Goal: Task Accomplishment & Management: Complete application form

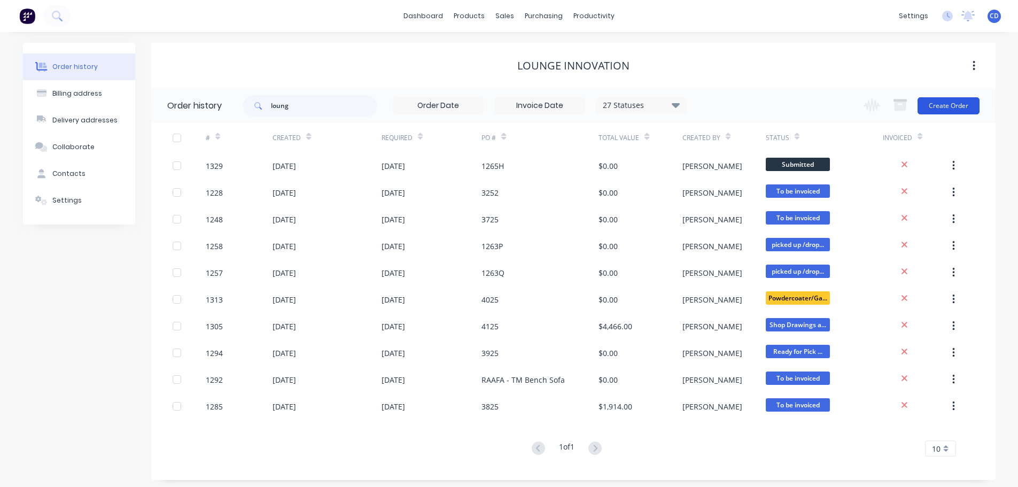
click at [961, 108] on button "Create Order" at bounding box center [948, 105] width 62 height 17
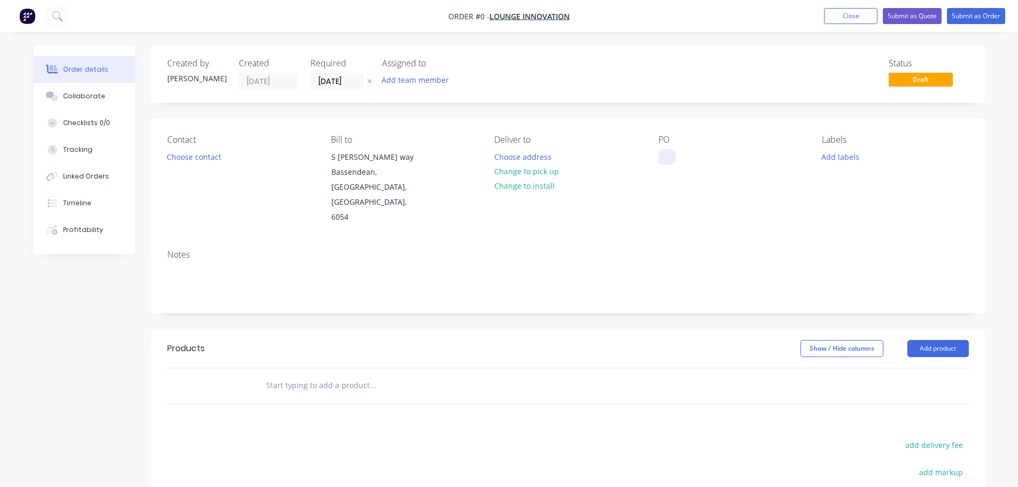
drag, startPoint x: 657, startPoint y: 156, endPoint x: 668, endPoint y: 154, distance: 11.9
click at [660, 154] on div "Contact Choose contact [PERSON_NAME] to [STREET_ADDRESS][PERSON_NAME] Deliver t…" at bounding box center [567, 180] width 833 height 122
click at [96, 110] on button "Checklists 0/0" at bounding box center [85, 123] width 102 height 27
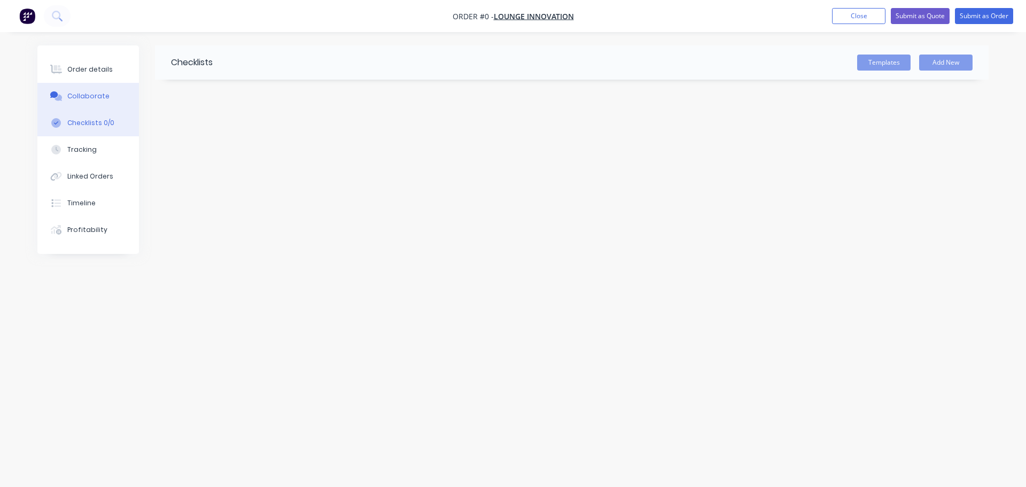
click at [95, 102] on button "Collaborate" at bounding box center [88, 96] width 102 height 27
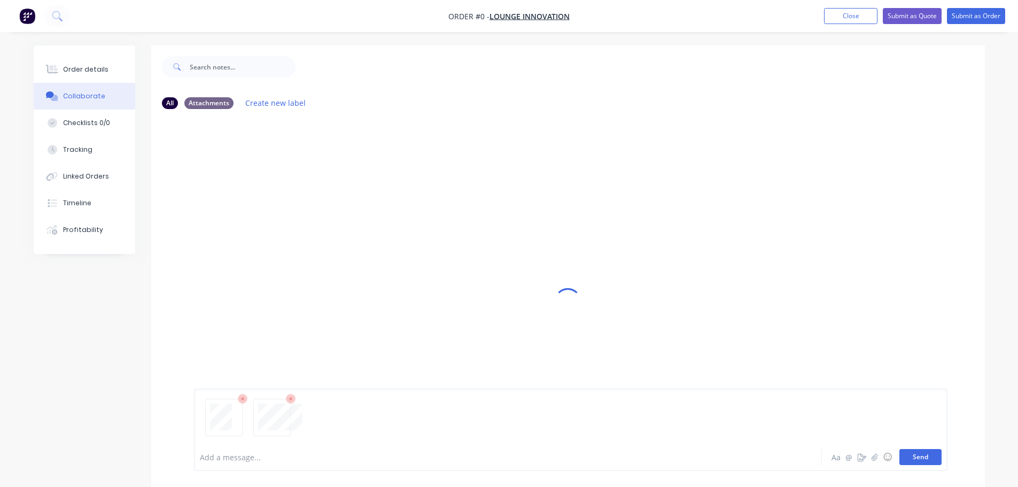
click at [931, 450] on button "Send" at bounding box center [920, 457] width 42 height 16
click at [81, 52] on div "Order details Collaborate Checklists 0/0 Tracking Linked Orders Timeline Profit…" at bounding box center [85, 149] width 102 height 208
click at [81, 69] on div "Order details" at bounding box center [85, 70] width 45 height 10
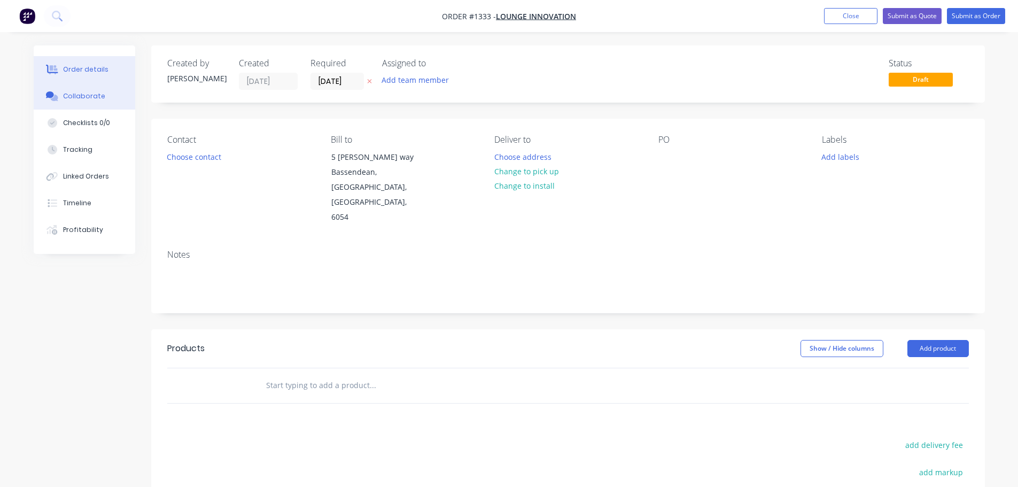
click at [85, 98] on div "Collaborate" at bounding box center [84, 96] width 42 height 10
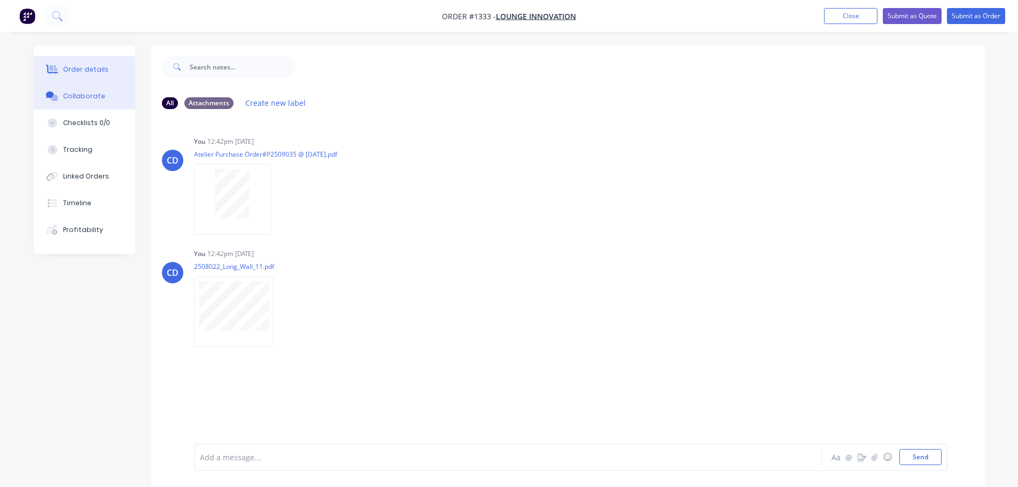
click at [110, 70] on button "Order details" at bounding box center [85, 69] width 102 height 27
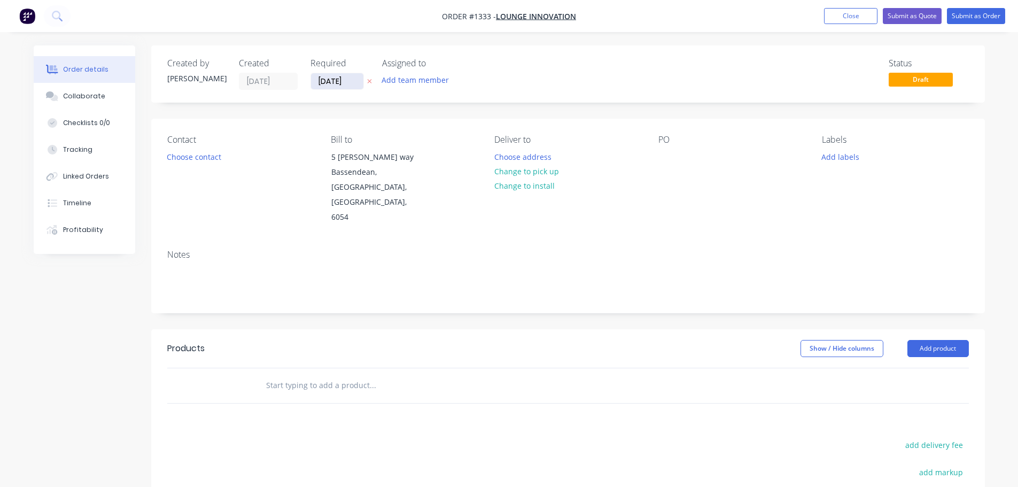
click at [350, 81] on input "[DATE]" at bounding box center [337, 81] width 52 height 16
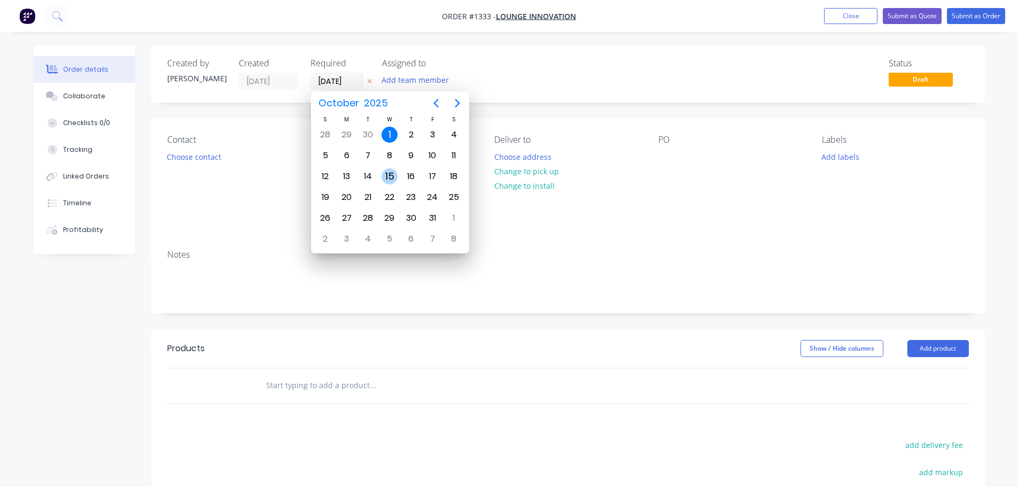
click at [390, 176] on div "15" at bounding box center [389, 176] width 16 height 16
type input "[DATE]"
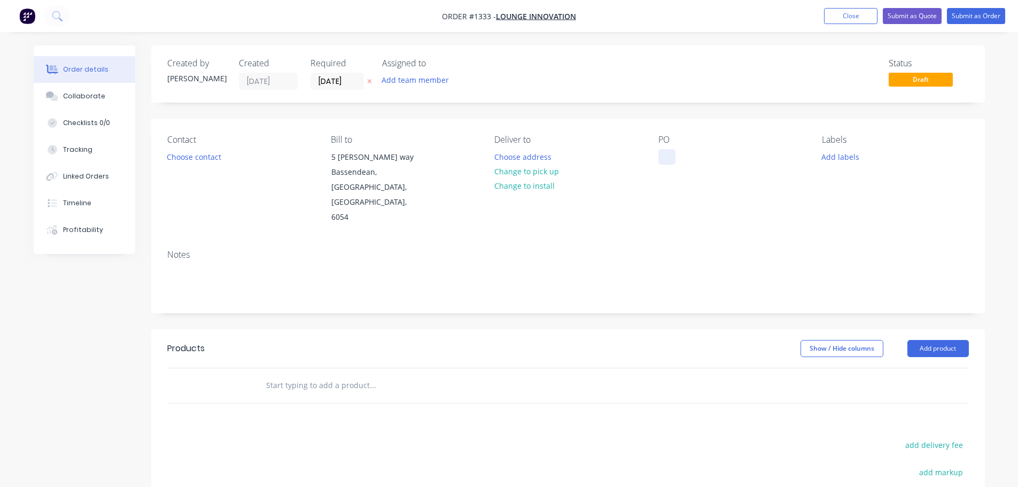
click at [662, 163] on div at bounding box center [666, 156] width 17 height 15
click at [935, 340] on button "Add product" at bounding box center [937, 348] width 61 height 17
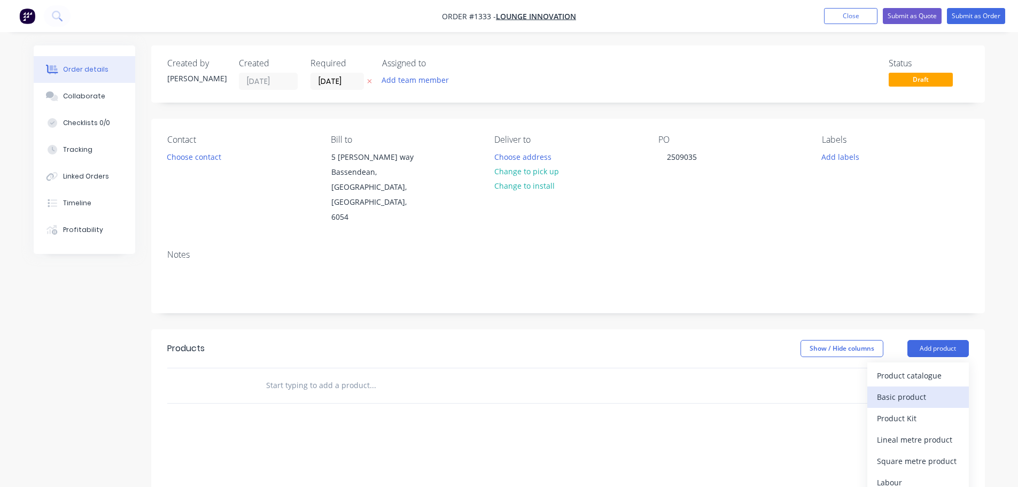
click at [909, 389] on div "Basic product" at bounding box center [918, 396] width 82 height 15
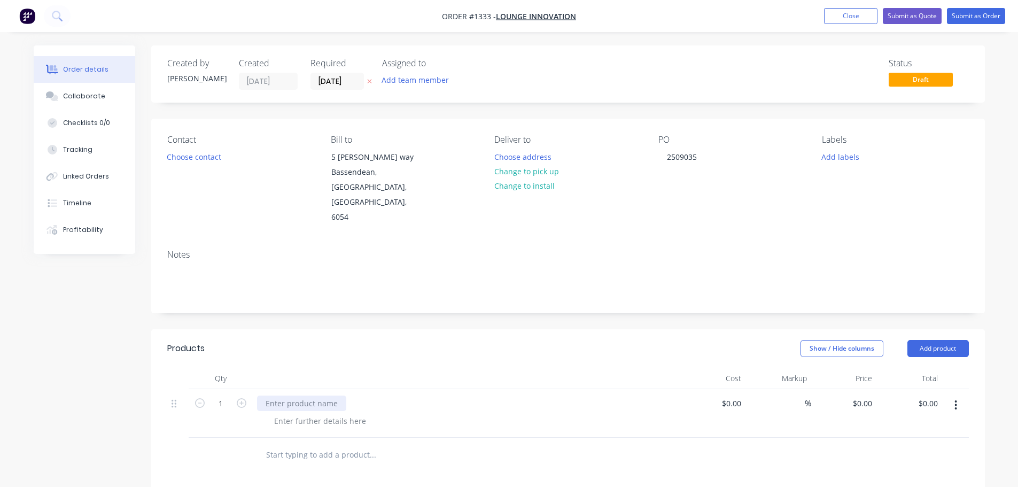
click at [318, 395] on div at bounding box center [301, 402] width 89 height 15
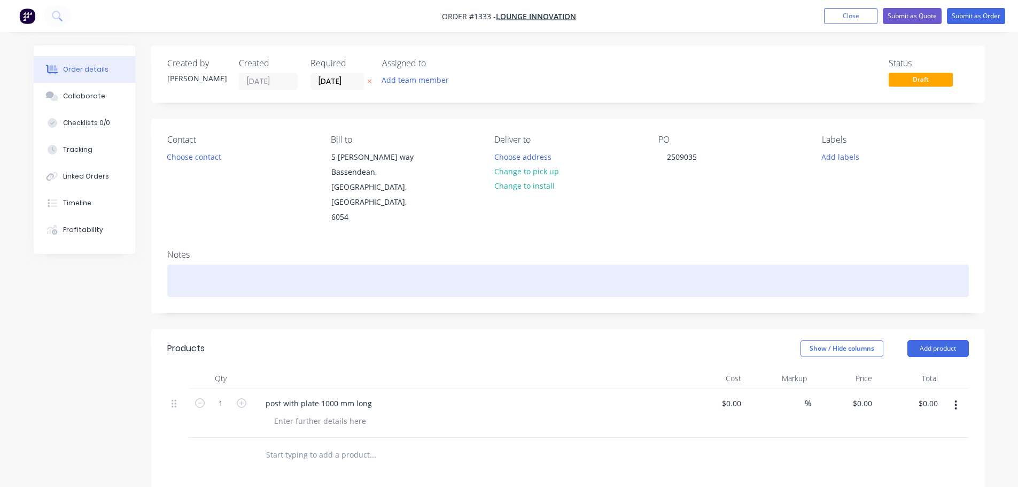
click at [211, 264] on div at bounding box center [567, 280] width 801 height 33
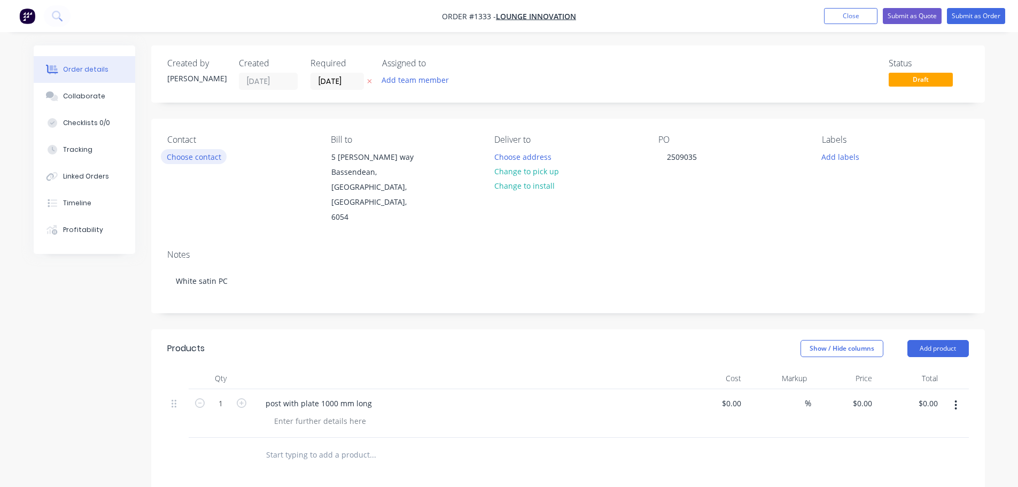
click at [191, 153] on button "Choose contact" at bounding box center [194, 156] width 66 height 14
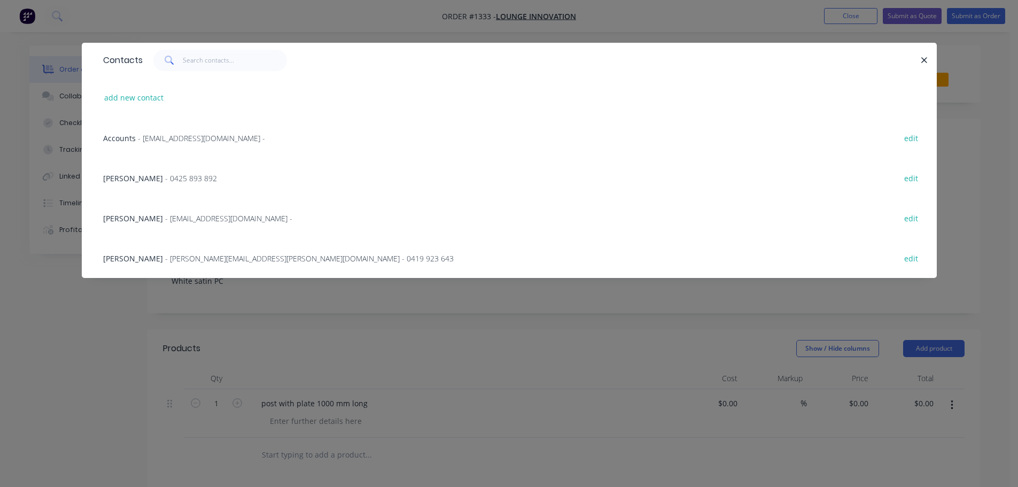
click at [281, 368] on div "Contacts add new contact Accounts - [EMAIL_ADDRESS][DOMAIN_NAME] - edit [PERSON…" at bounding box center [509, 243] width 1018 height 487
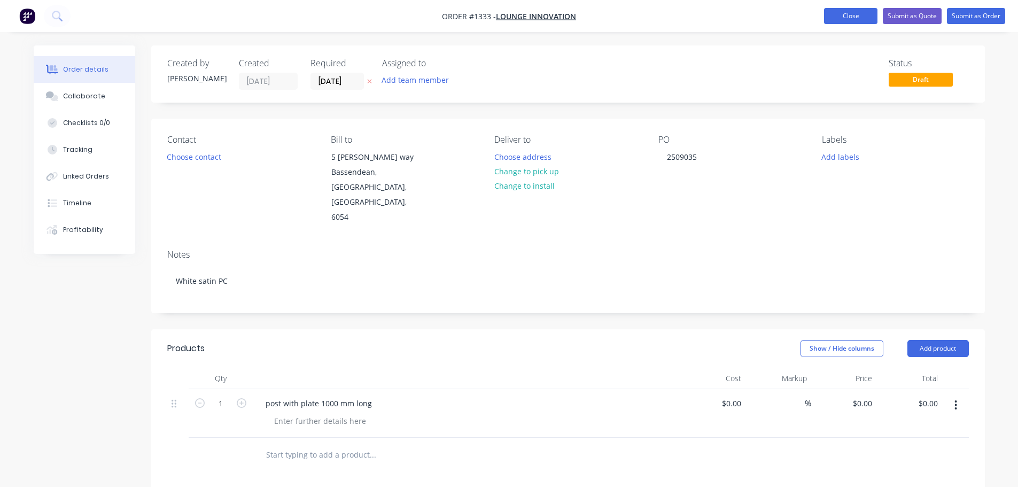
click at [848, 11] on button "Close" at bounding box center [850, 16] width 53 height 16
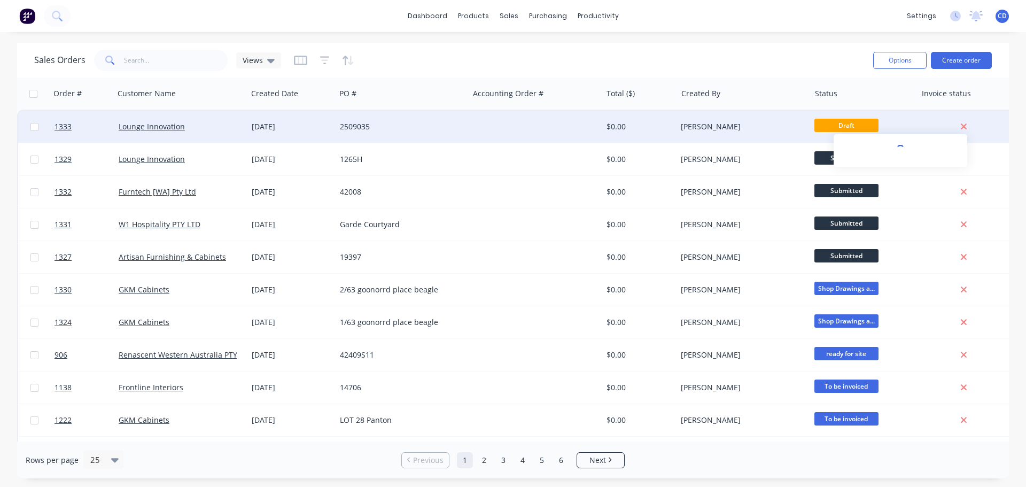
click at [966, 126] on icon at bounding box center [963, 127] width 7 height 10
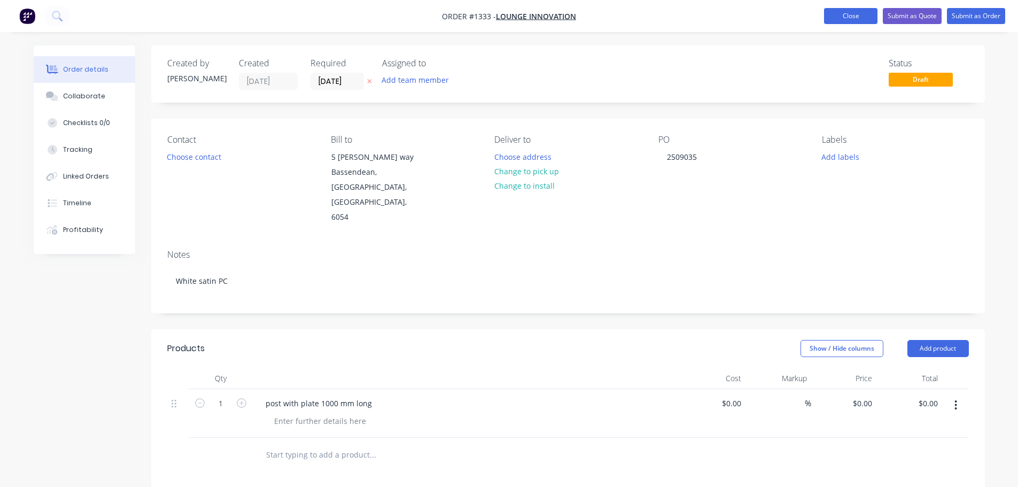
click at [842, 20] on button "Close" at bounding box center [850, 16] width 53 height 16
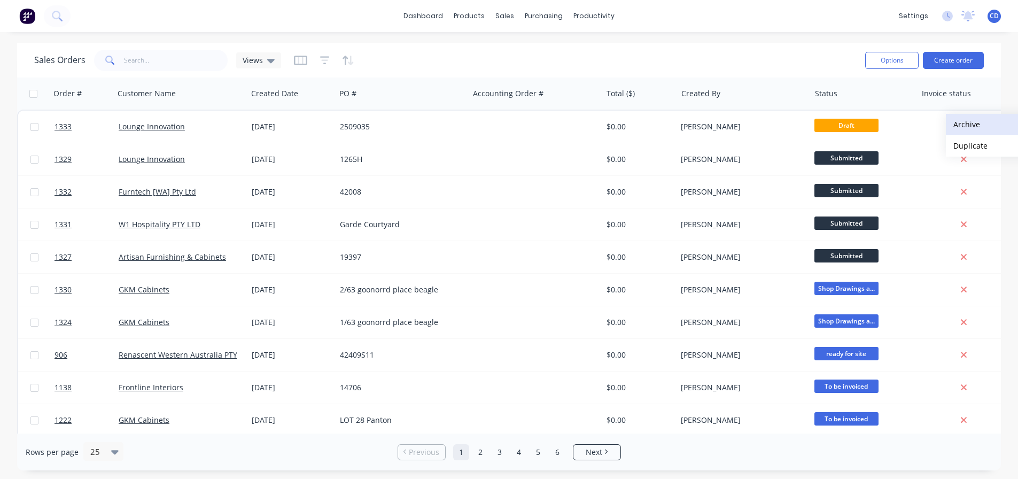
click at [958, 126] on button "Archive" at bounding box center [999, 124] width 107 height 21
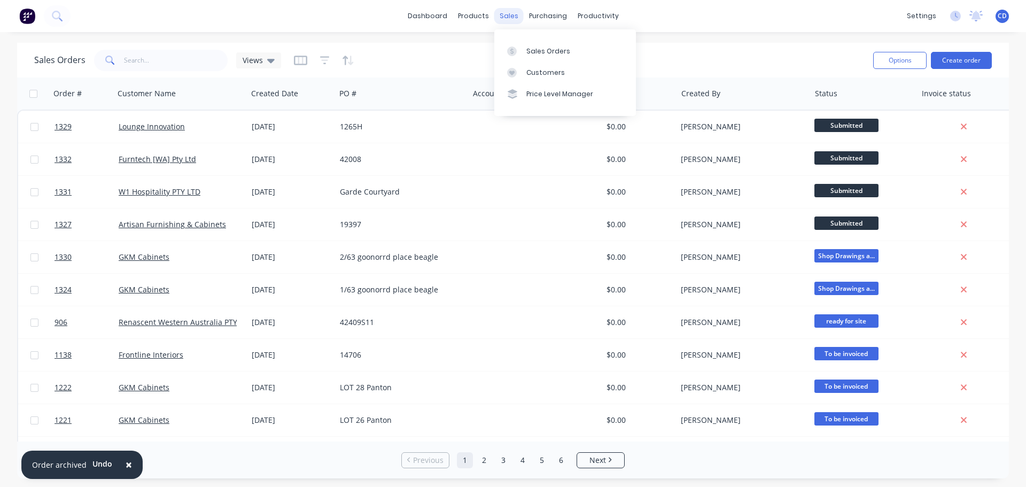
click at [500, 12] on div "sales" at bounding box center [508, 16] width 29 height 16
click at [544, 46] on div "Sales Orders" at bounding box center [548, 51] width 44 height 10
click at [168, 64] on input "text" at bounding box center [176, 60] width 104 height 21
click at [949, 55] on button "Create order" at bounding box center [961, 60] width 61 height 17
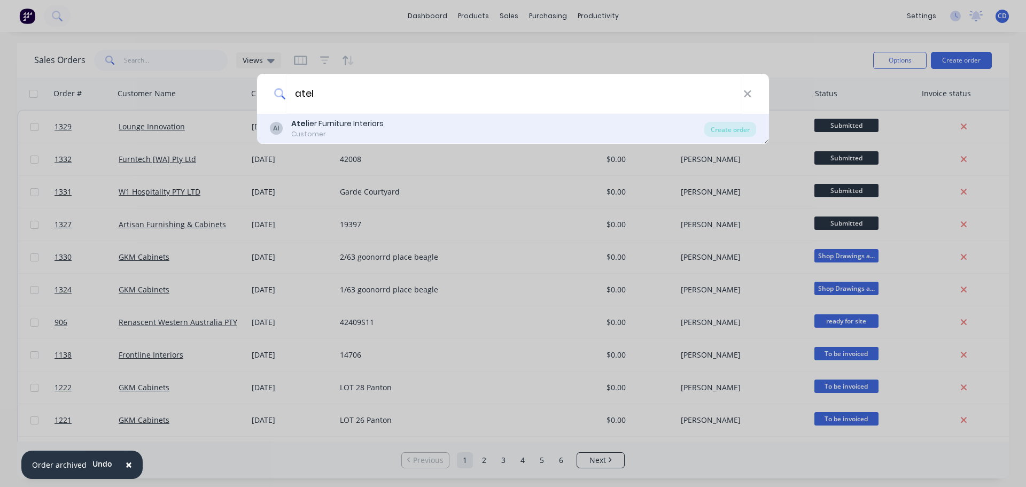
type input "atel"
click at [388, 136] on div "AI Atel ier Furniture Interiors Customer" at bounding box center [487, 128] width 434 height 21
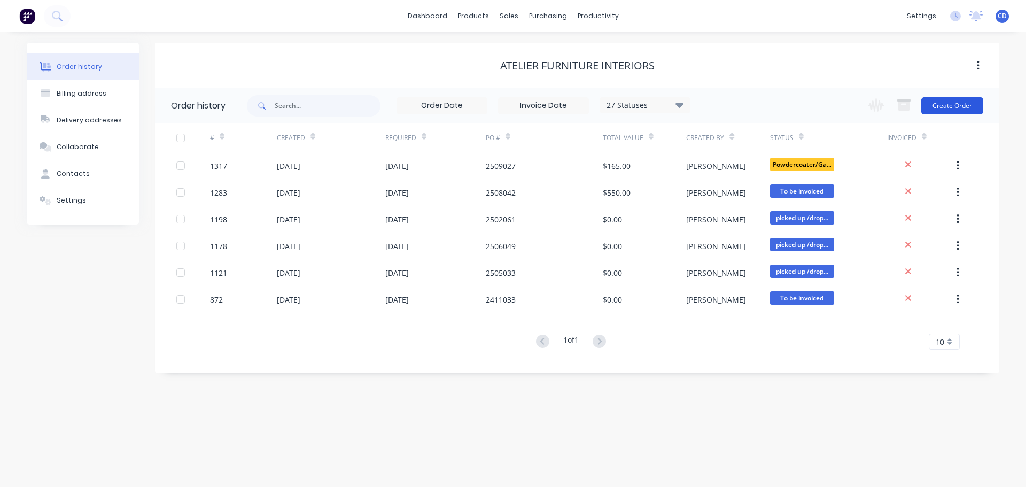
click at [962, 98] on button "Create Order" at bounding box center [952, 105] width 62 height 17
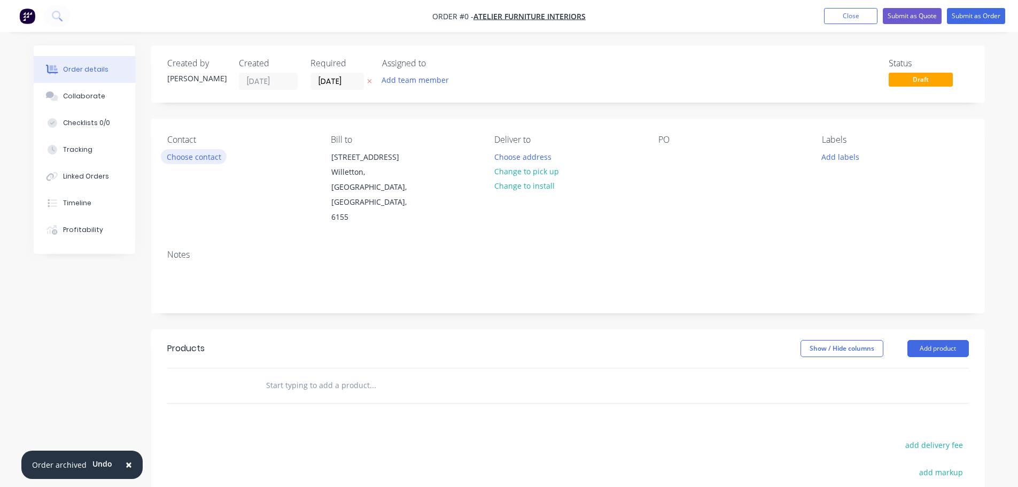
click at [198, 158] on button "Choose contact" at bounding box center [194, 156] width 66 height 14
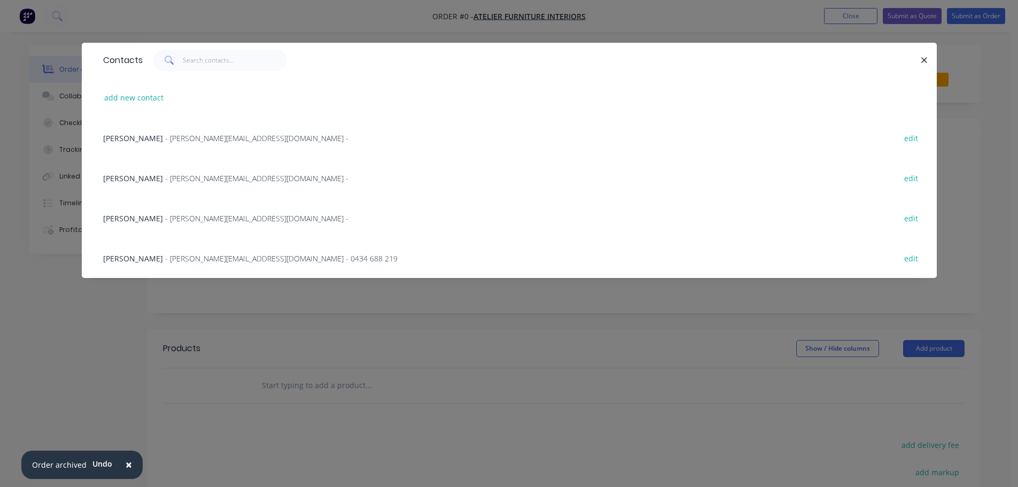
click at [165, 258] on span "- [PERSON_NAME][EMAIL_ADDRESS][DOMAIN_NAME] - 0434 688 219" at bounding box center [281, 258] width 232 height 10
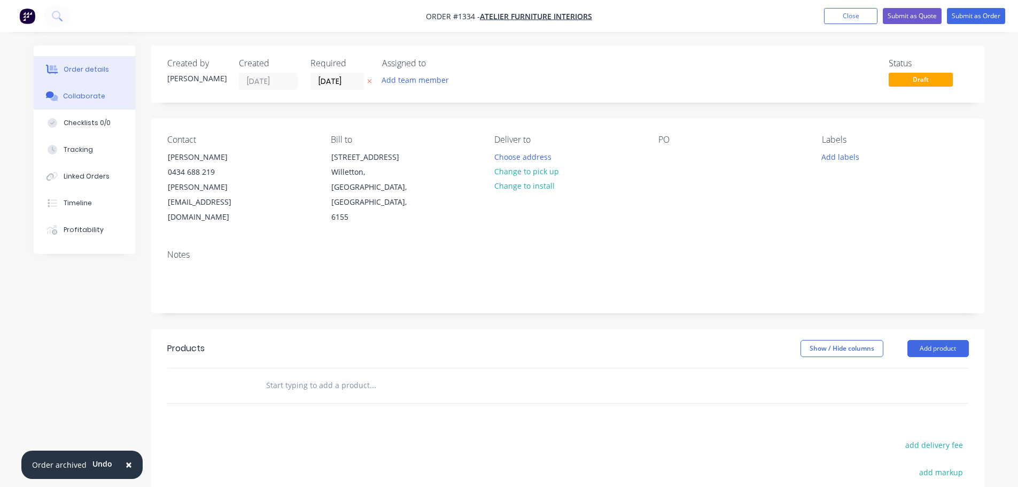
click at [84, 89] on button "Collaborate" at bounding box center [85, 96] width 102 height 27
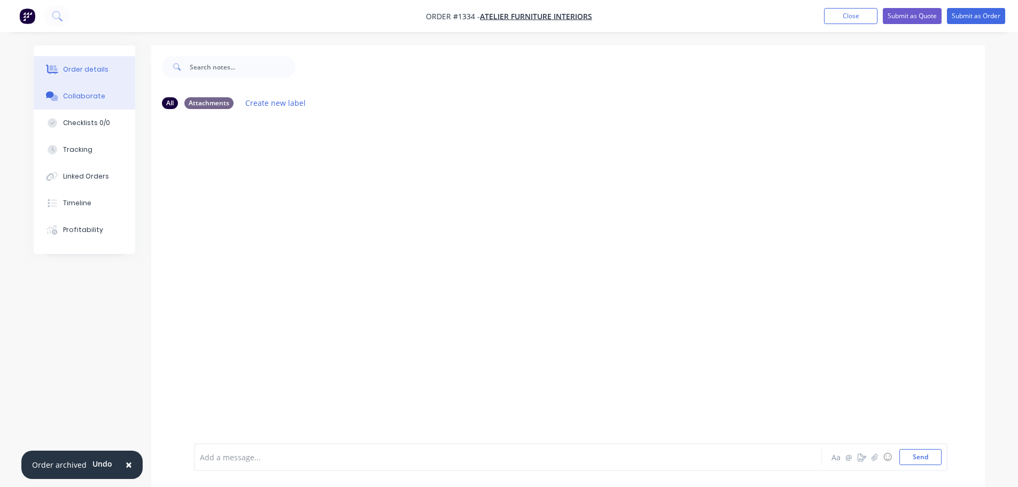
drag, startPoint x: 76, startPoint y: 73, endPoint x: 102, endPoint y: 82, distance: 27.4
click at [77, 73] on div "Order details" at bounding box center [85, 70] width 45 height 10
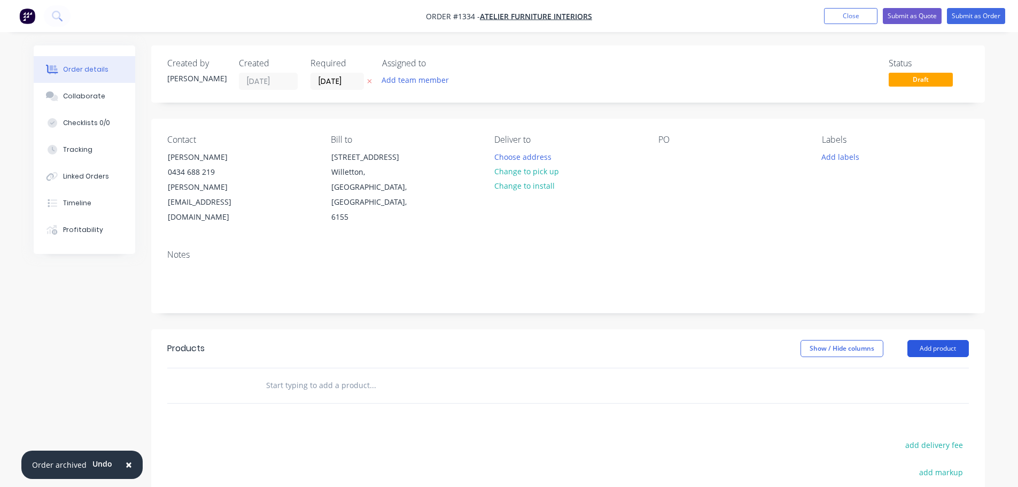
click at [940, 340] on button "Add product" at bounding box center [937, 348] width 61 height 17
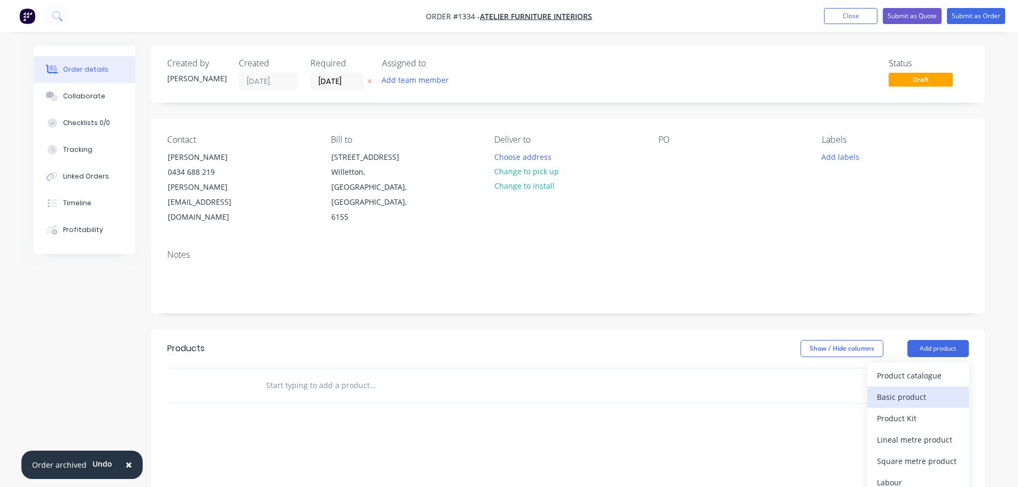
click at [907, 389] on div "Basic product" at bounding box center [918, 396] width 82 height 15
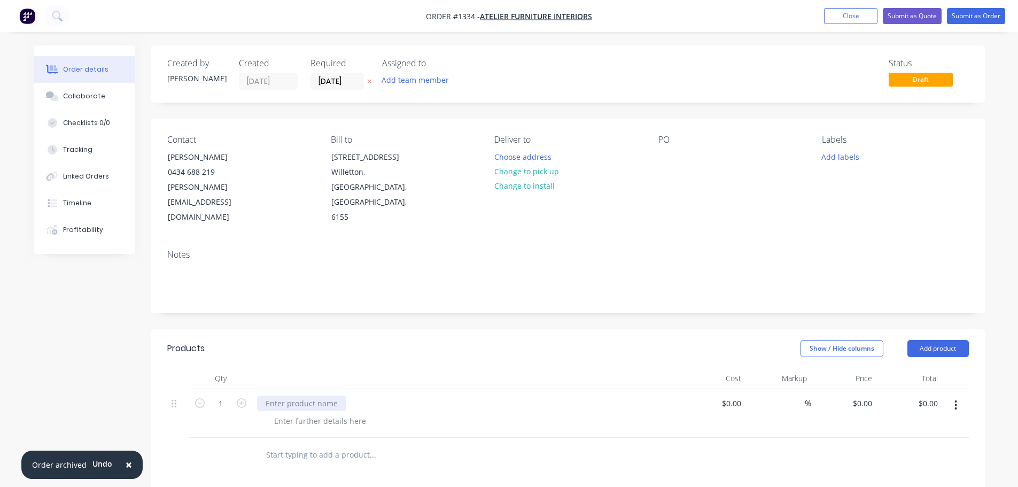
click at [313, 395] on div at bounding box center [301, 402] width 89 height 15
drag, startPoint x: 158, startPoint y: 275, endPoint x: 165, endPoint y: 268, distance: 9.8
click at [161, 272] on div "Notes" at bounding box center [567, 277] width 833 height 72
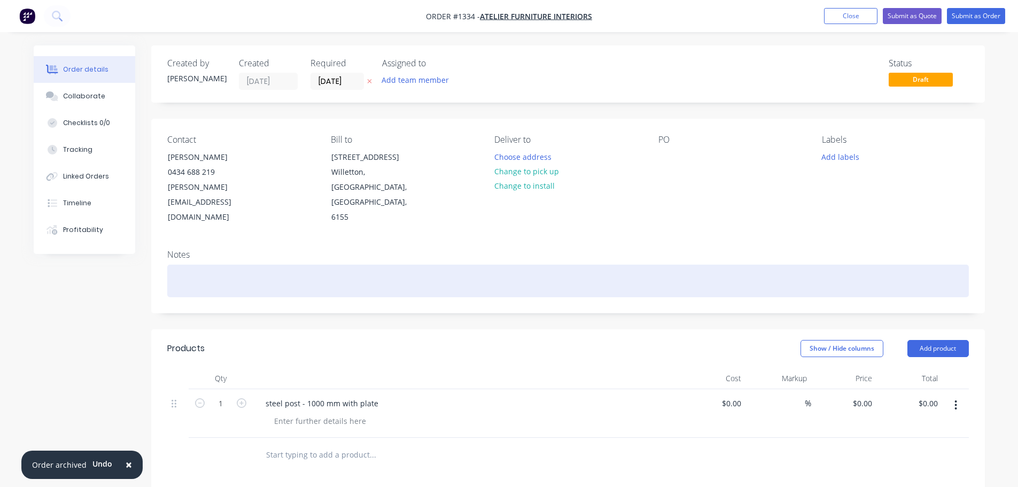
click at [175, 264] on div at bounding box center [567, 280] width 801 height 33
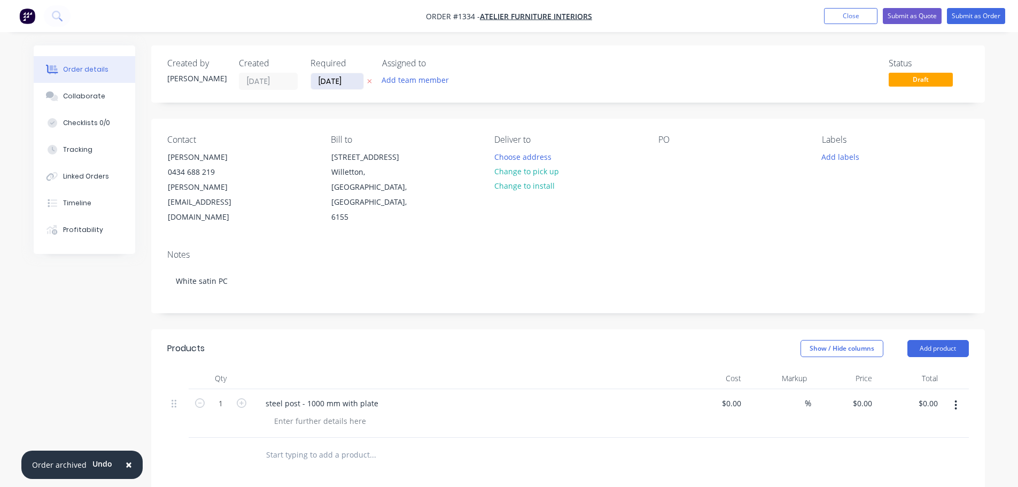
click at [352, 88] on input "[DATE]" at bounding box center [337, 81] width 52 height 16
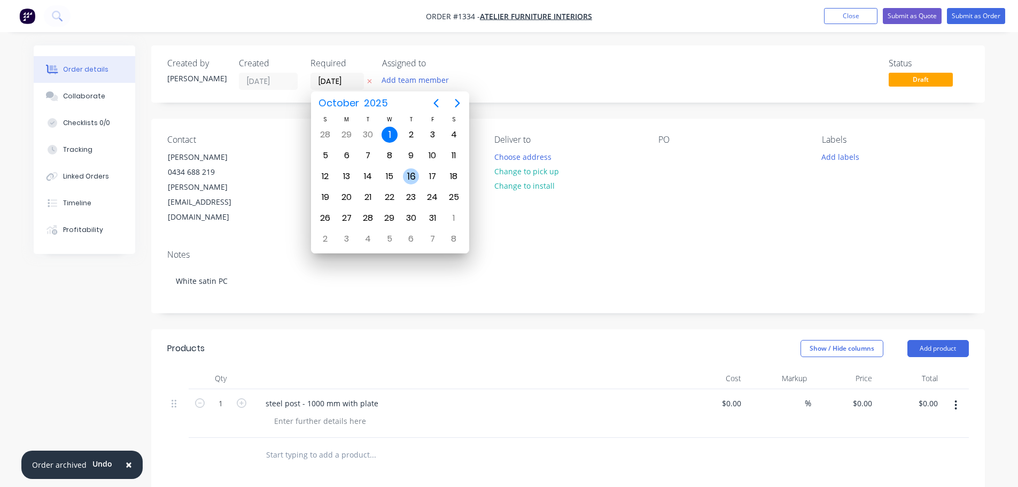
click at [408, 176] on div "16" at bounding box center [411, 176] width 16 height 16
type input "[DATE]"
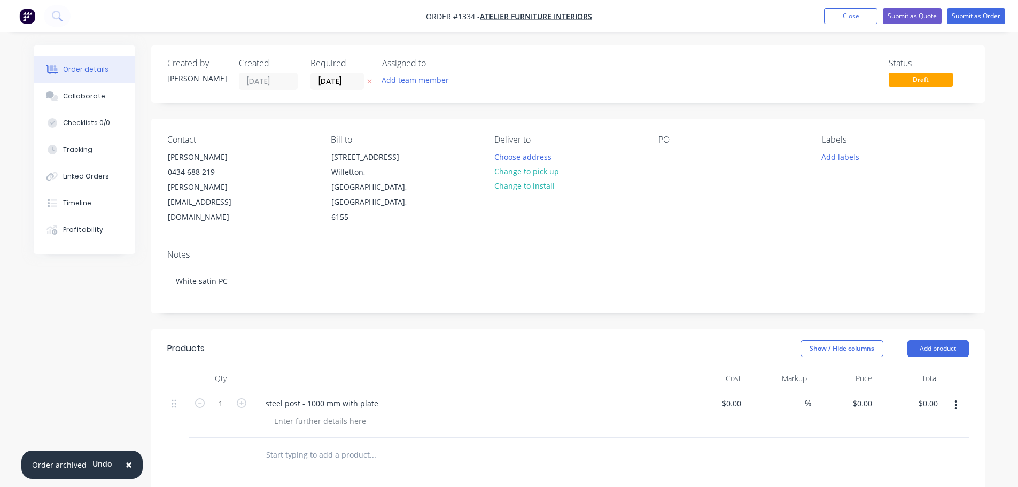
drag, startPoint x: 553, startPoint y: 105, endPoint x: 617, endPoint y: 124, distance: 66.4
click at [555, 105] on div "Created by [PERSON_NAME] Created [DATE] Required [DATE] Assigned to Add team me…" at bounding box center [567, 386] width 833 height 683
click at [659, 157] on div at bounding box center [666, 156] width 17 height 15
click at [671, 158] on div at bounding box center [666, 156] width 17 height 15
click at [678, 209] on div "Contact [PERSON_NAME] [PHONE_NUMBER] [PERSON_NAME][EMAIL_ADDRESS][DOMAIN_NAME] …" at bounding box center [567, 180] width 833 height 122
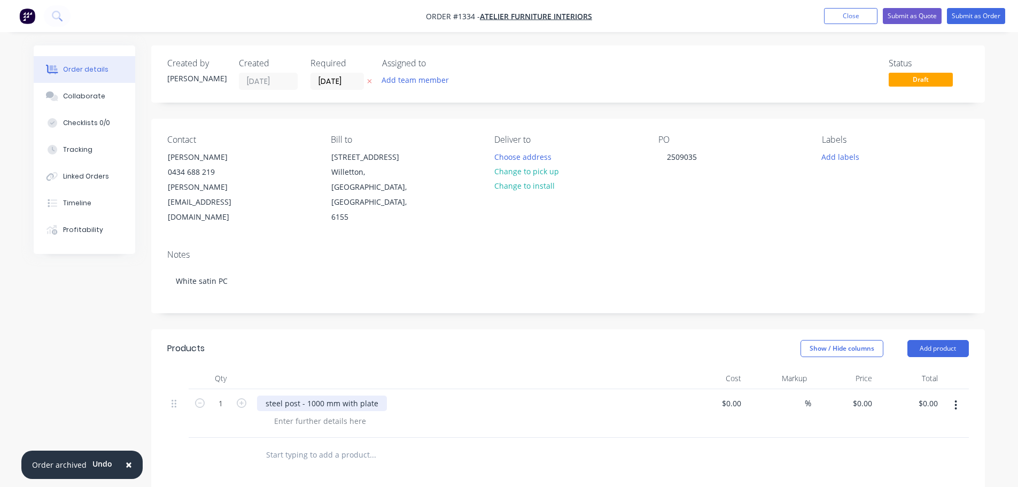
click at [304, 395] on div "steel post - 1000 mm with plate" at bounding box center [322, 402] width 130 height 15
click at [861, 395] on div "0 $0.00" at bounding box center [861, 402] width 29 height 15
type input "$150.00"
click at [857, 297] on div "Created by [PERSON_NAME] Created [DATE] Required [DATE] Assigned to Add team me…" at bounding box center [567, 386] width 833 height 683
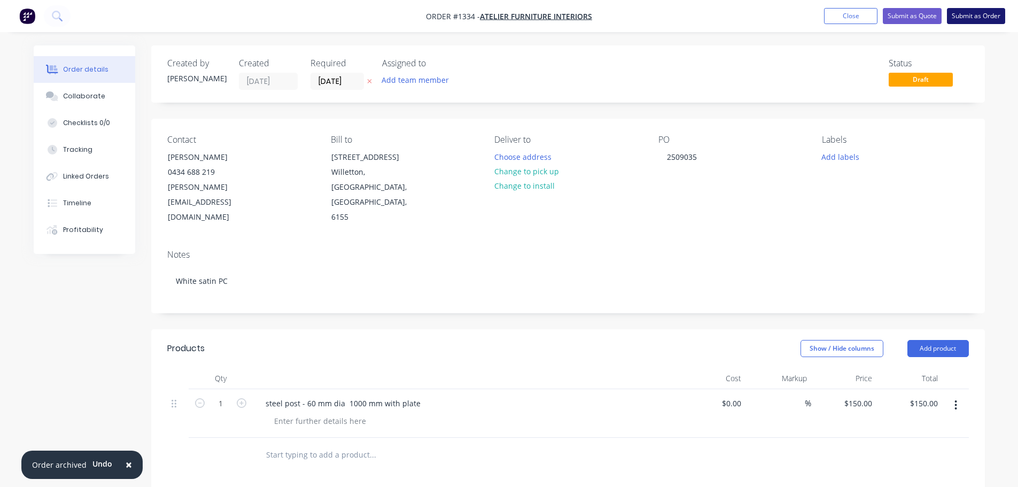
click at [966, 17] on button "Submit as Order" at bounding box center [976, 16] width 58 height 16
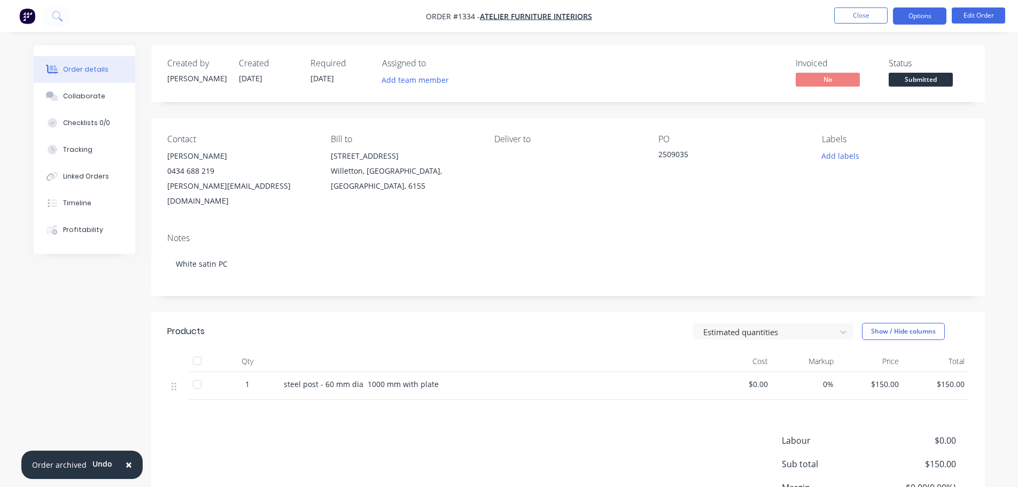
click at [910, 15] on button "Options" at bounding box center [919, 15] width 53 height 17
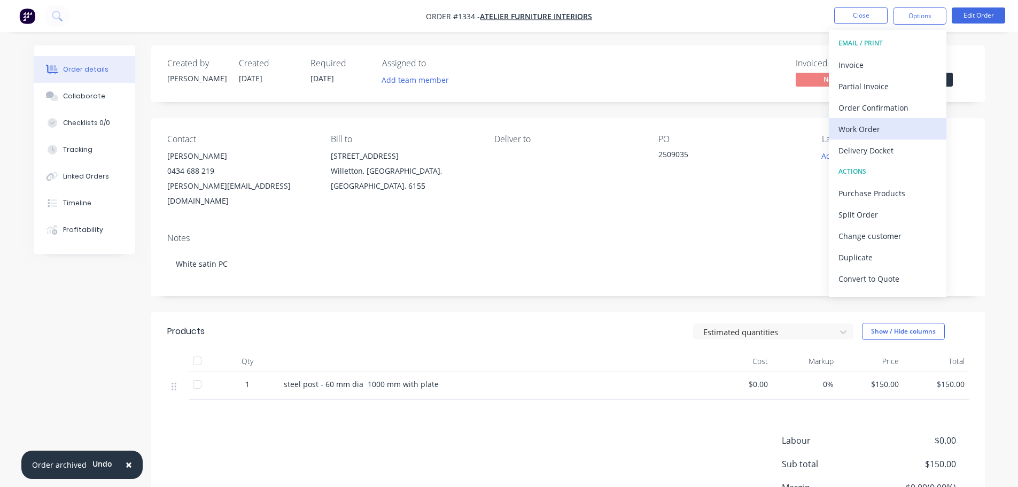
click at [868, 127] on div "Work Order" at bounding box center [887, 128] width 98 height 15
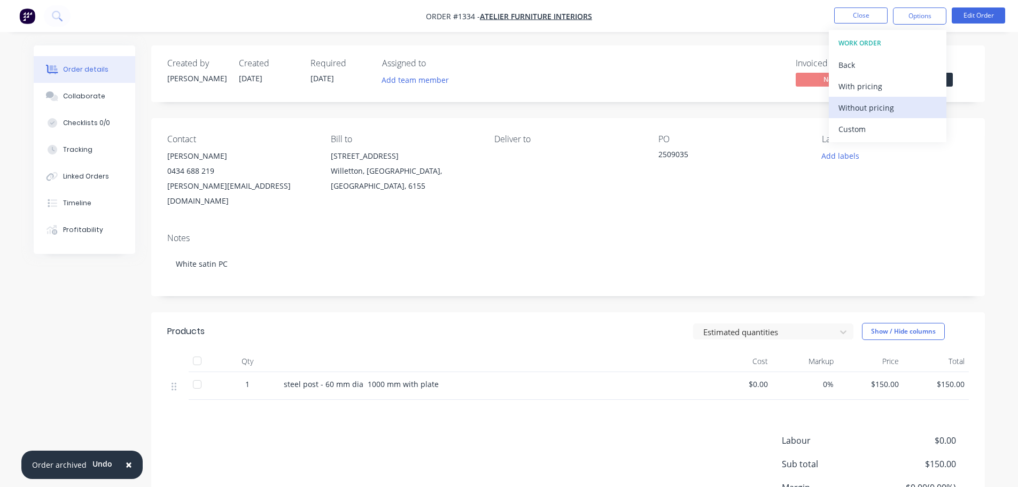
click at [872, 108] on div "Without pricing" at bounding box center [887, 107] width 98 height 15
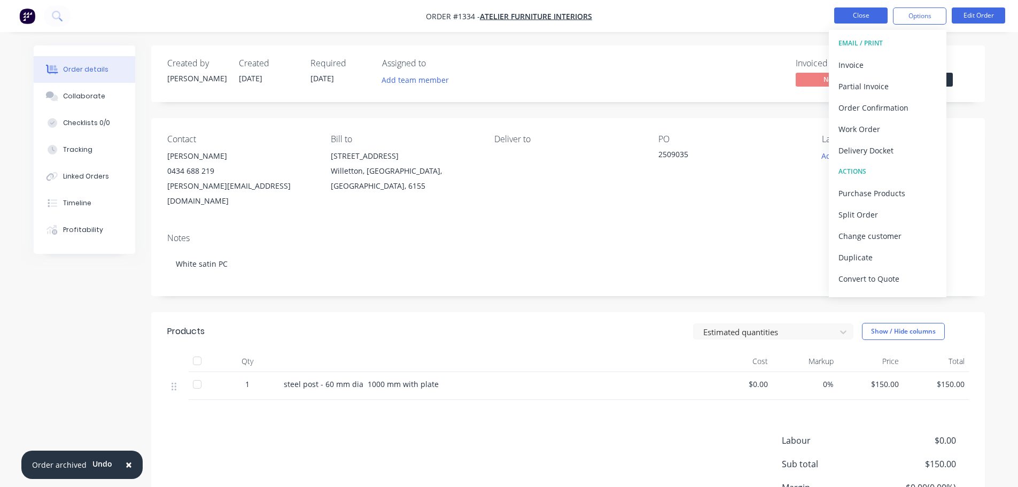
click at [858, 14] on button "Close" at bounding box center [860, 15] width 53 height 16
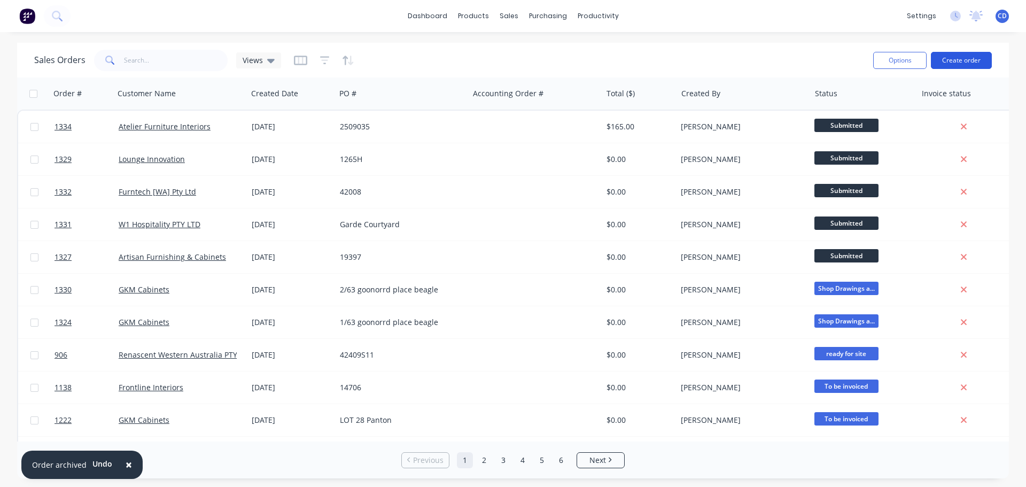
click at [980, 58] on button "Create order" at bounding box center [961, 60] width 61 height 17
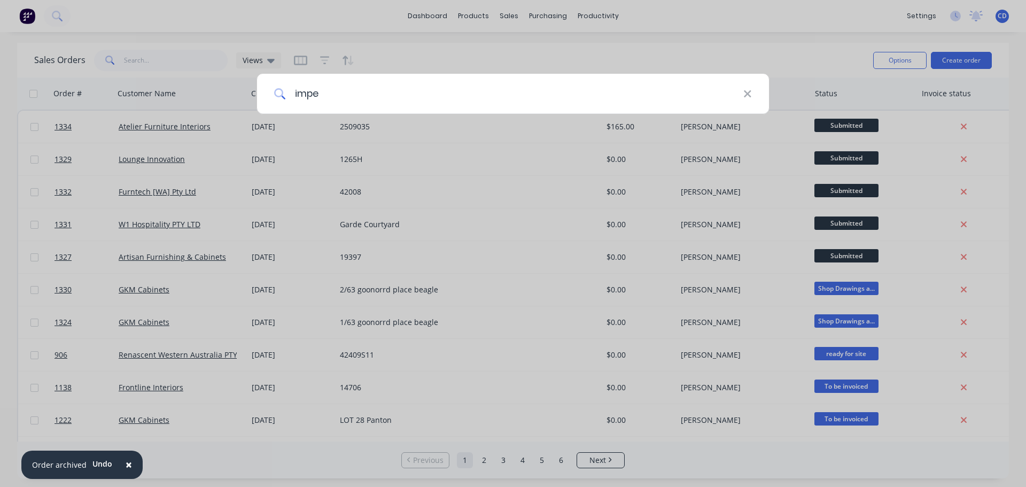
type input "imper"
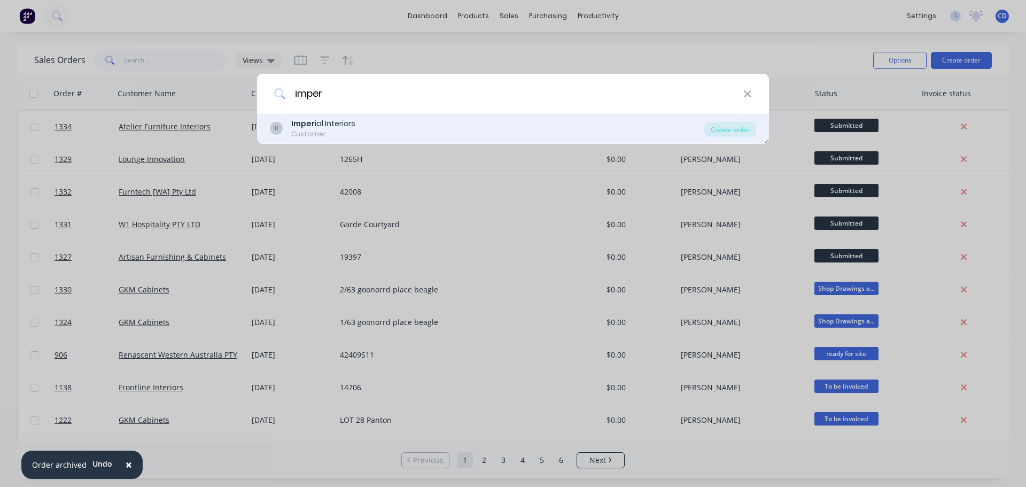
click at [339, 128] on div "Imper ial Interiors" at bounding box center [323, 123] width 64 height 11
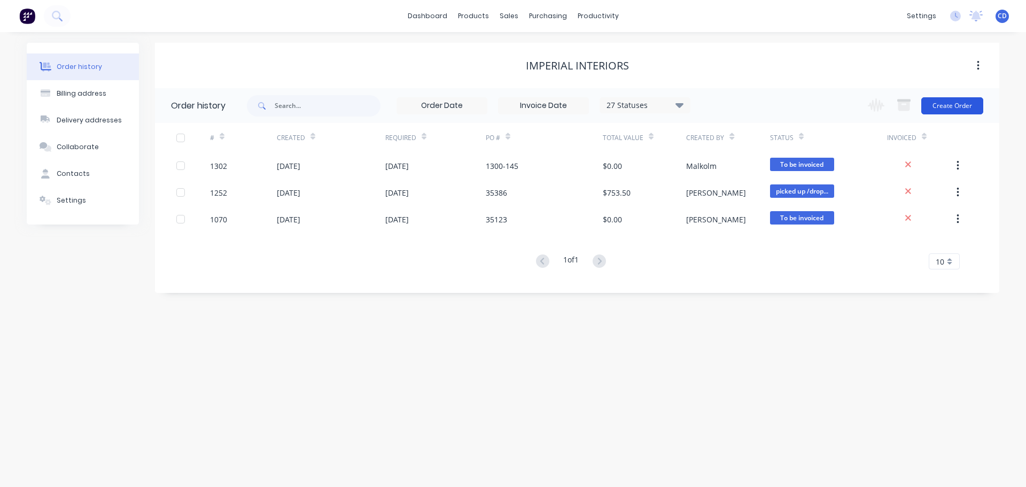
click at [950, 105] on button "Create Order" at bounding box center [952, 105] width 62 height 17
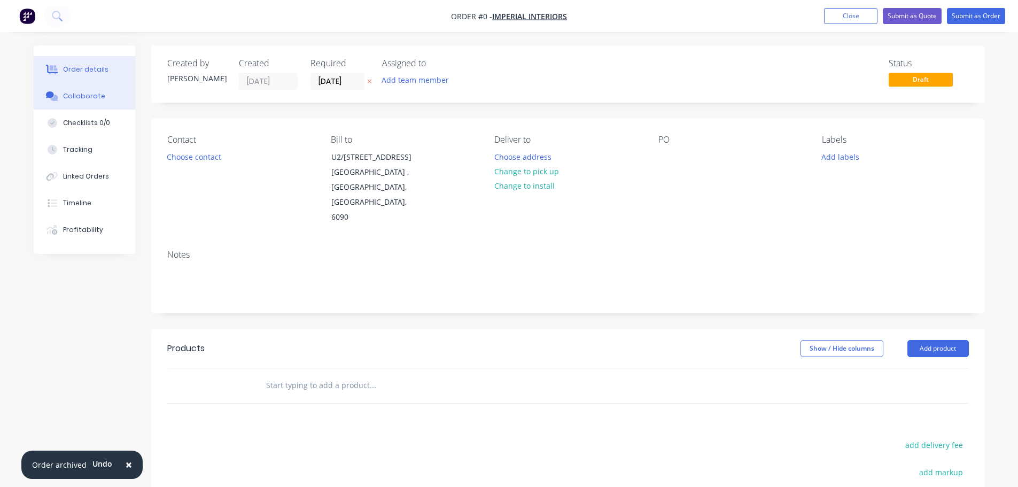
click at [110, 98] on button "Collaborate" at bounding box center [85, 96] width 102 height 27
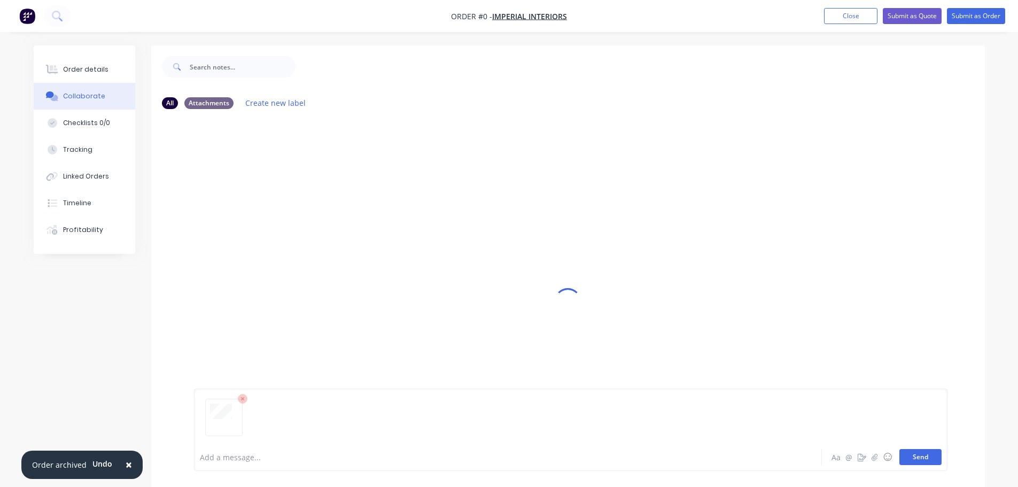
click at [922, 455] on button "Send" at bounding box center [920, 457] width 42 height 16
click at [109, 80] on button "Order details" at bounding box center [85, 69] width 102 height 27
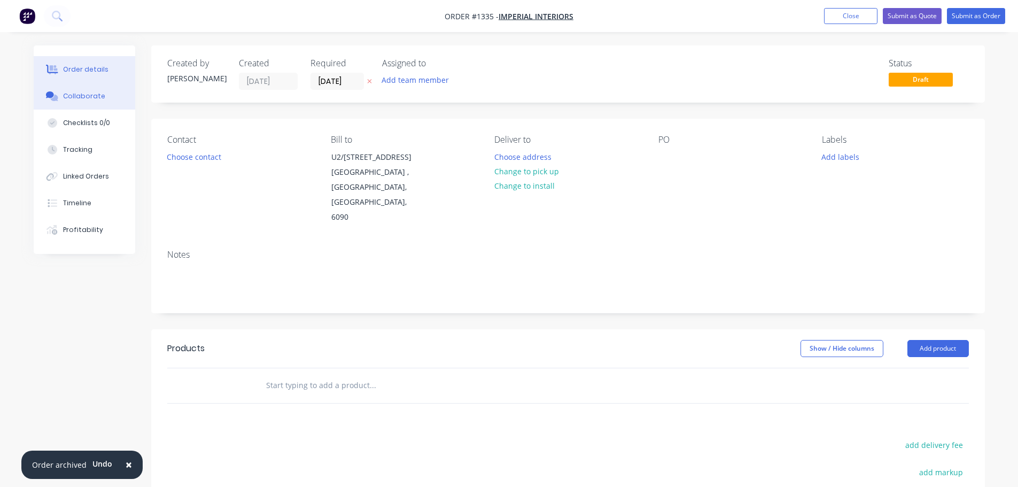
click at [86, 104] on button "Collaborate" at bounding box center [85, 96] width 102 height 27
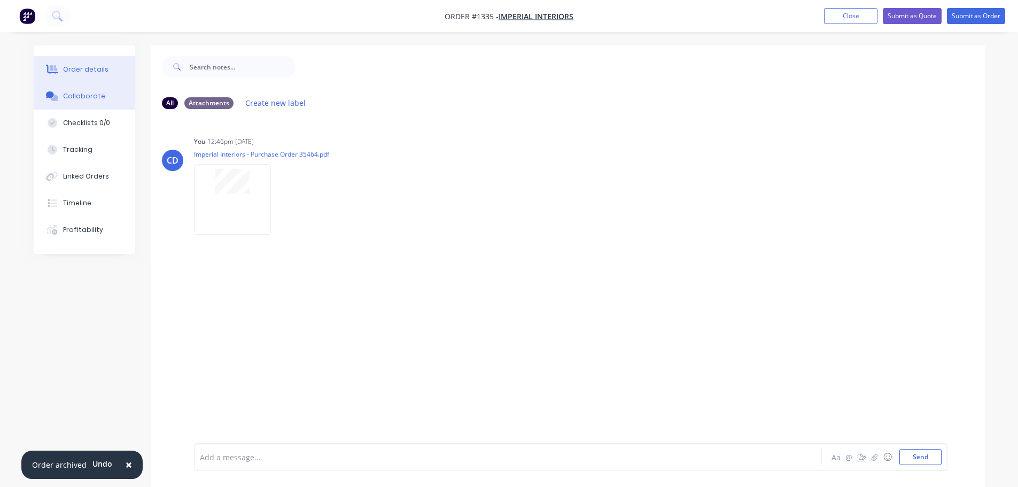
click at [98, 71] on div "Order details" at bounding box center [85, 70] width 45 height 10
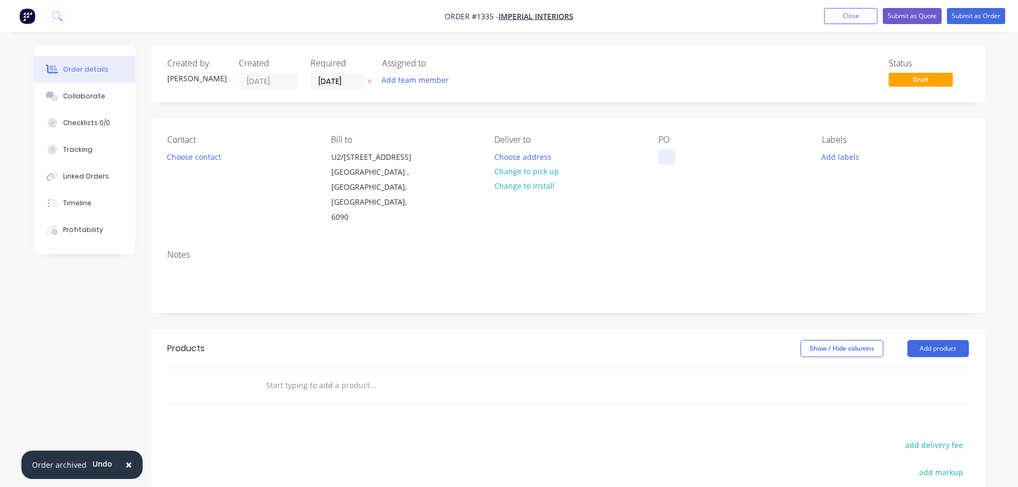
drag, startPoint x: 655, startPoint y: 158, endPoint x: 668, endPoint y: 158, distance: 12.8
click at [655, 158] on div "Contact Choose contact [PERSON_NAME] to U2/[STREET_ADDRESS] Deliver to Choose a…" at bounding box center [567, 180] width 833 height 122
click at [670, 158] on div at bounding box center [666, 156] width 17 height 15
click at [928, 340] on button "Add product" at bounding box center [937, 348] width 61 height 17
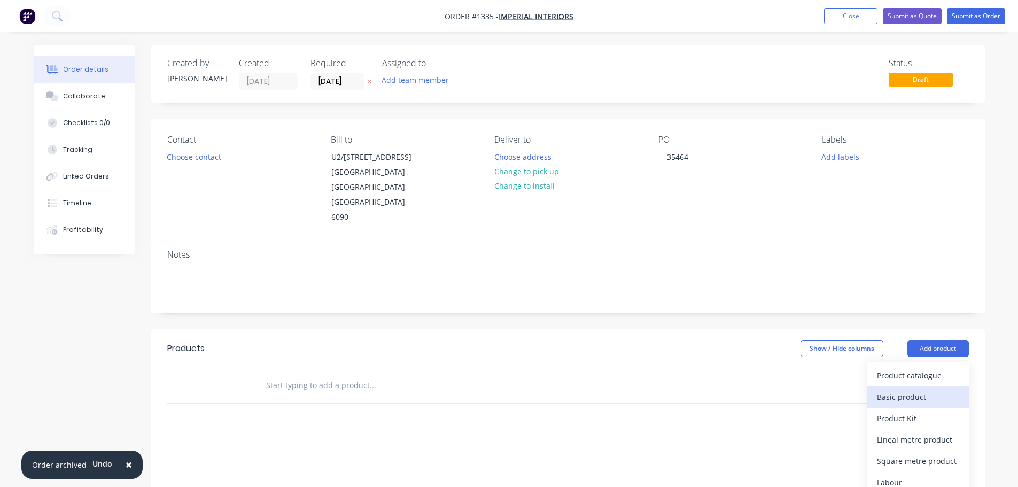
click at [909, 389] on div "Basic product" at bounding box center [918, 396] width 82 height 15
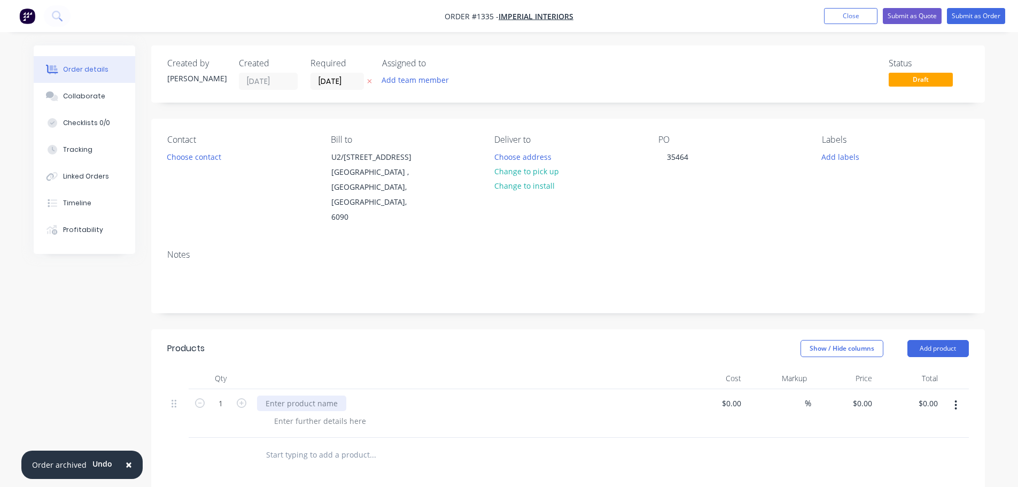
click at [276, 395] on div at bounding box center [301, 402] width 89 height 15
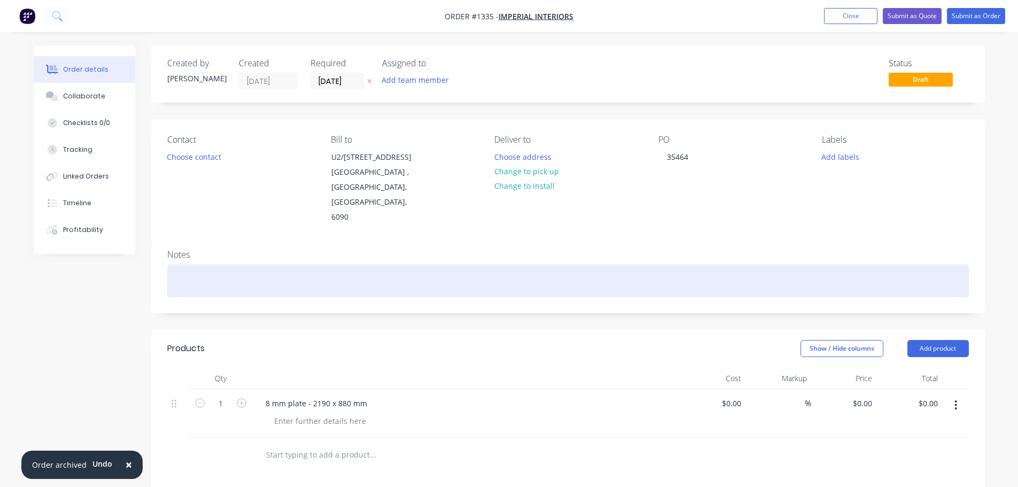
click at [206, 264] on div at bounding box center [567, 280] width 801 height 33
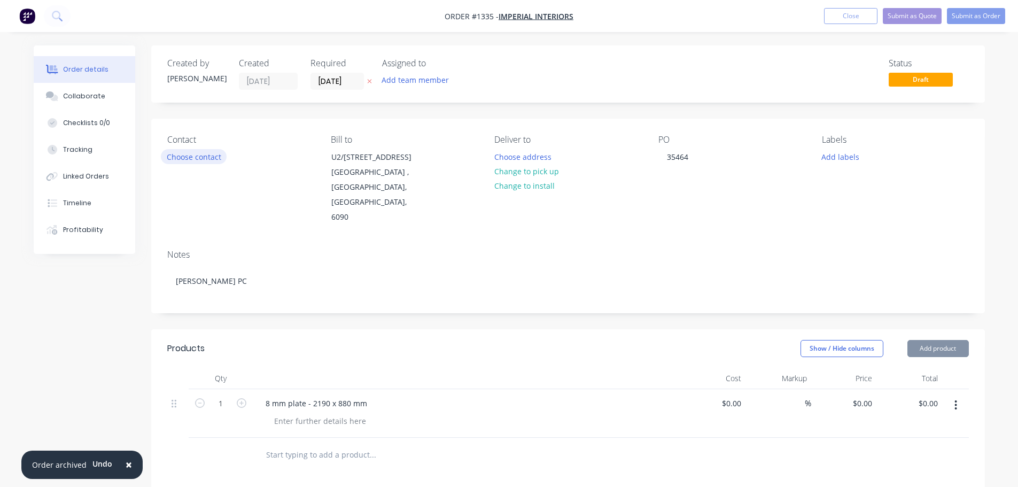
click at [197, 152] on button "Choose contact" at bounding box center [194, 156] width 66 height 14
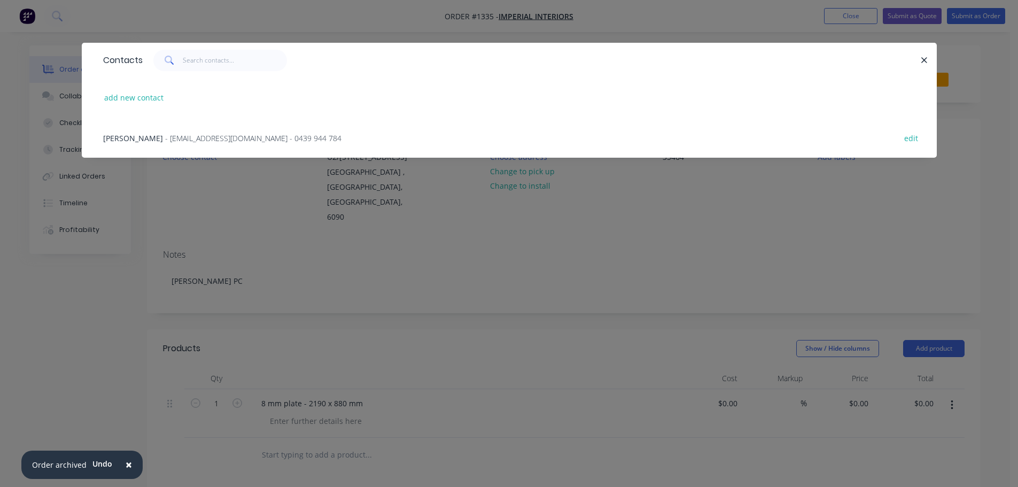
click at [198, 139] on span "- [EMAIL_ADDRESS][DOMAIN_NAME] - 0439 944 784" at bounding box center [253, 138] width 176 height 10
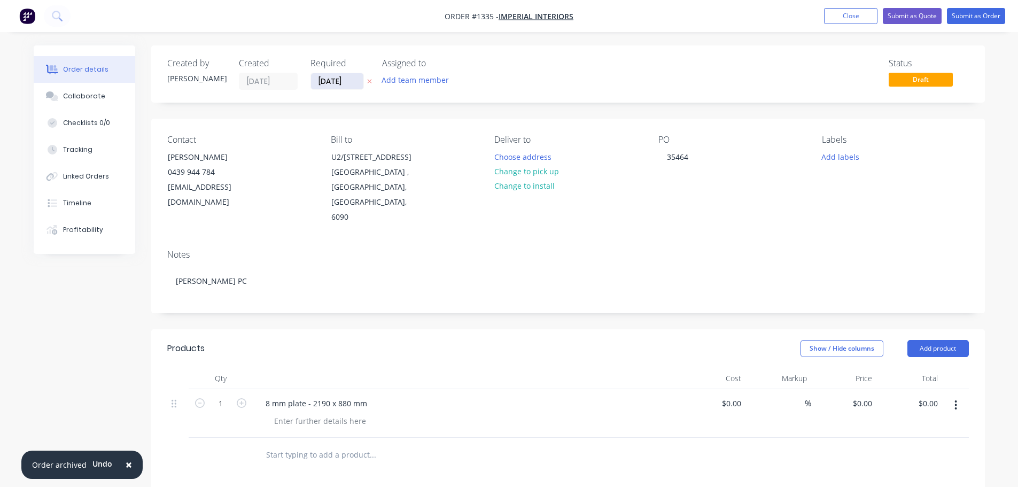
click at [333, 80] on input "[DATE]" at bounding box center [337, 81] width 52 height 16
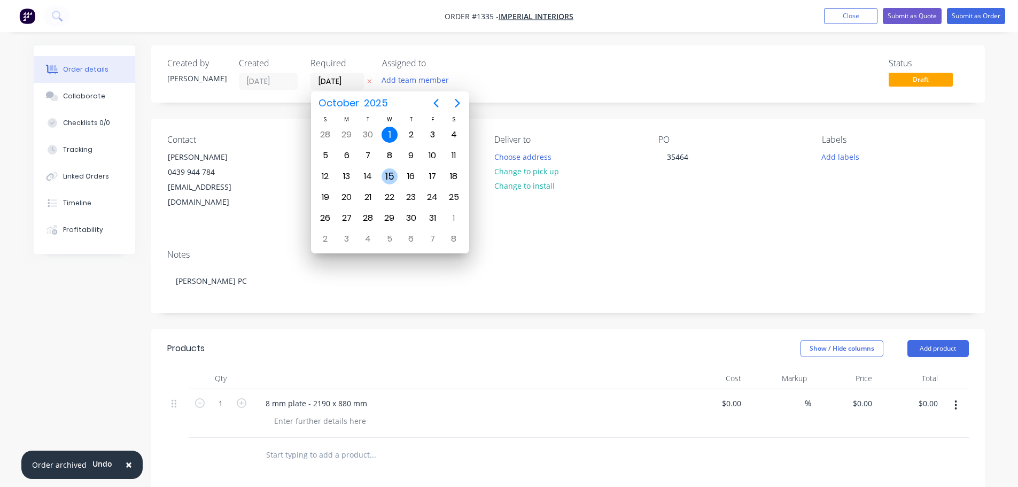
click at [393, 175] on div "15" at bounding box center [389, 176] width 16 height 16
type input "[DATE]"
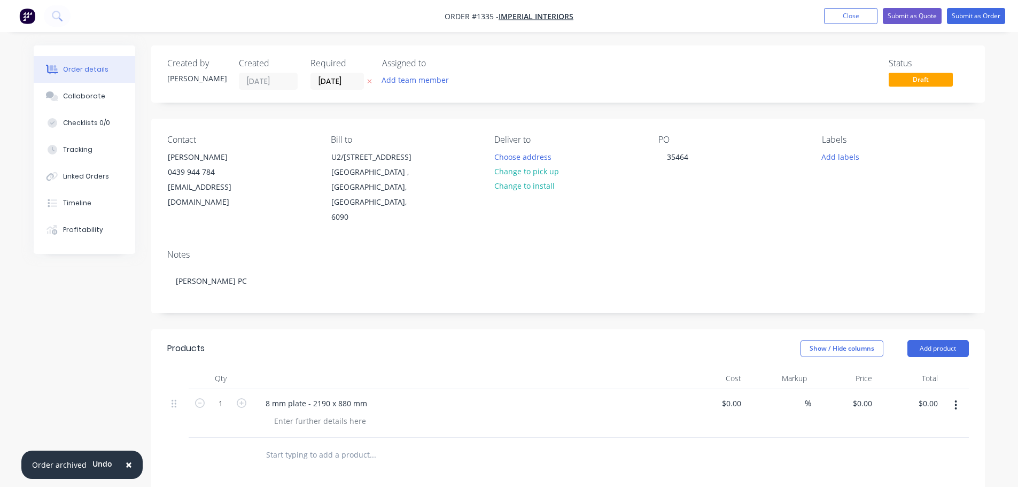
drag, startPoint x: 840, startPoint y: 153, endPoint x: 842, endPoint y: 165, distance: 11.9
click at [840, 153] on button "Add labels" at bounding box center [840, 156] width 49 height 14
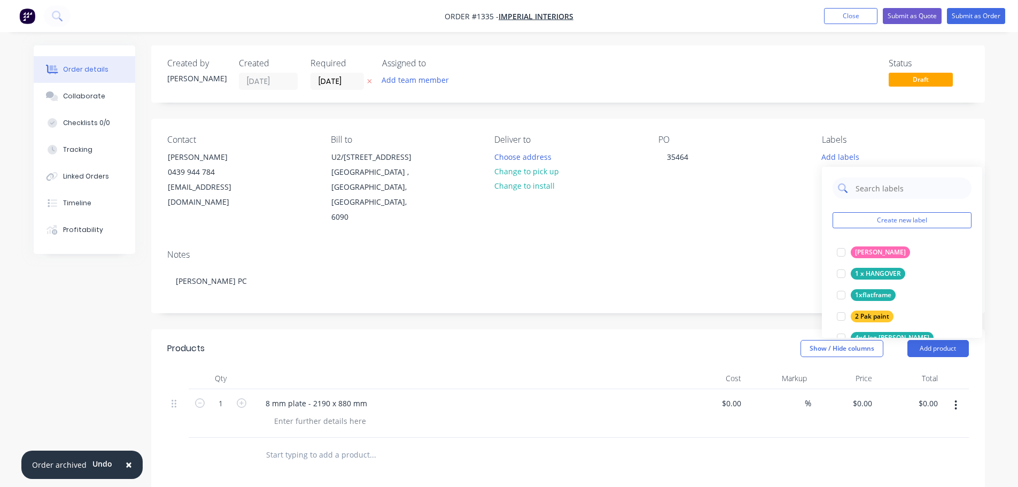
click at [878, 189] on input "text" at bounding box center [910, 187] width 112 height 21
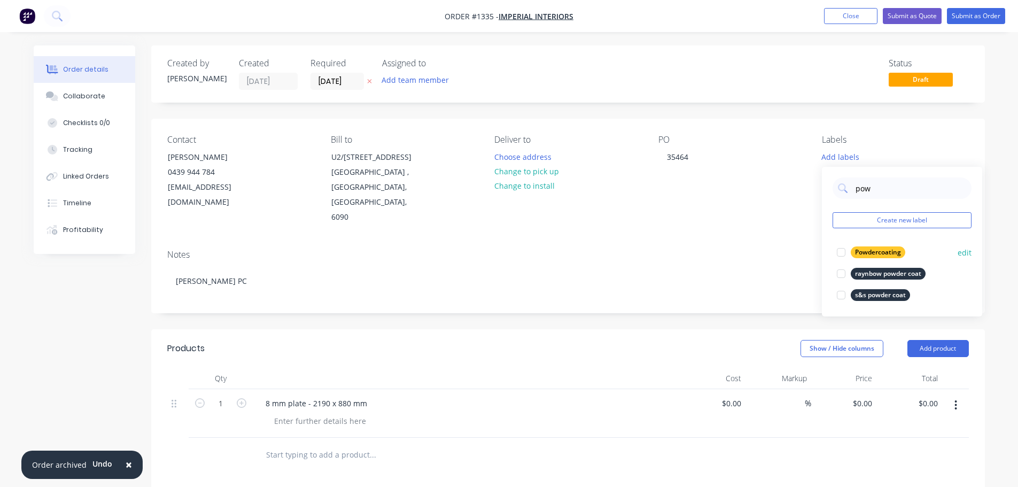
type input "pow"
click at [874, 269] on div "raynbow powder coat" at bounding box center [887, 274] width 75 height 12
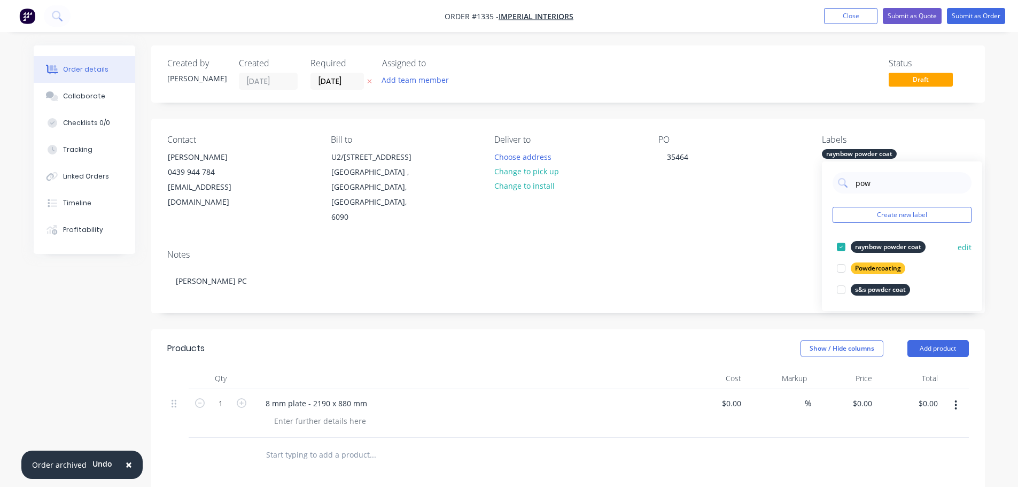
click at [844, 245] on div at bounding box center [840, 246] width 21 height 21
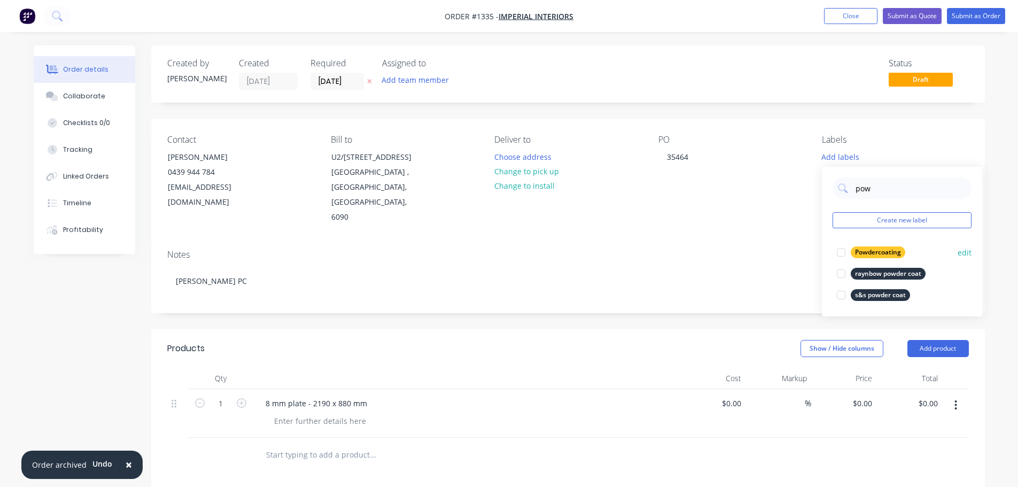
click at [857, 248] on div "Powdercoating" at bounding box center [877, 252] width 54 height 12
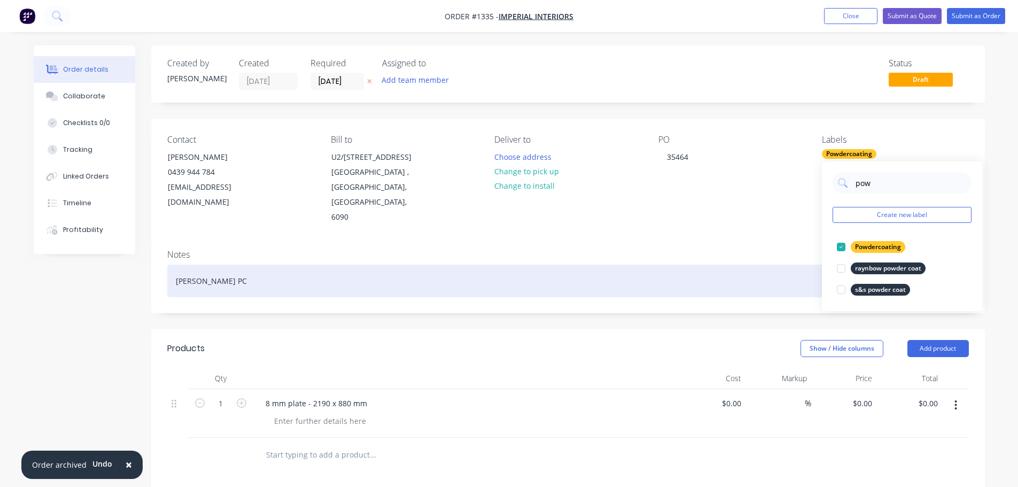
click at [767, 264] on div "[PERSON_NAME] PC" at bounding box center [567, 280] width 801 height 33
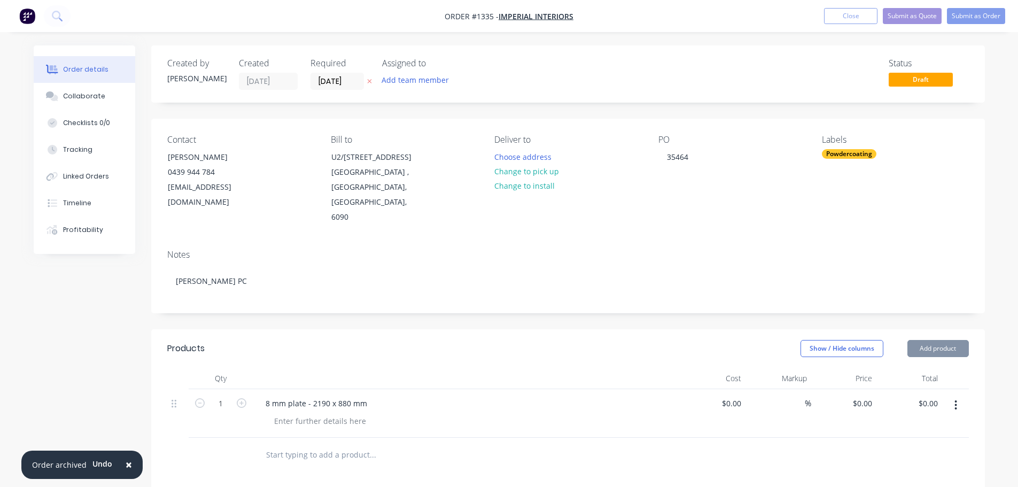
click at [495, 77] on div "Status Draft" at bounding box center [729, 74] width 480 height 32
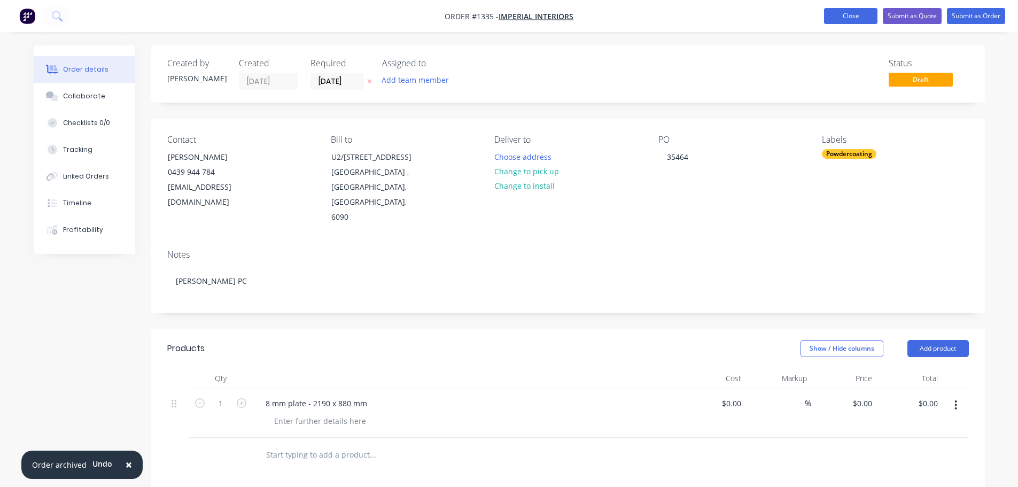
click at [862, 17] on button "Close" at bounding box center [850, 16] width 53 height 16
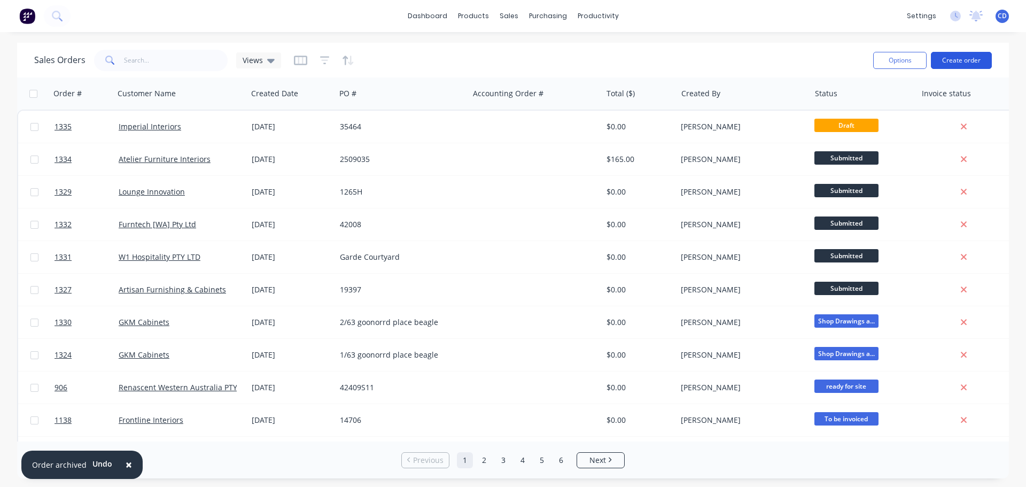
click at [969, 61] on button "Create order" at bounding box center [961, 60] width 61 height 17
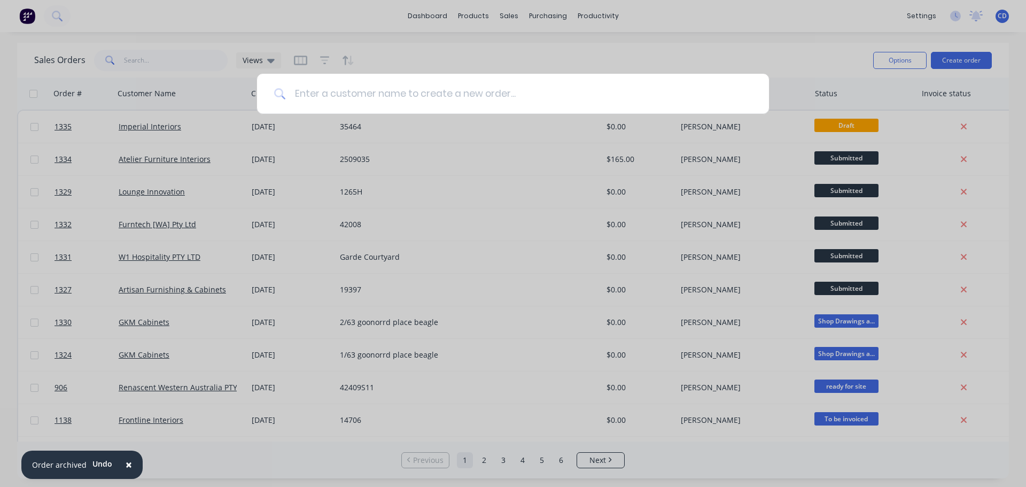
click at [664, 97] on input at bounding box center [519, 94] width 466 height 40
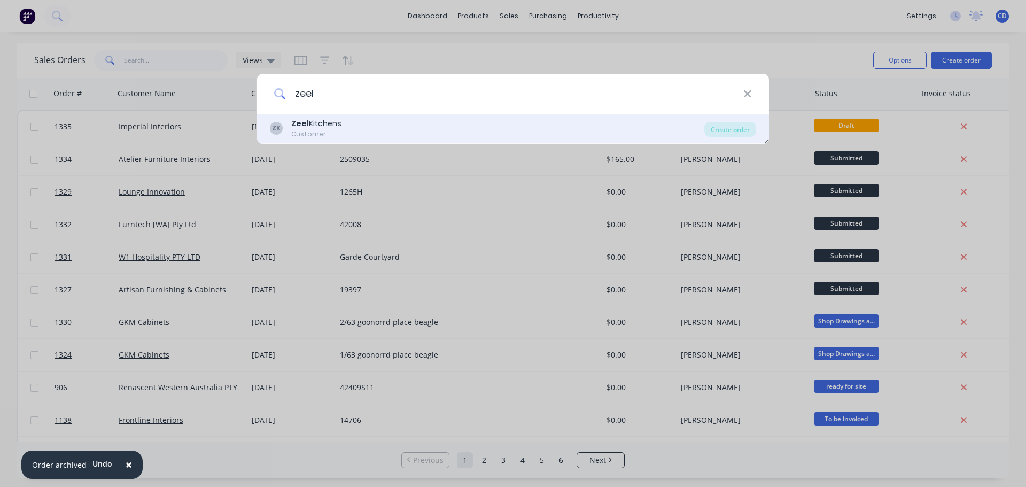
type input "zeel"
click at [413, 127] on div "ZK [PERSON_NAME] Customer" at bounding box center [487, 128] width 434 height 21
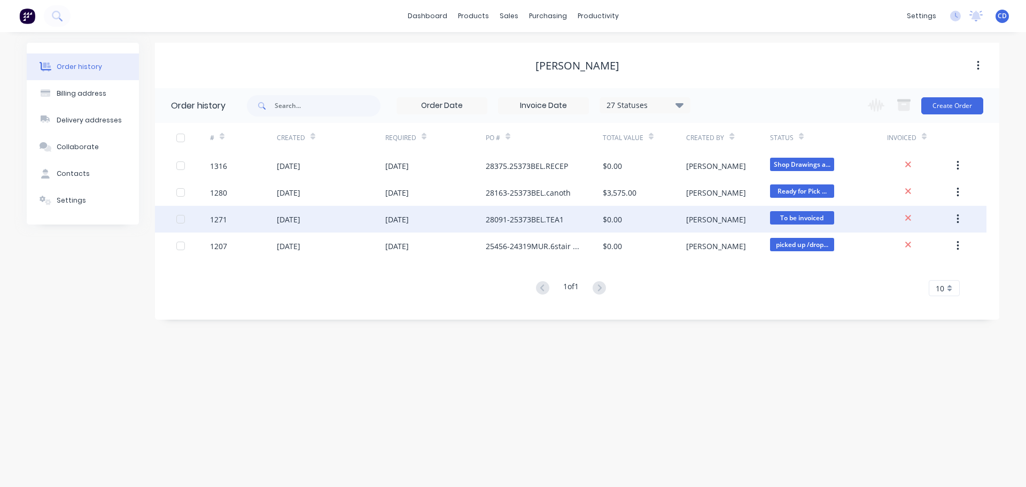
click at [959, 217] on button "button" at bounding box center [957, 218] width 25 height 19
click at [897, 247] on div "Archive" at bounding box center [919, 246] width 82 height 15
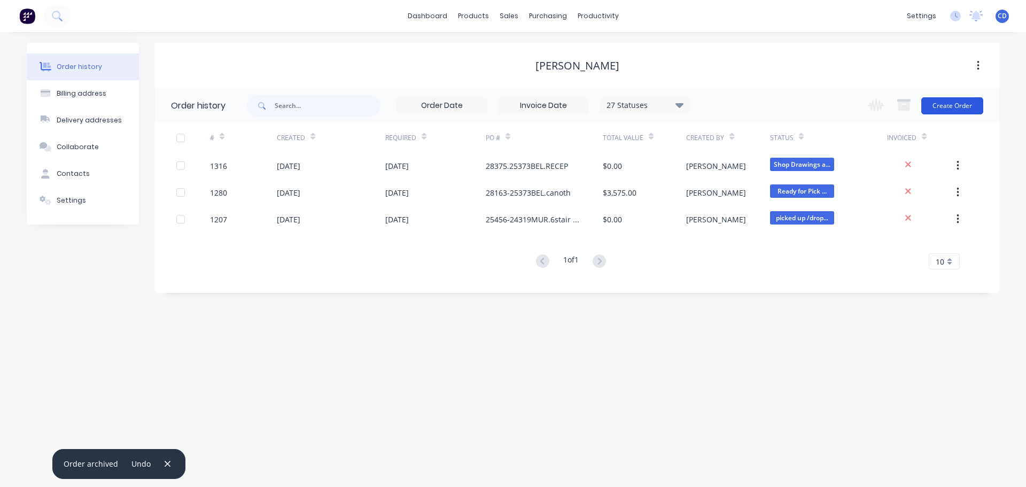
click at [951, 110] on button "Create Order" at bounding box center [952, 105] width 62 height 17
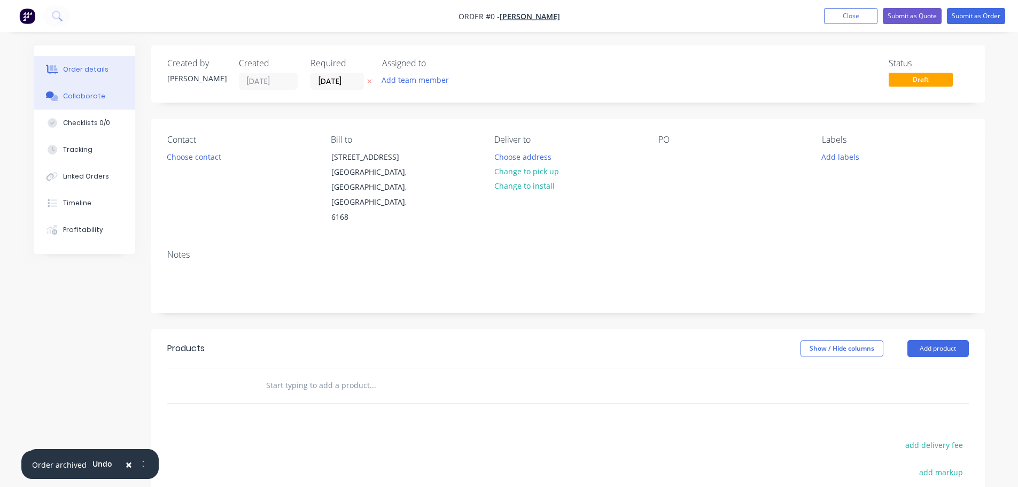
click at [110, 96] on button "Collaborate" at bounding box center [85, 96] width 102 height 27
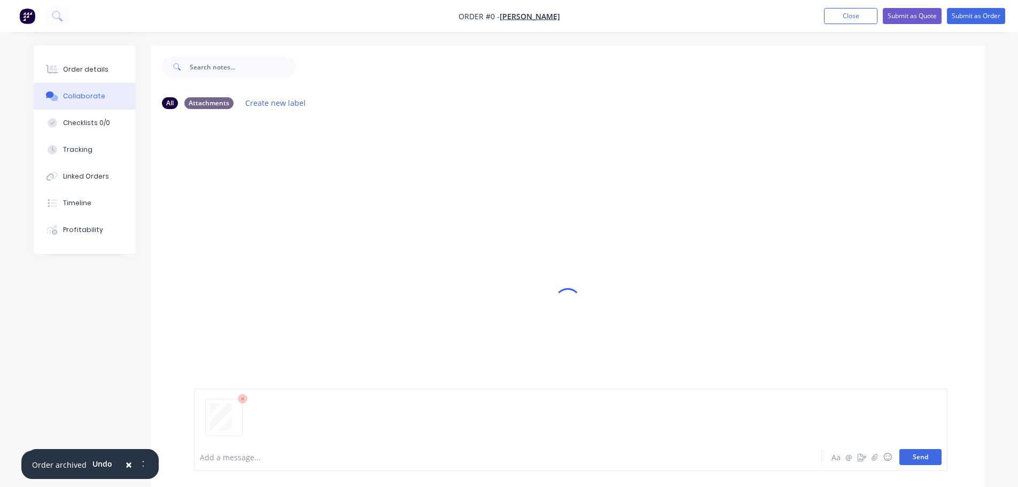
click at [919, 454] on button "Send" at bounding box center [920, 457] width 42 height 16
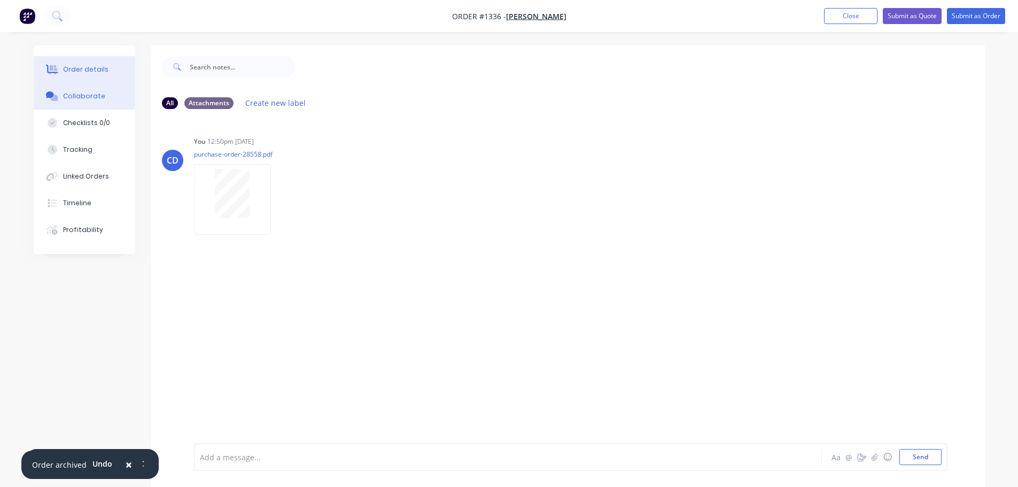
click at [99, 69] on div "Order details" at bounding box center [85, 70] width 45 height 10
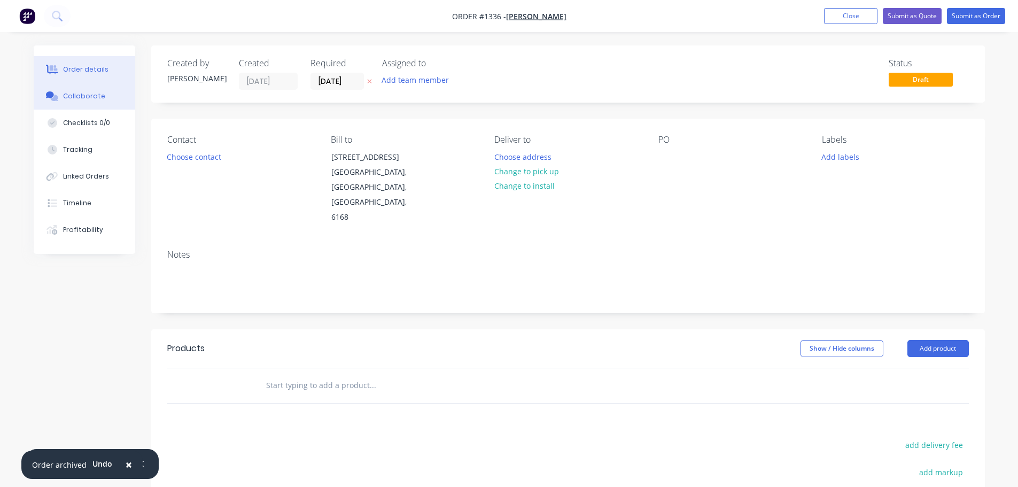
click at [89, 96] on div "Collaborate" at bounding box center [84, 96] width 42 height 10
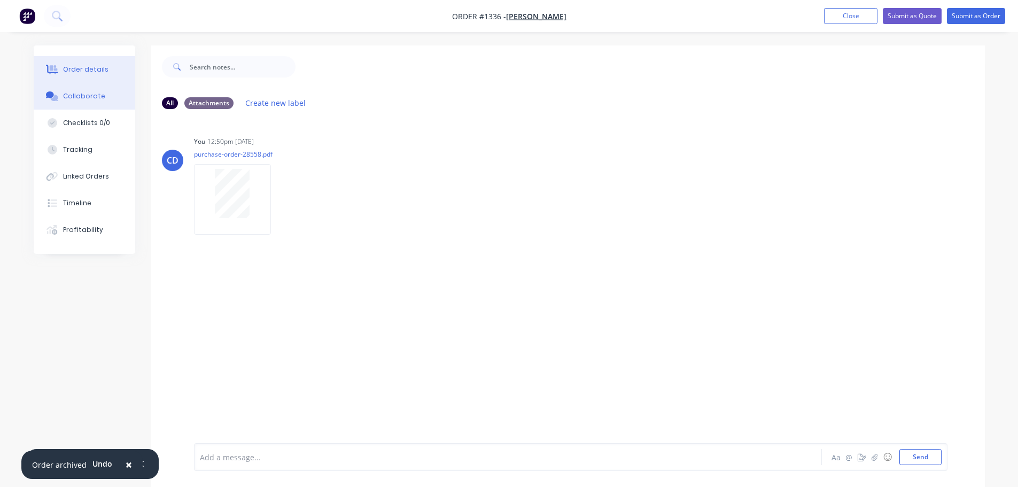
click at [89, 71] on div "Order details" at bounding box center [85, 70] width 45 height 10
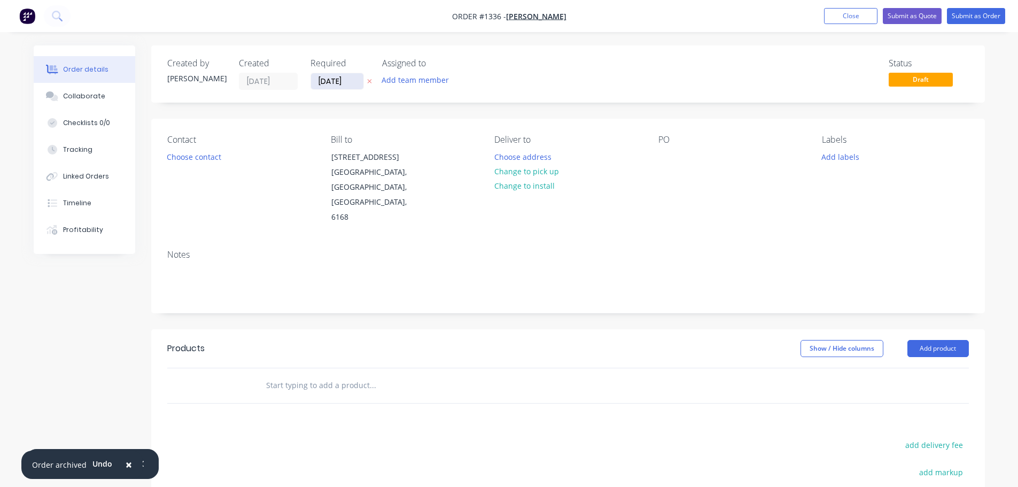
click at [340, 83] on input "[DATE]" at bounding box center [337, 81] width 52 height 16
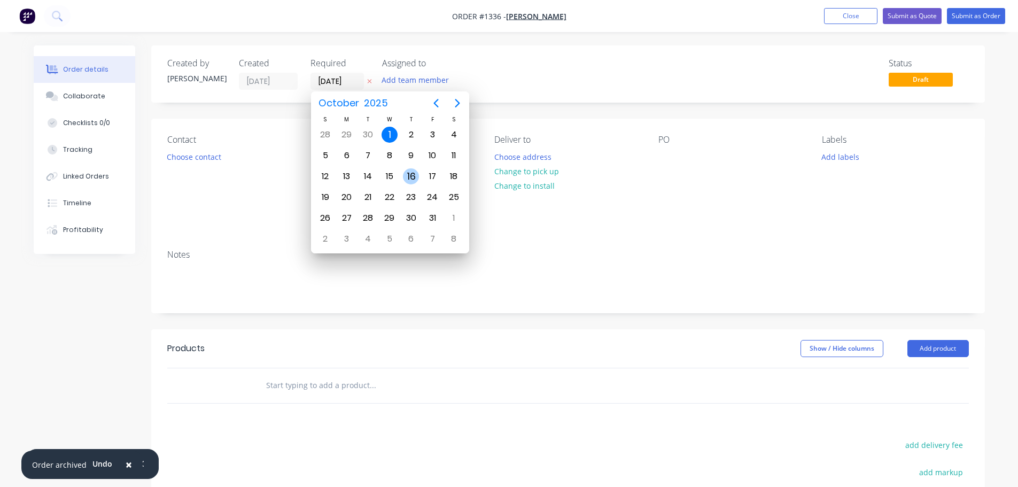
click at [415, 177] on div "16" at bounding box center [411, 176] width 16 height 16
type input "[DATE]"
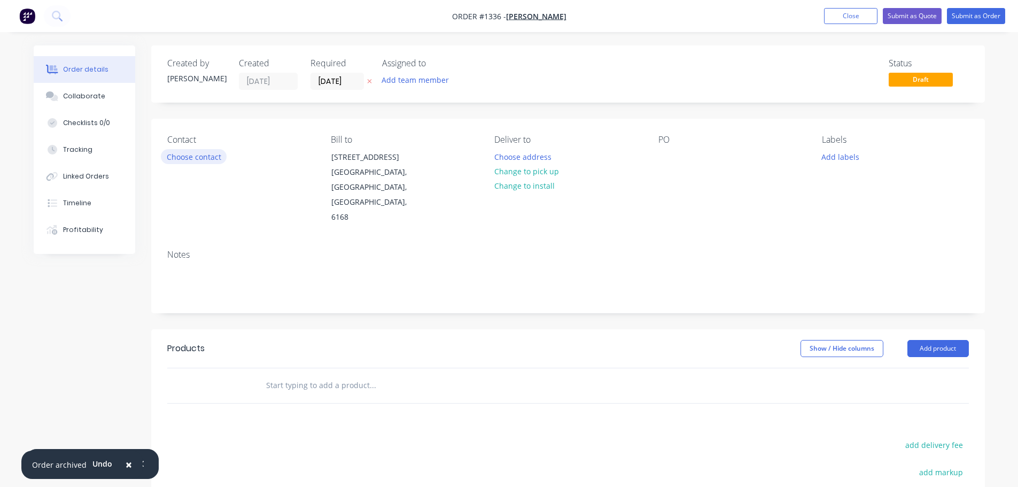
click at [190, 151] on button "Choose contact" at bounding box center [194, 156] width 66 height 14
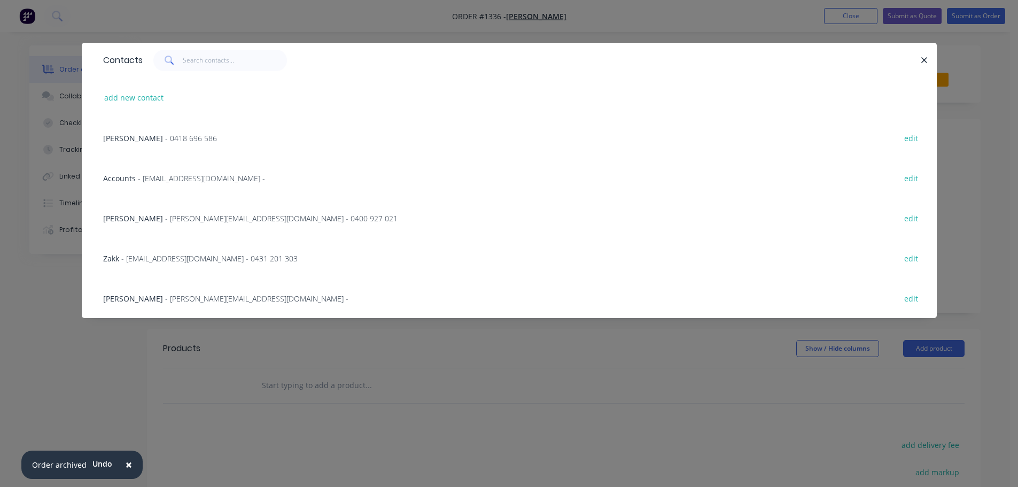
click at [165, 221] on span "- [PERSON_NAME][EMAIL_ADDRESS][DOMAIN_NAME] - 0400 927 021" at bounding box center [281, 218] width 232 height 10
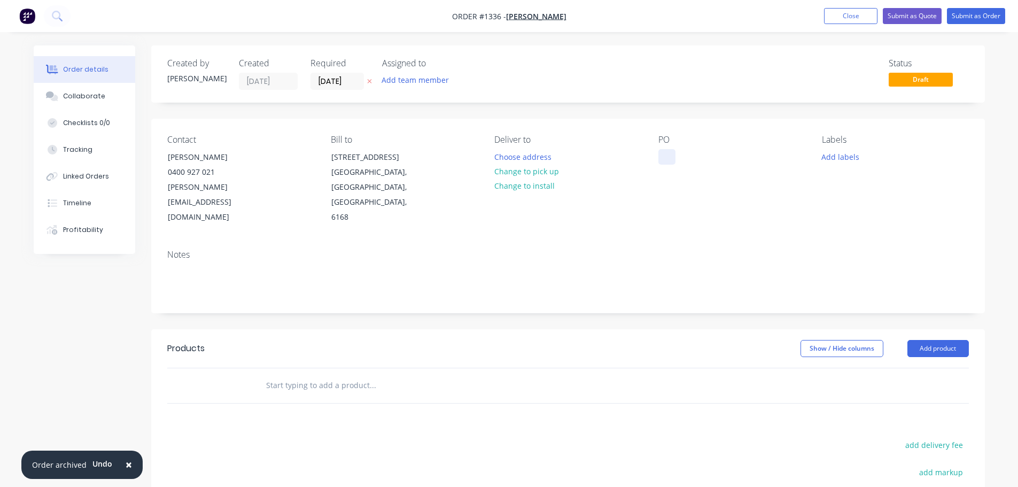
drag, startPoint x: 661, startPoint y: 160, endPoint x: 674, endPoint y: 163, distance: 13.2
click at [661, 160] on div at bounding box center [666, 156] width 17 height 15
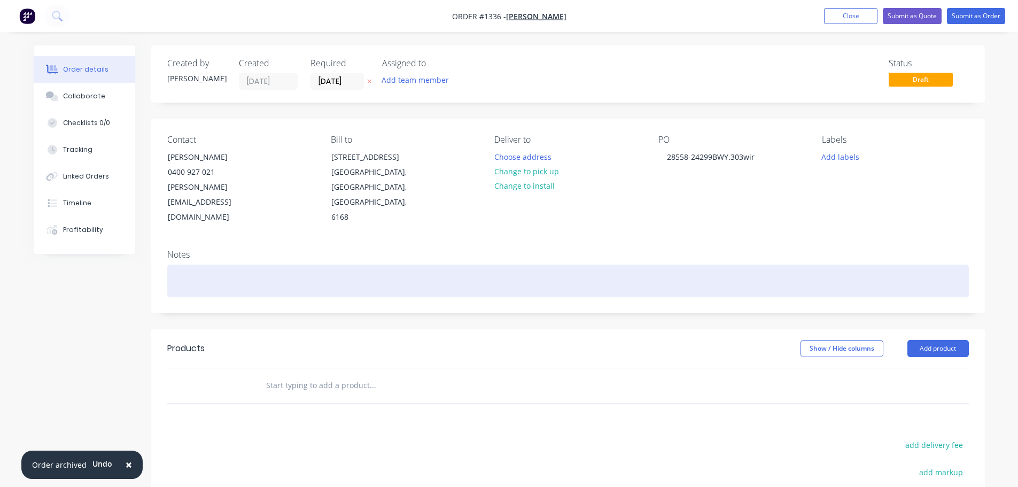
click at [406, 264] on div at bounding box center [567, 280] width 801 height 33
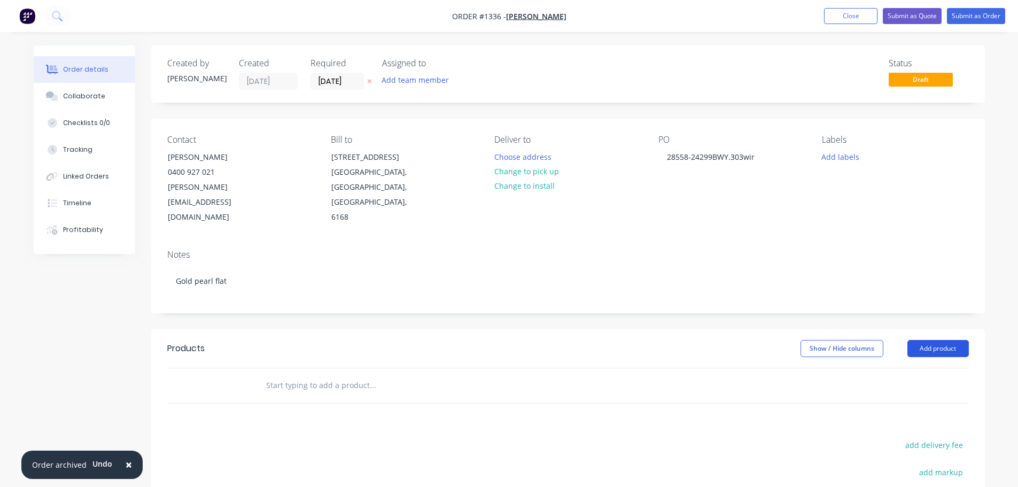
click at [929, 340] on button "Add product" at bounding box center [937, 348] width 61 height 17
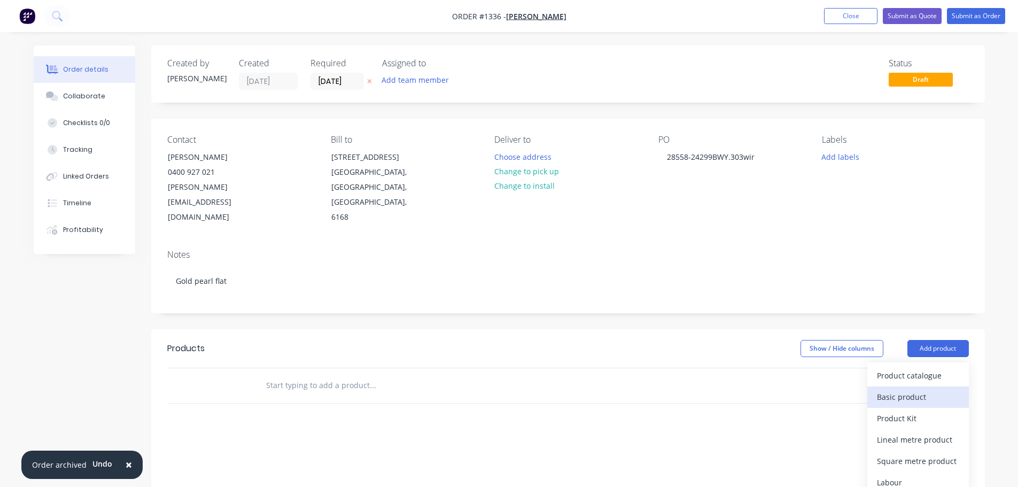
click at [912, 389] on div "Basic product" at bounding box center [918, 396] width 82 height 15
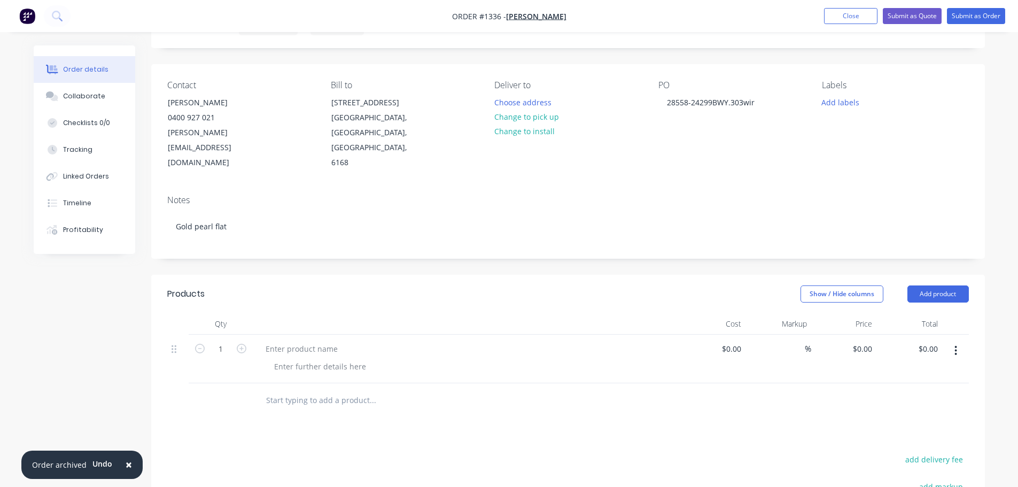
scroll to position [107, 0]
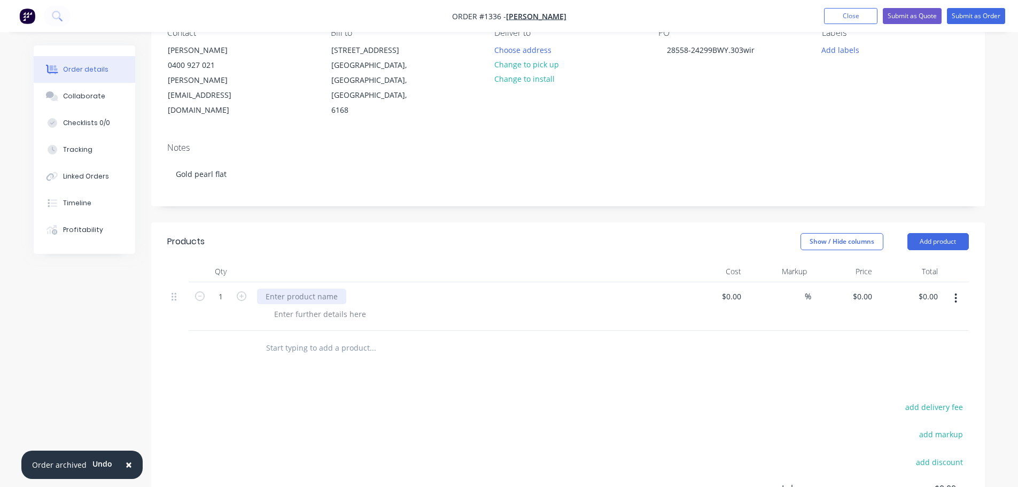
click at [307, 288] on div at bounding box center [301, 295] width 89 height 15
paste div
click at [320, 329] on div at bounding box center [320, 336] width 109 height 15
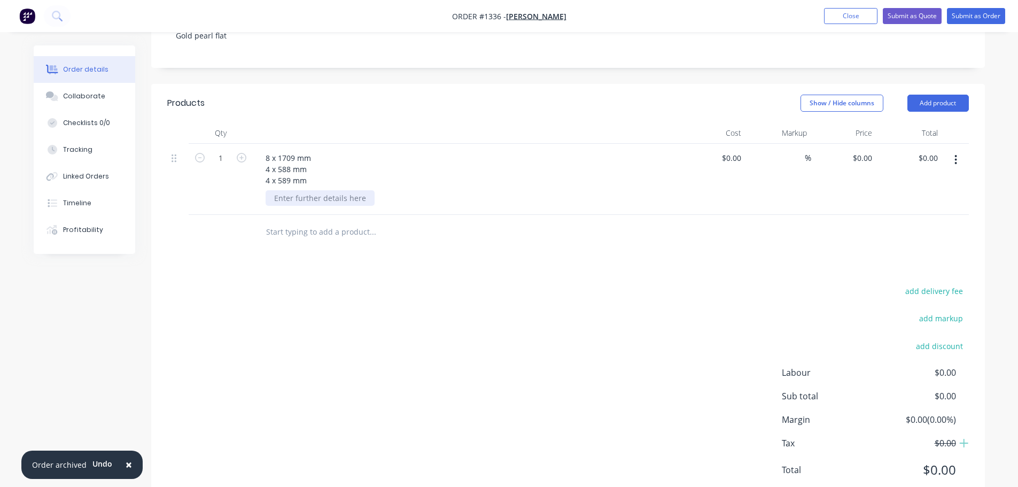
scroll to position [251, 0]
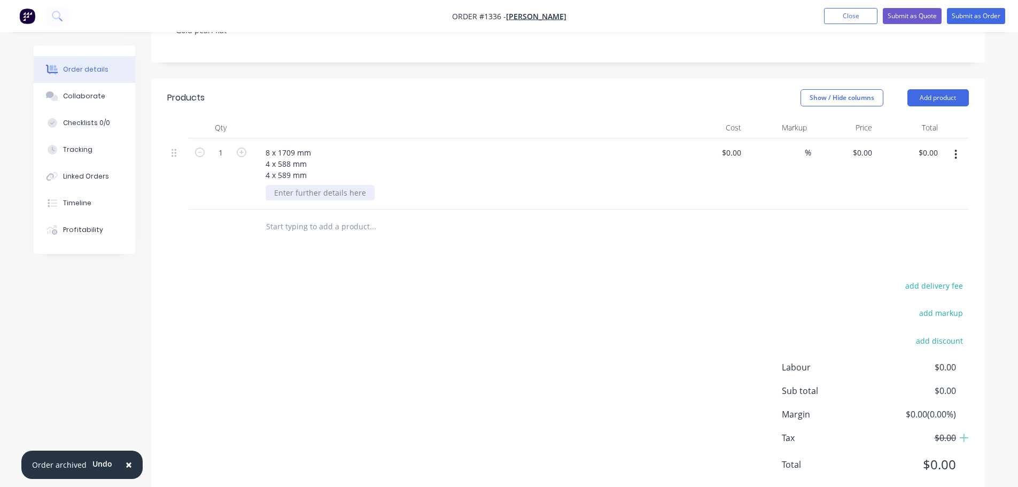
click at [287, 185] on div at bounding box center [320, 192] width 109 height 15
click at [358, 177] on div "8 x 1709 mm 4 x 588 mm 4 x 589 mm 20 x 1.6 mm flat bar" at bounding box center [466, 173] width 427 height 71
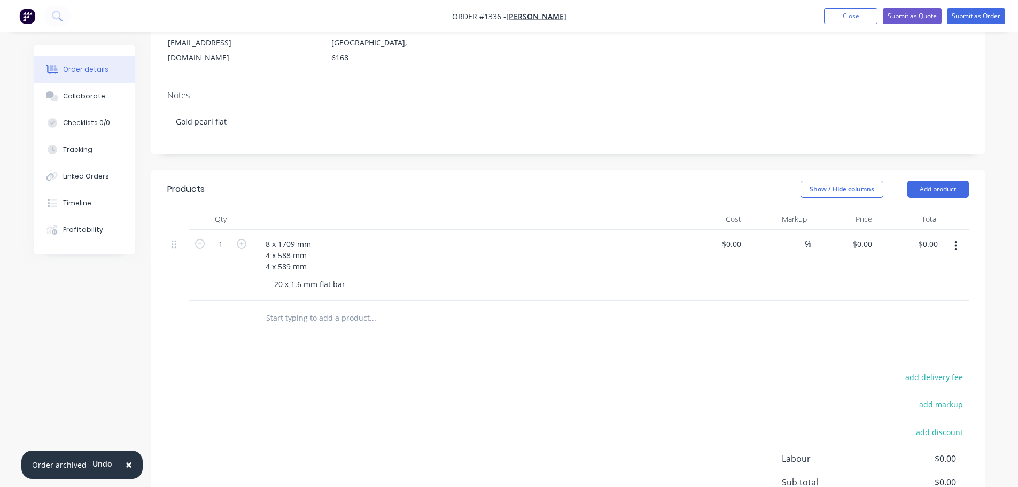
scroll to position [160, 0]
click at [106, 99] on button "Collaborate" at bounding box center [85, 96] width 102 height 27
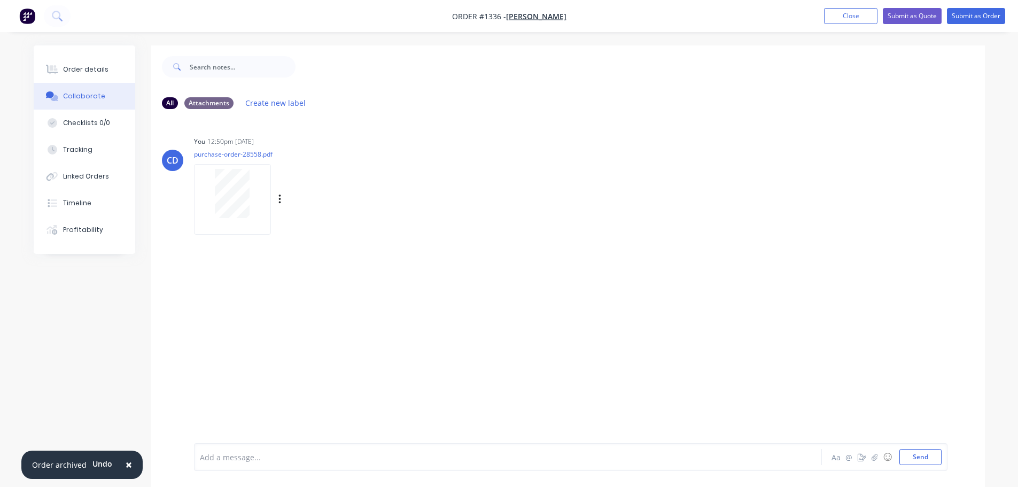
drag, startPoint x: 242, startPoint y: 161, endPoint x: 361, endPoint y: 183, distance: 121.1
click at [423, 166] on div "You 12:50pm [DATE] purchase-order-28558.pdf Labels Download Delete" at bounding box center [361, 182] width 334 height 96
click at [277, 200] on div "Labels Download Delete" at bounding box center [335, 199] width 120 height 15
click at [281, 199] on icon "button" at bounding box center [279, 199] width 3 height 12
click at [308, 247] on button "Delete" at bounding box center [350, 252] width 120 height 24
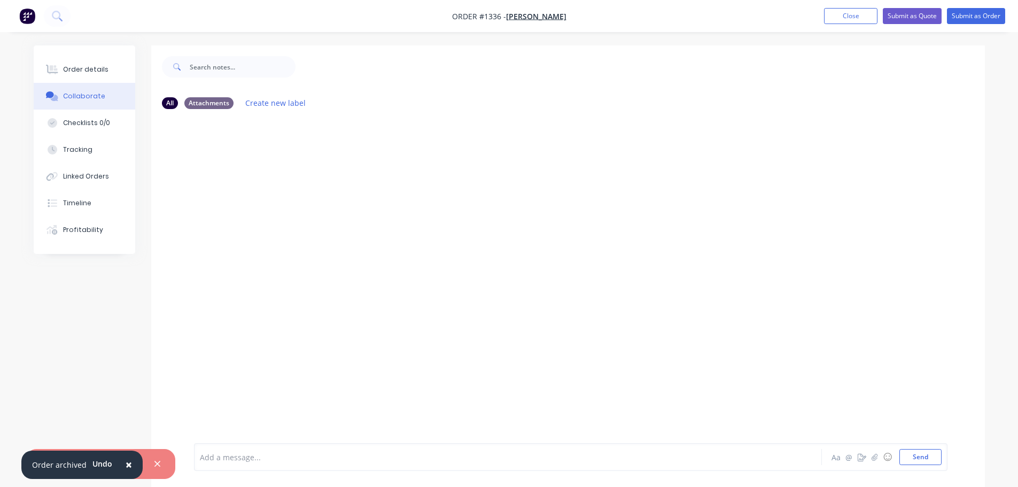
click at [314, 166] on div at bounding box center [567, 280] width 833 height 325
click at [97, 64] on button "Order details" at bounding box center [85, 69] width 102 height 27
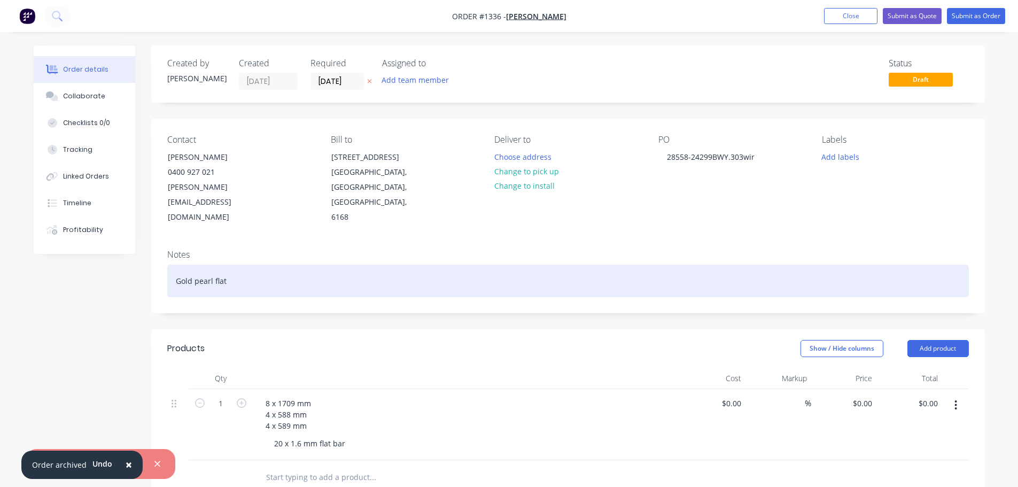
click at [351, 264] on div "Gold pearl flat" at bounding box center [567, 280] width 801 height 33
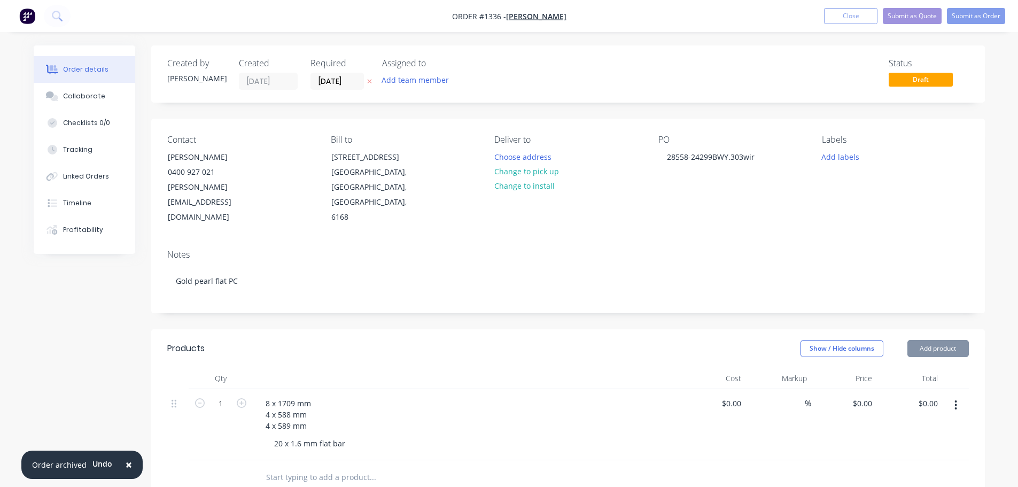
click at [941, 163] on div "Add labels" at bounding box center [895, 156] width 146 height 14
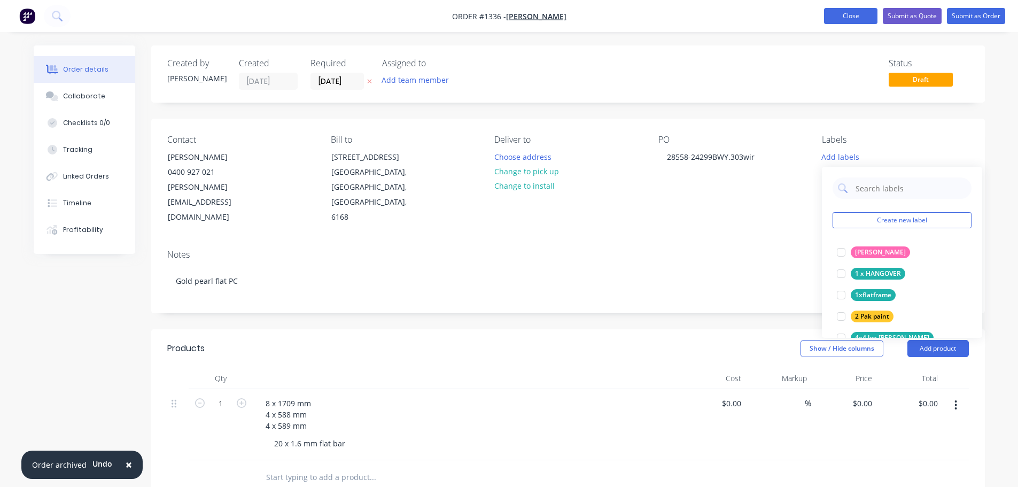
click at [848, 18] on button "Close" at bounding box center [850, 16] width 53 height 16
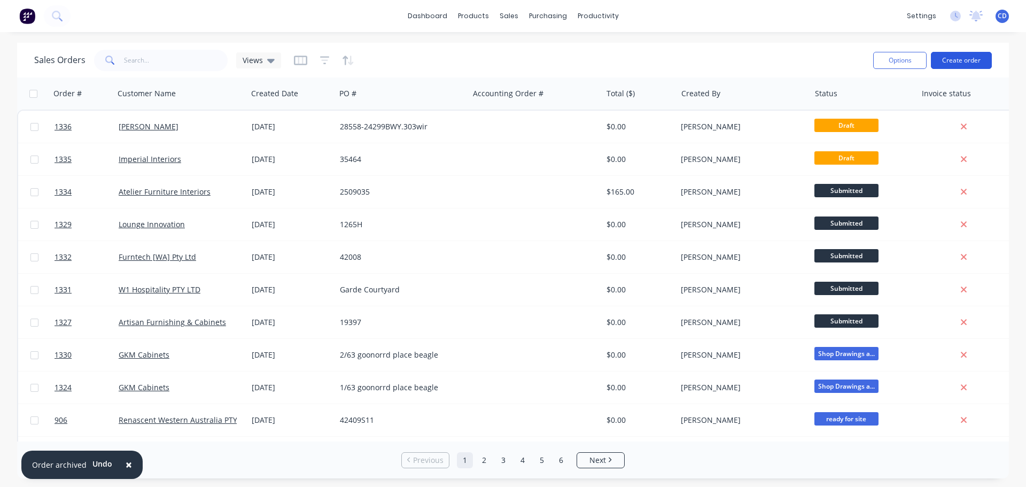
click at [967, 58] on button "Create order" at bounding box center [961, 60] width 61 height 17
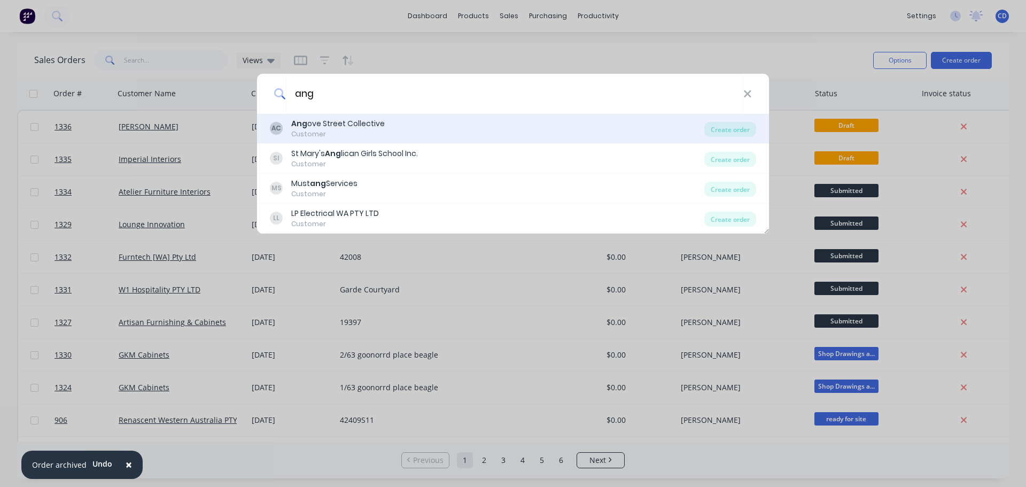
type input "ang"
click at [362, 129] on div "Ang ove Street Collective" at bounding box center [337, 123] width 93 height 11
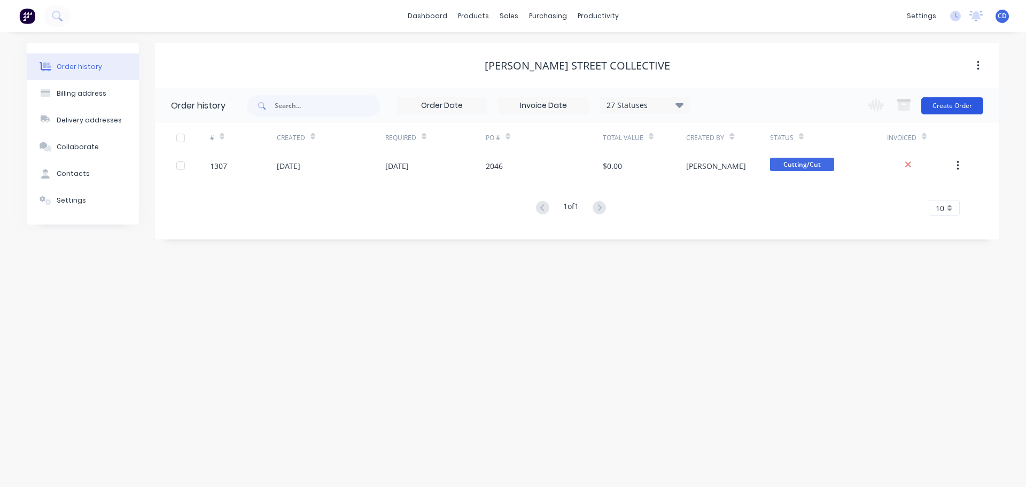
click at [941, 106] on button "Create Order" at bounding box center [952, 105] width 62 height 17
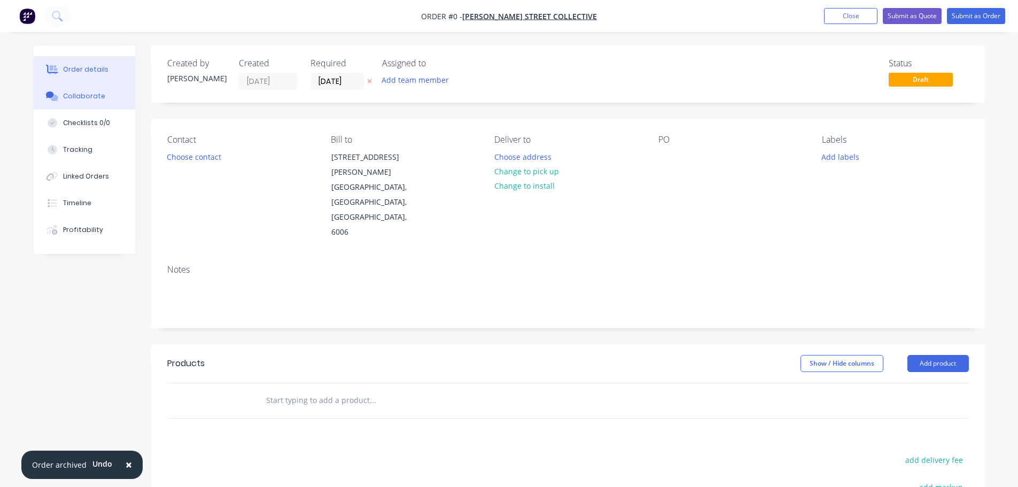
click at [96, 103] on button "Collaborate" at bounding box center [85, 96] width 102 height 27
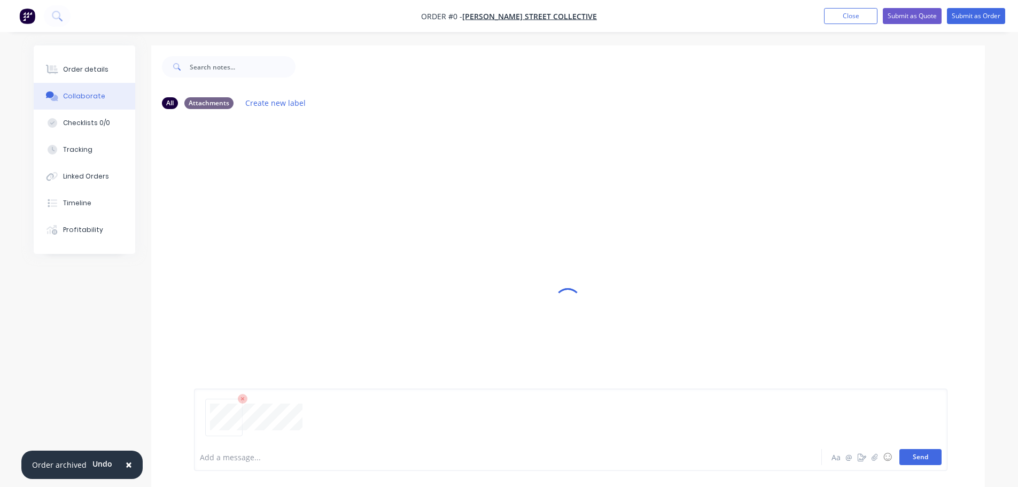
click at [919, 459] on button "Send" at bounding box center [920, 457] width 42 height 16
click at [114, 70] on button "Order details" at bounding box center [85, 69] width 102 height 27
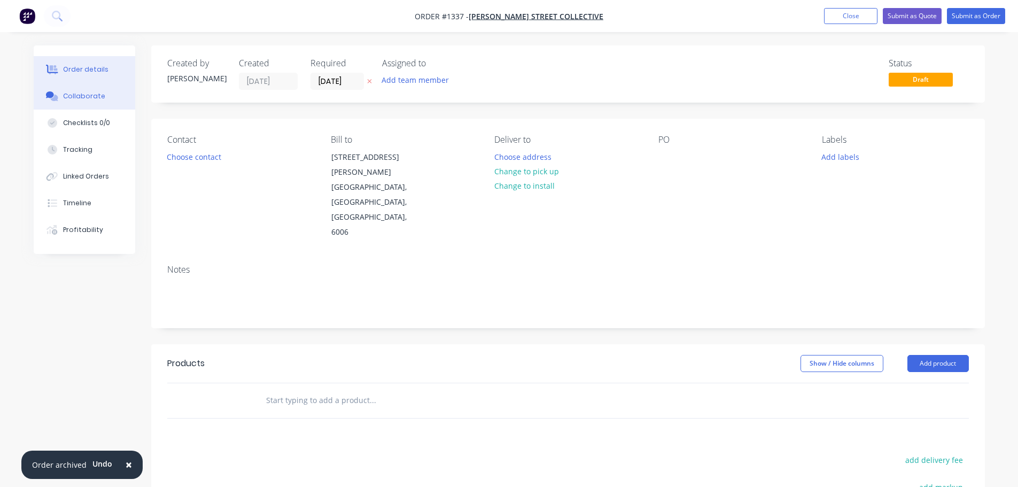
click at [90, 97] on div "Collaborate" at bounding box center [84, 96] width 42 height 10
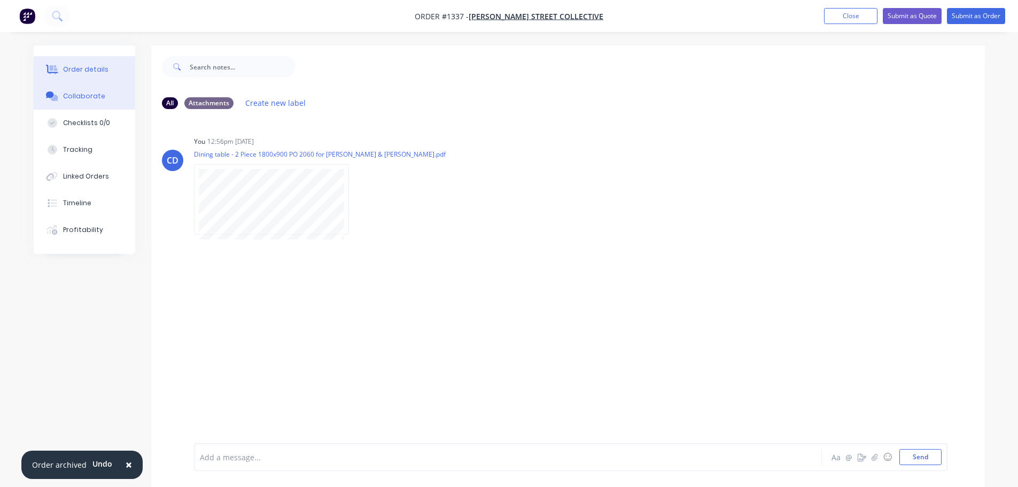
click at [85, 71] on div "Order details" at bounding box center [85, 70] width 45 height 10
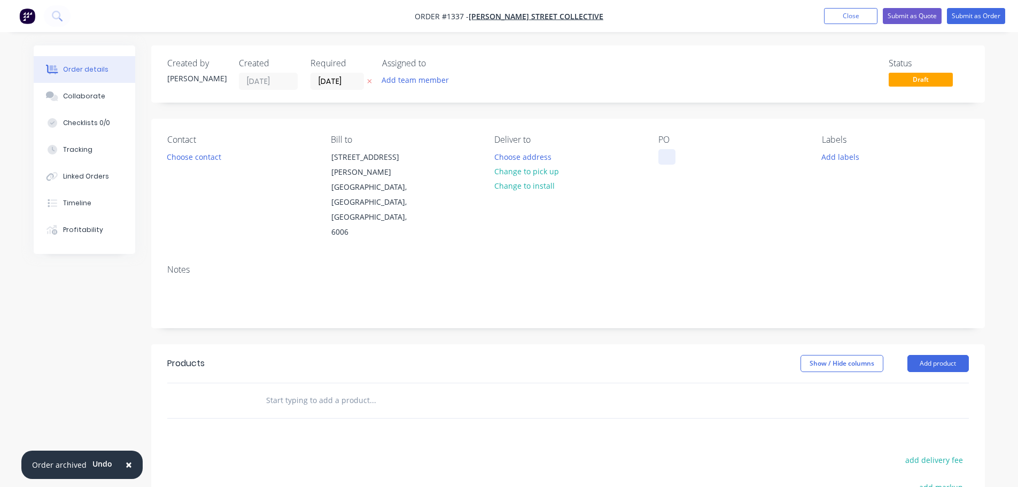
click at [670, 155] on div at bounding box center [666, 156] width 17 height 15
click at [400, 274] on div "Notes" at bounding box center [567, 292] width 833 height 72
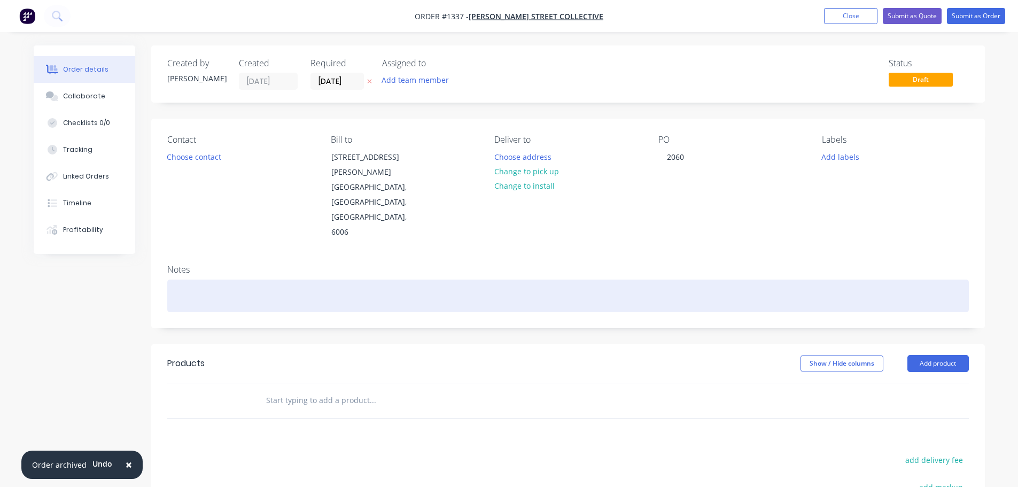
click at [394, 279] on div at bounding box center [567, 295] width 801 height 33
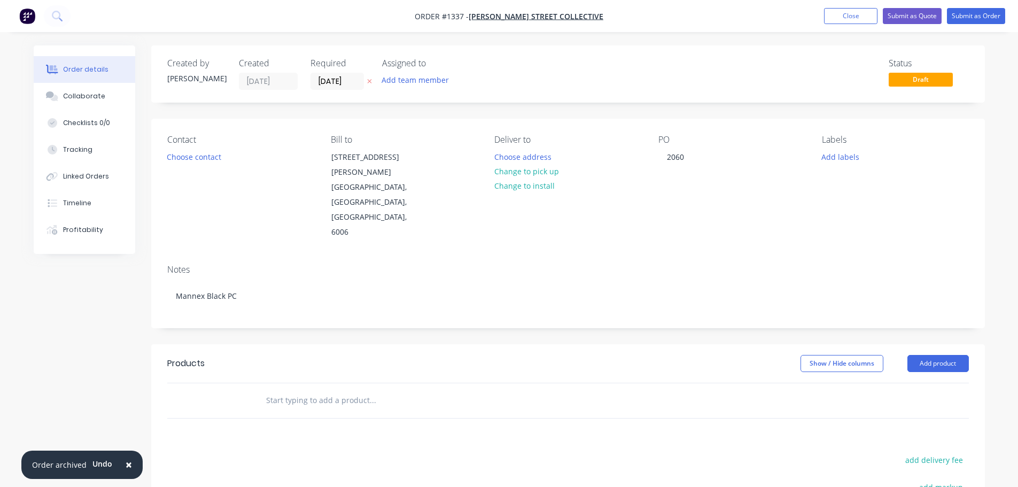
drag, startPoint x: 935, startPoint y: 313, endPoint x: 934, endPoint y: 331, distance: 17.7
click at [936, 355] on button "Add product" at bounding box center [937, 363] width 61 height 17
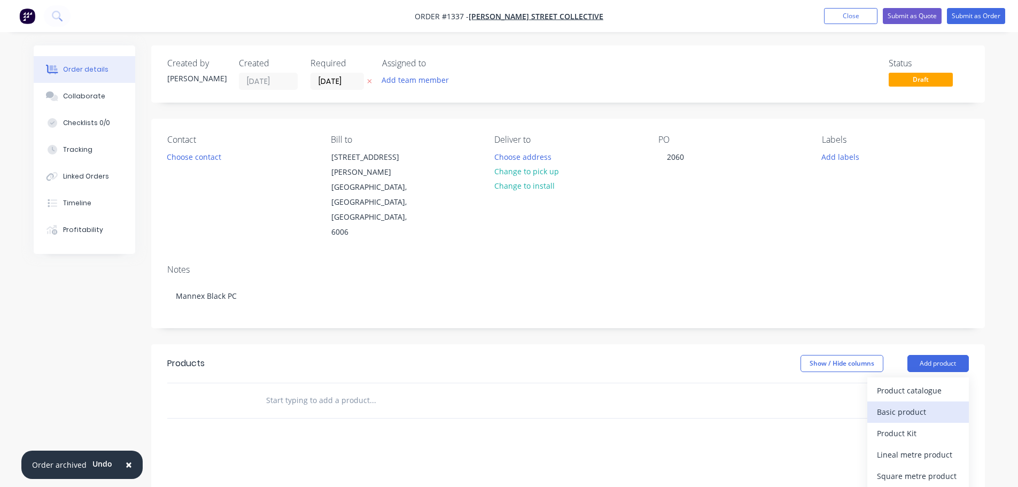
click at [916, 404] on div "Basic product" at bounding box center [918, 411] width 82 height 15
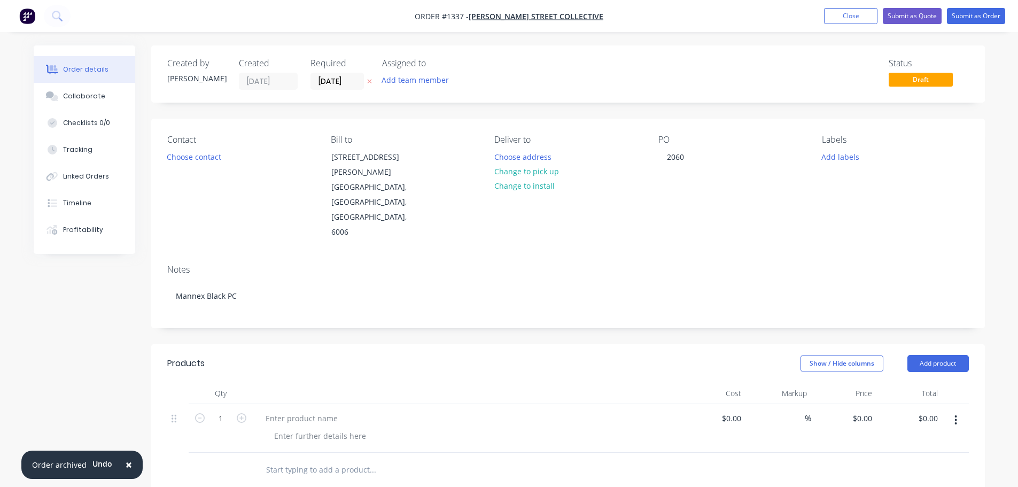
click at [289, 404] on div at bounding box center [466, 428] width 427 height 49
click at [291, 410] on div at bounding box center [301, 417] width 89 height 15
drag, startPoint x: 273, startPoint y: 366, endPoint x: 316, endPoint y: 365, distance: 42.8
click at [507, 383] on div at bounding box center [466, 393] width 427 height 21
click at [265, 410] on div "dinihd tabel - 1795 x 899 x" at bounding box center [313, 417] width 112 height 15
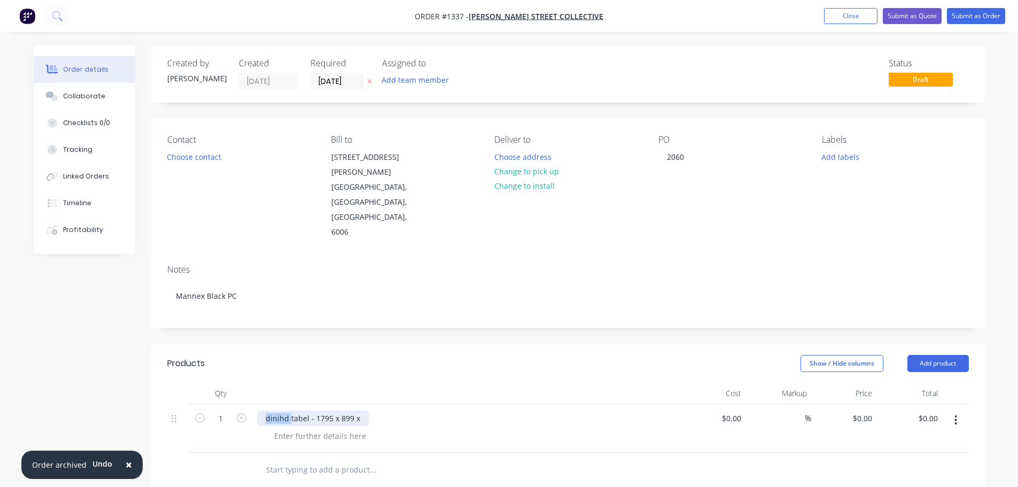
click at [265, 410] on div "dinihd tabel - 1795 x 899 x" at bounding box center [313, 417] width 112 height 15
click at [391, 410] on div "Dining table - 1795 x 899 x" at bounding box center [466, 417] width 419 height 15
click at [370, 410] on div "Dining table - 1795 x 899 x" at bounding box center [466, 417] width 419 height 15
click at [357, 410] on div "Dining table - 1795 x 899 x" at bounding box center [315, 417] width 116 height 15
click at [842, 9] on button "Close" at bounding box center [850, 16] width 53 height 16
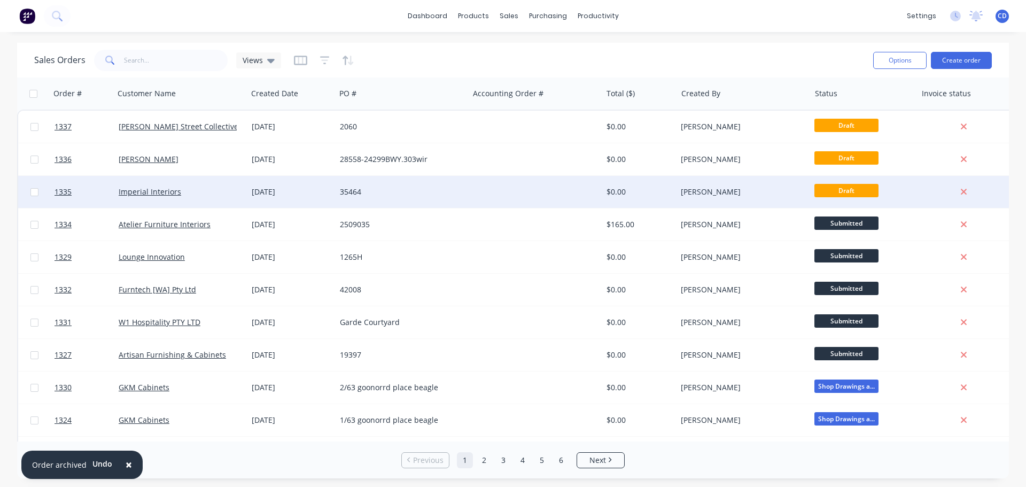
click at [278, 192] on div "[DATE]" at bounding box center [292, 191] width 80 height 11
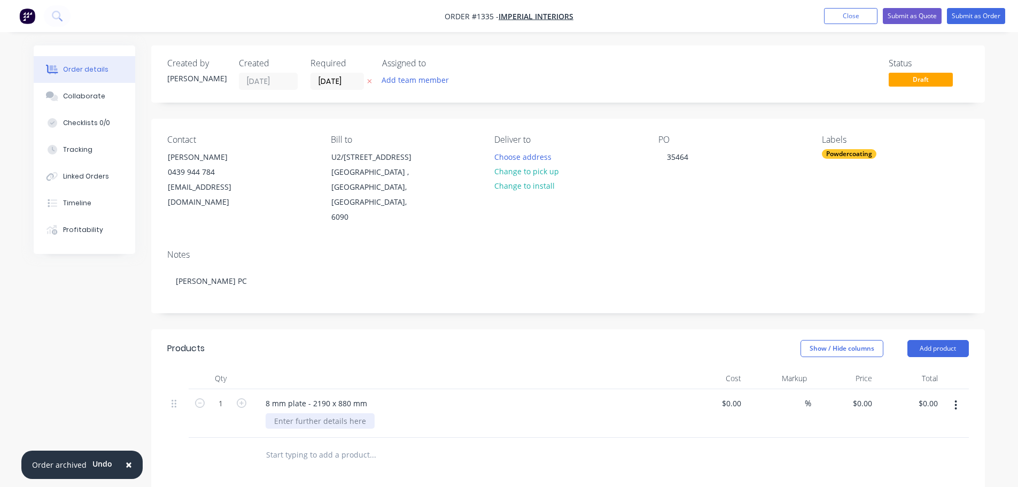
click at [339, 413] on div at bounding box center [320, 420] width 109 height 15
click at [963, 21] on button "Submit as Order" at bounding box center [976, 16] width 58 height 16
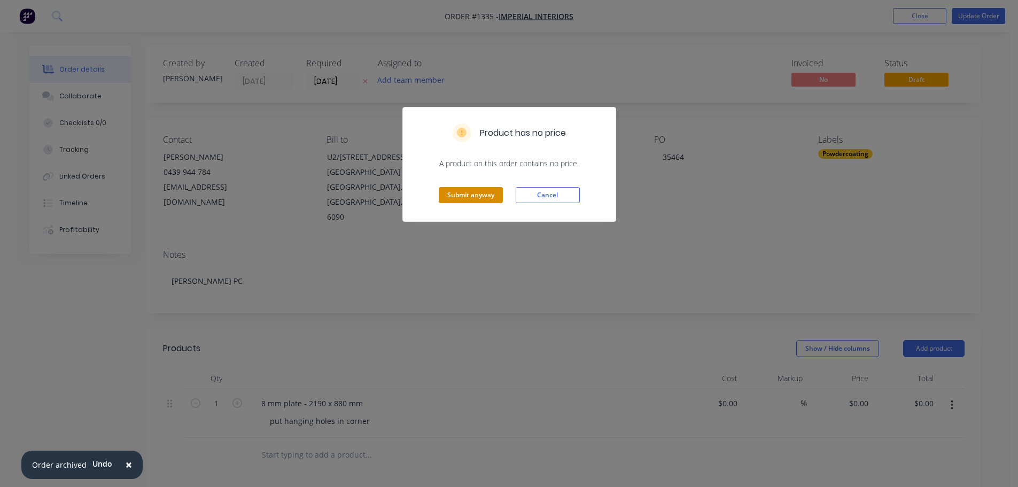
click at [462, 200] on button "Submit anyway" at bounding box center [471, 195] width 64 height 16
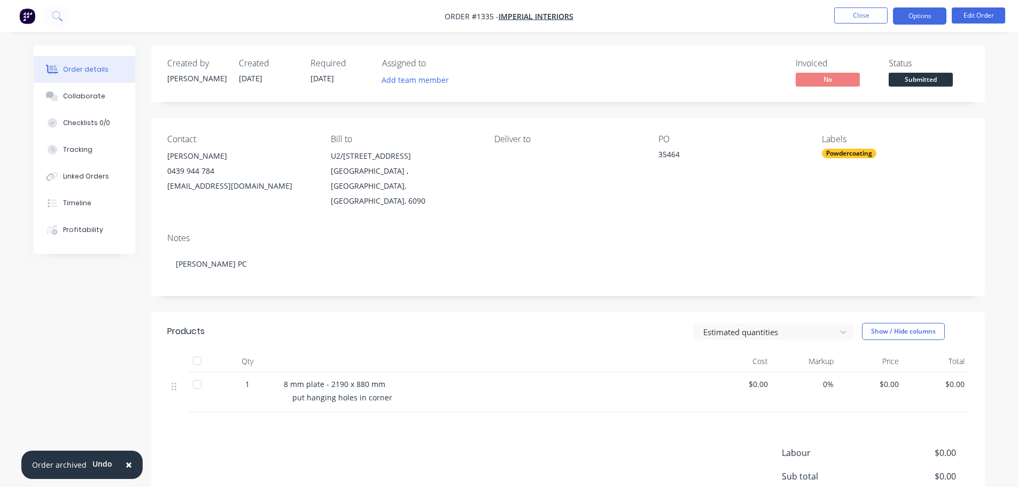
click at [911, 16] on button "Options" at bounding box center [919, 15] width 53 height 17
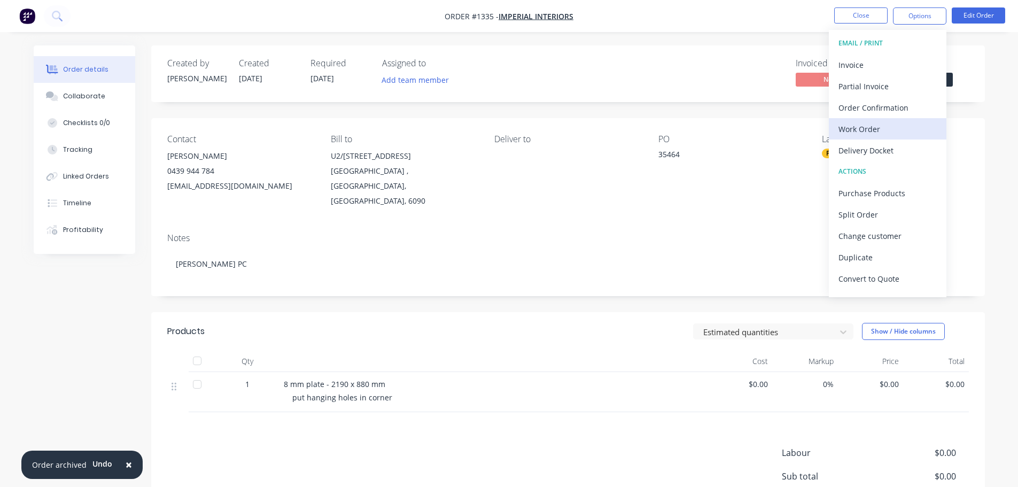
click at [867, 122] on div "Work Order" at bounding box center [887, 128] width 98 height 15
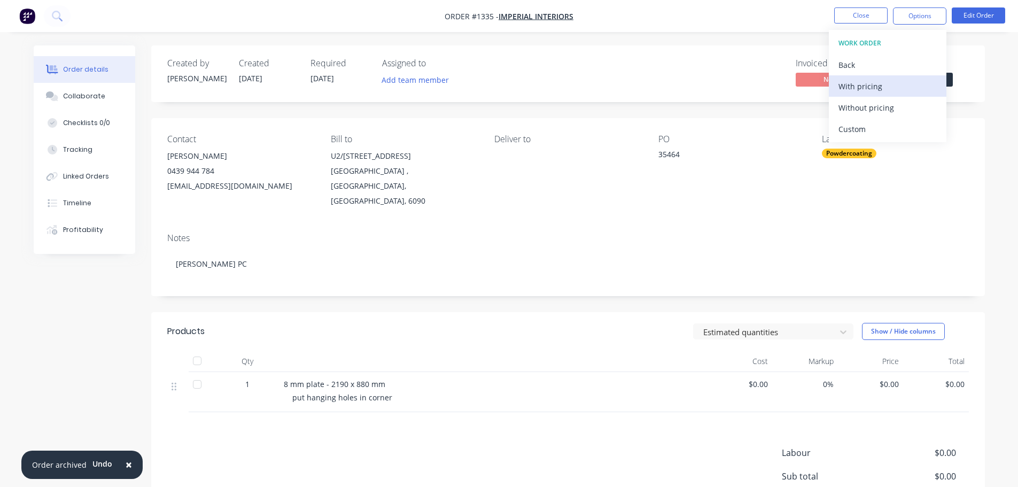
click at [876, 96] on button "With pricing" at bounding box center [888, 85] width 118 height 21
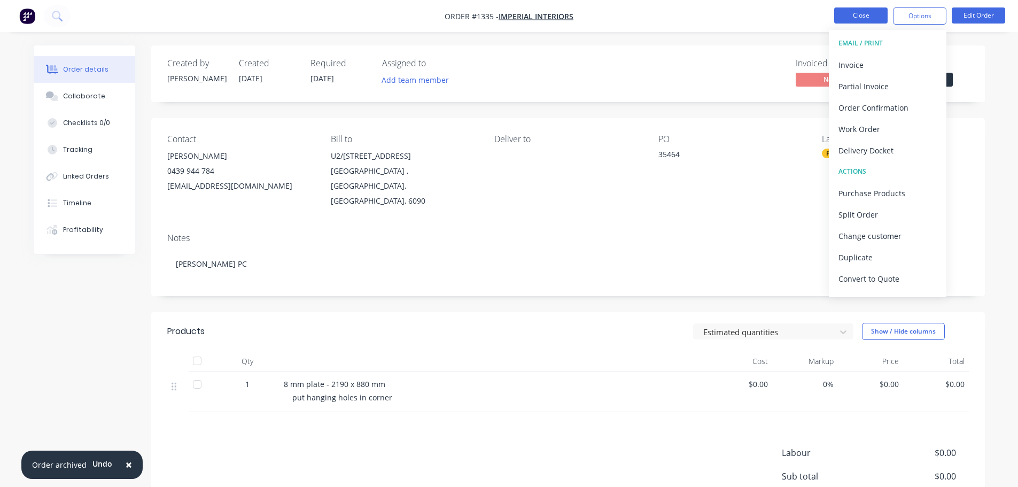
click at [868, 10] on button "Close" at bounding box center [860, 15] width 53 height 16
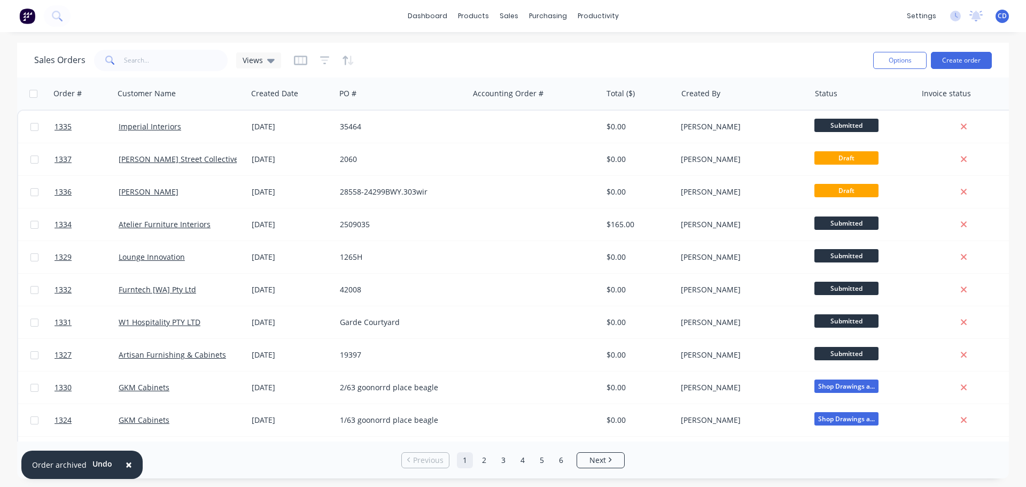
click at [796, 29] on div "dashboard products sales purchasing productivity dashboard products Product Cat…" at bounding box center [513, 16] width 1026 height 32
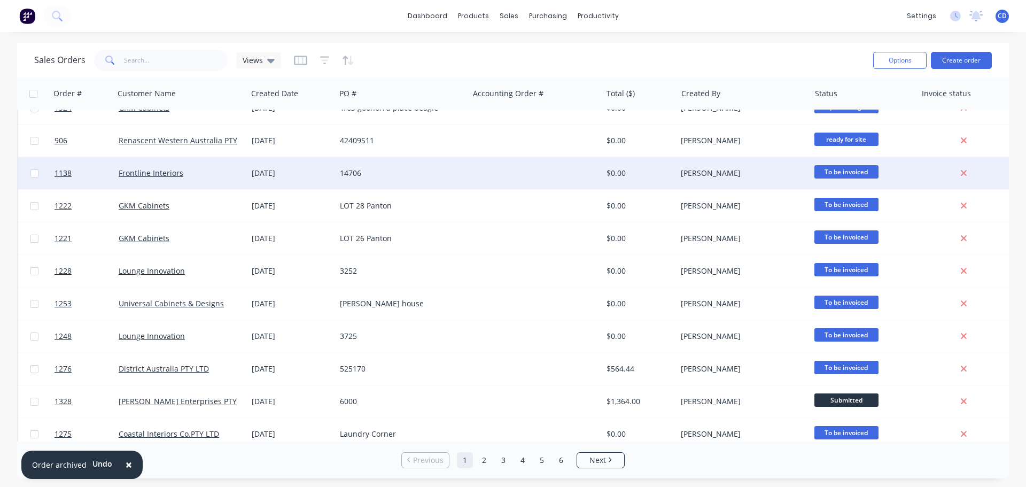
scroll to position [488, 0]
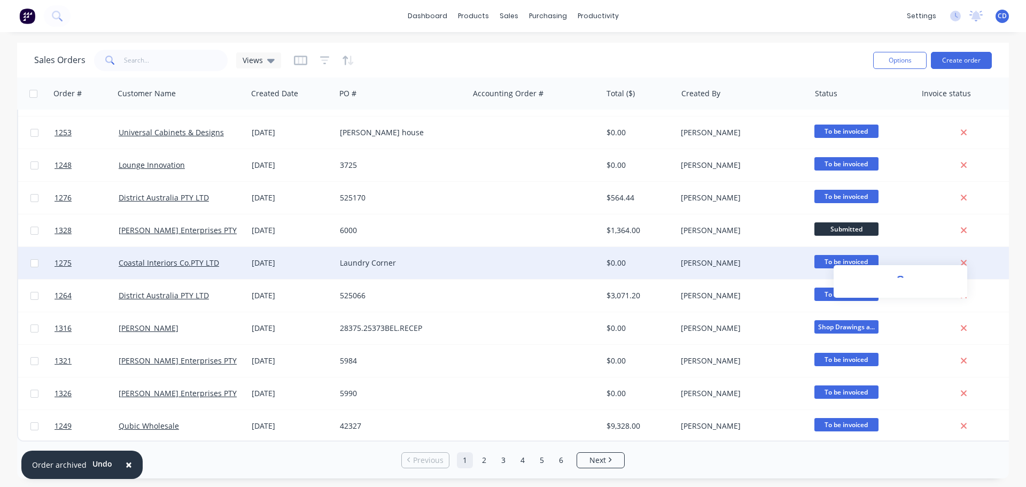
click at [965, 260] on icon at bounding box center [964, 263] width 6 height 6
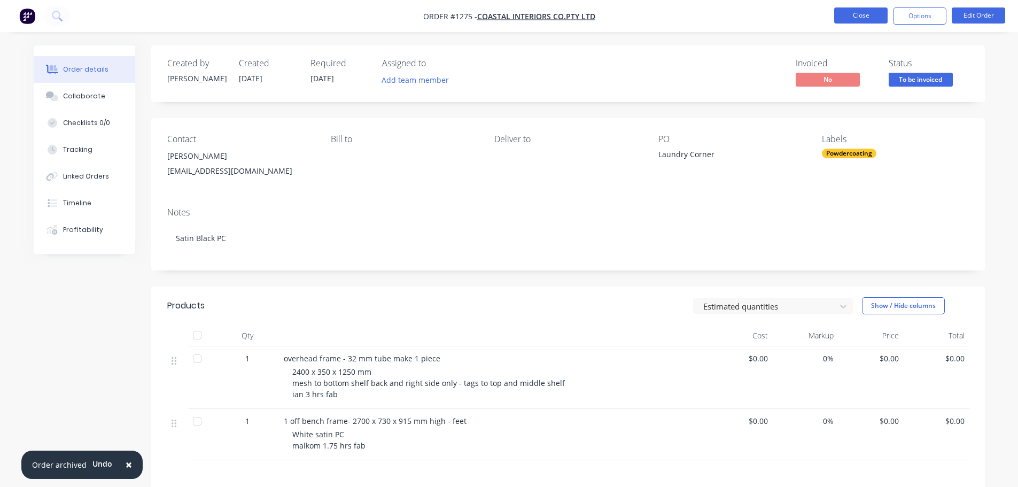
click at [854, 13] on button "Close" at bounding box center [860, 15] width 53 height 16
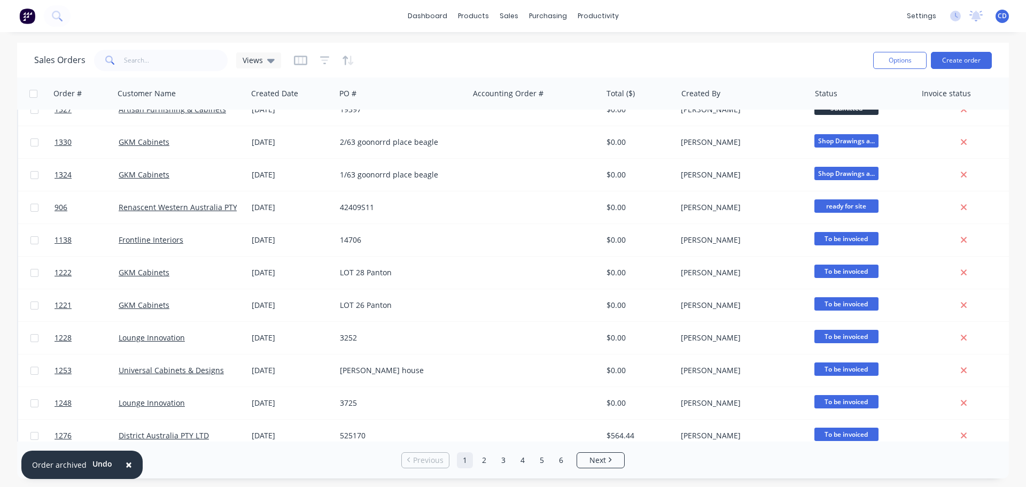
scroll to position [374, 0]
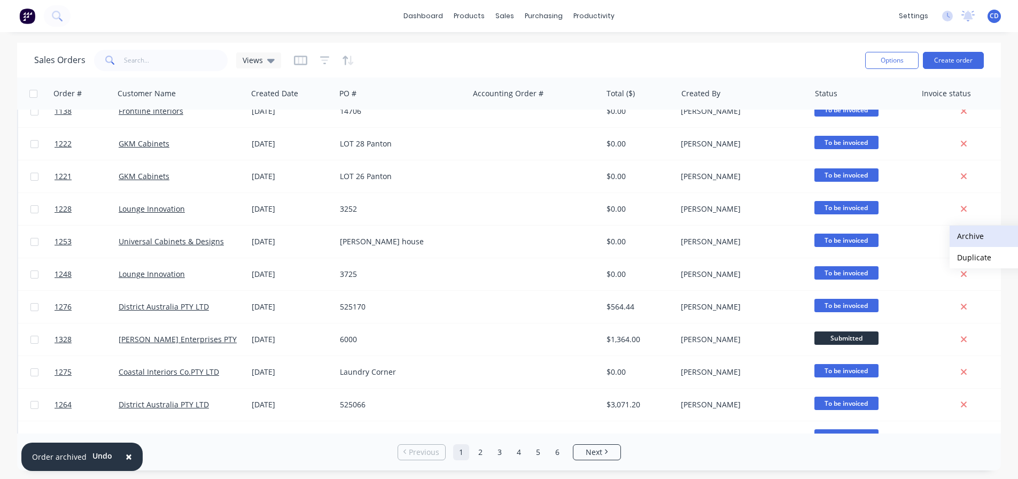
click at [966, 236] on button "Archive" at bounding box center [1002, 235] width 107 height 21
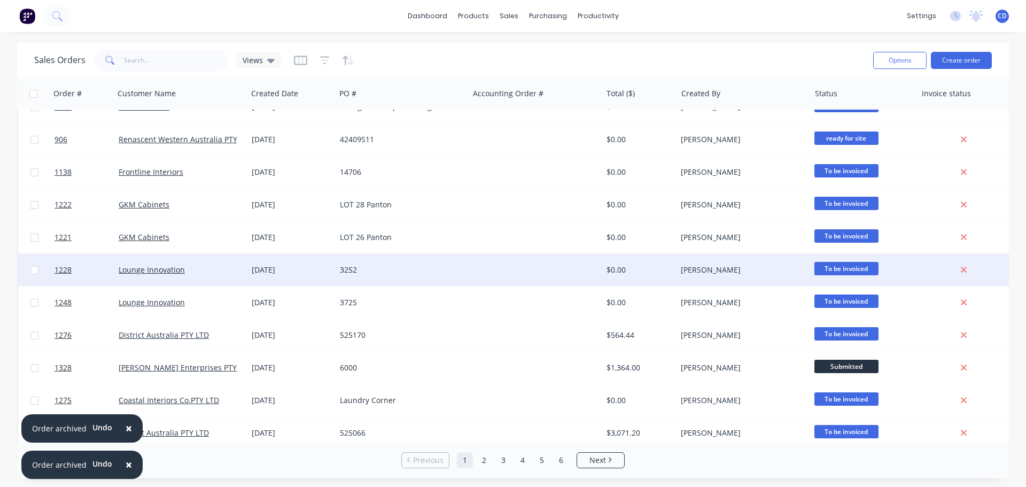
scroll to position [321, 0]
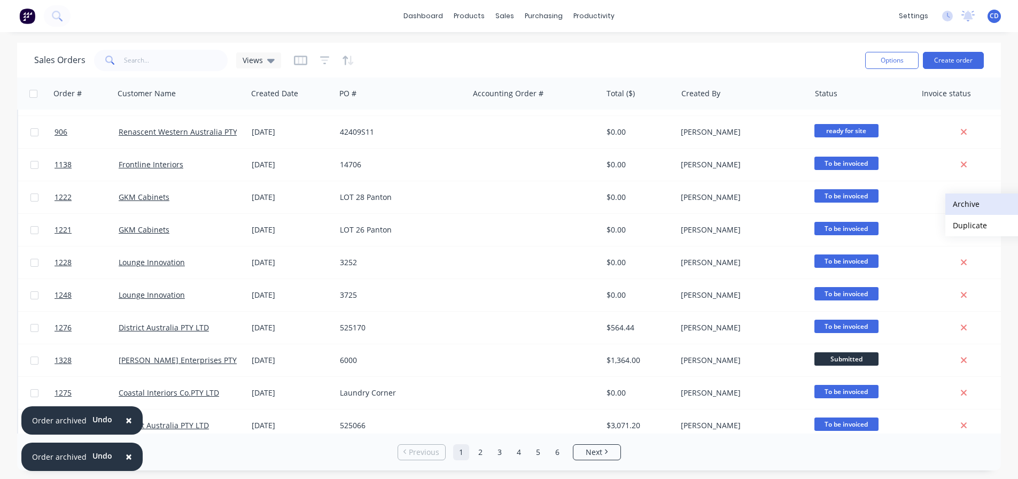
click at [961, 206] on button "Archive" at bounding box center [998, 203] width 107 height 21
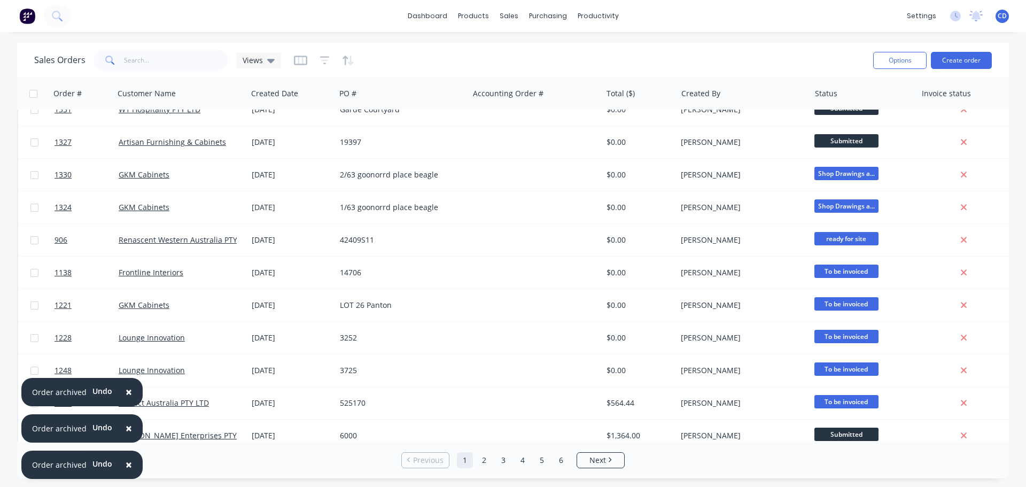
scroll to position [214, 0]
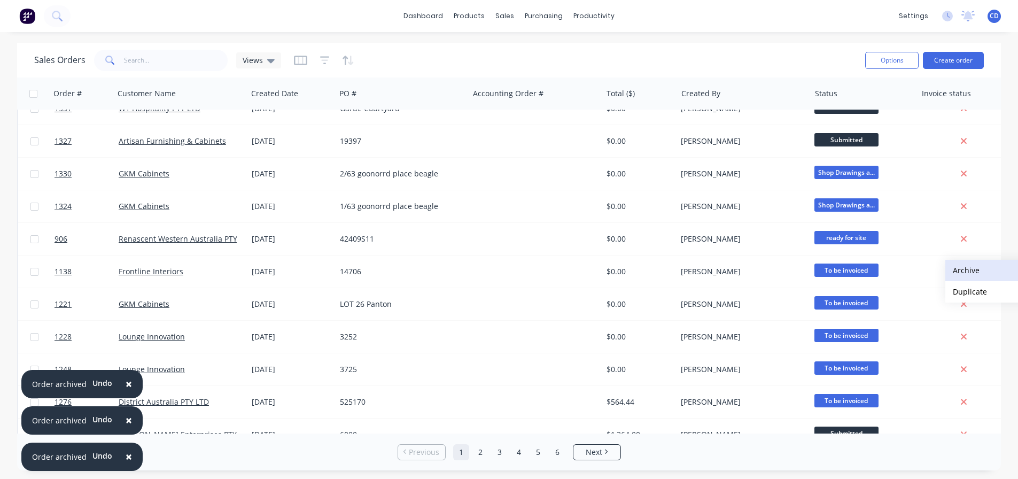
click at [960, 271] on button "Archive" at bounding box center [998, 270] width 107 height 21
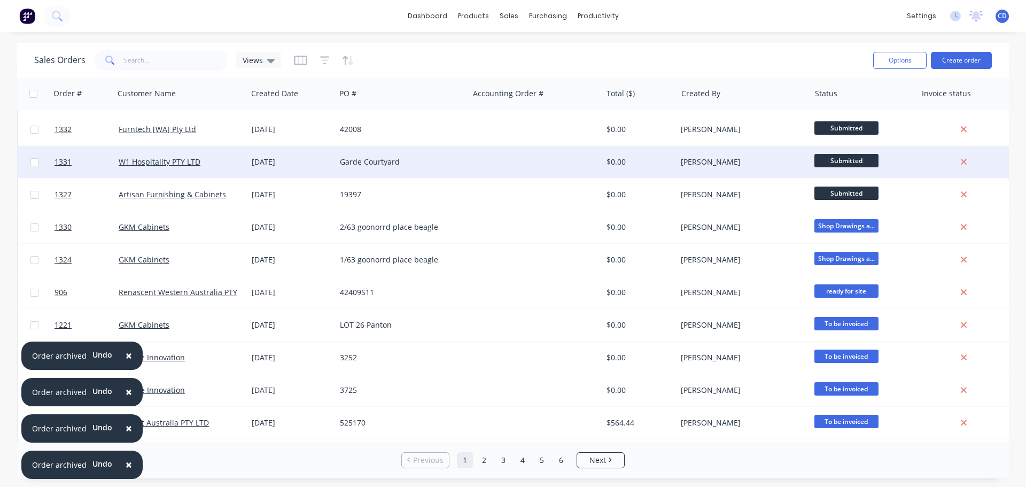
scroll to position [321, 0]
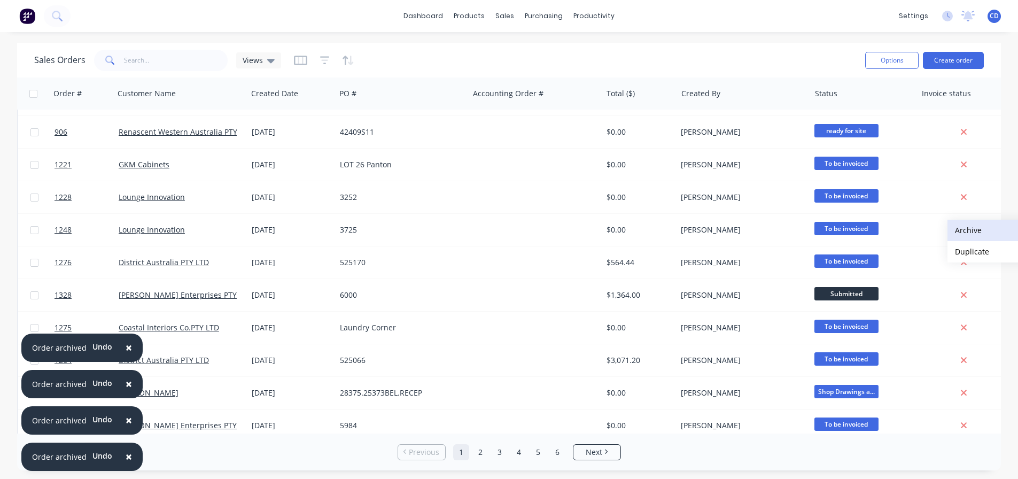
click at [964, 230] on button "Archive" at bounding box center [1000, 230] width 107 height 21
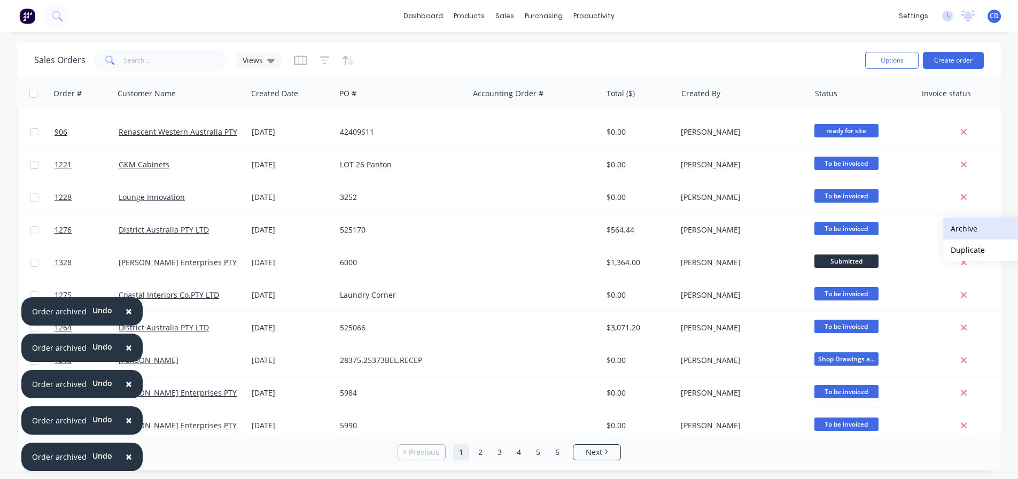
click at [961, 229] on button "Archive" at bounding box center [996, 228] width 107 height 21
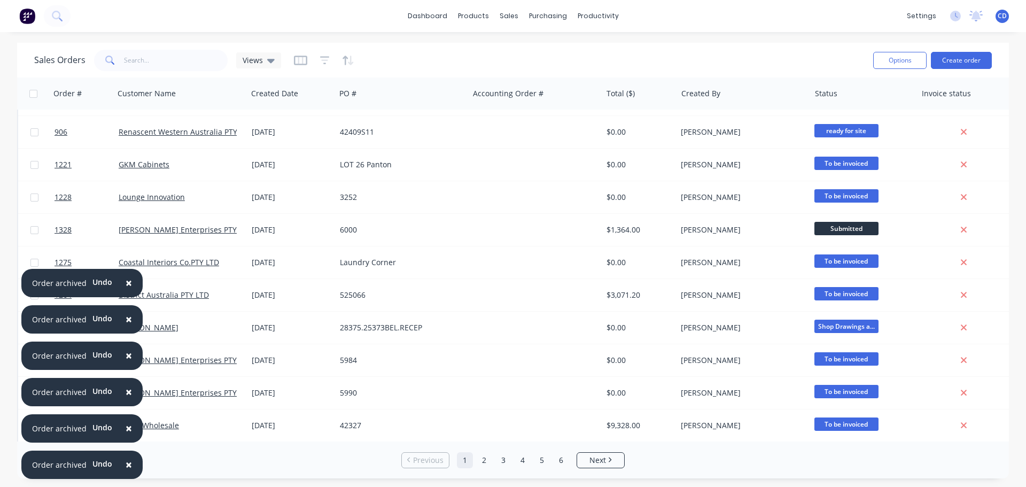
scroll to position [0, 0]
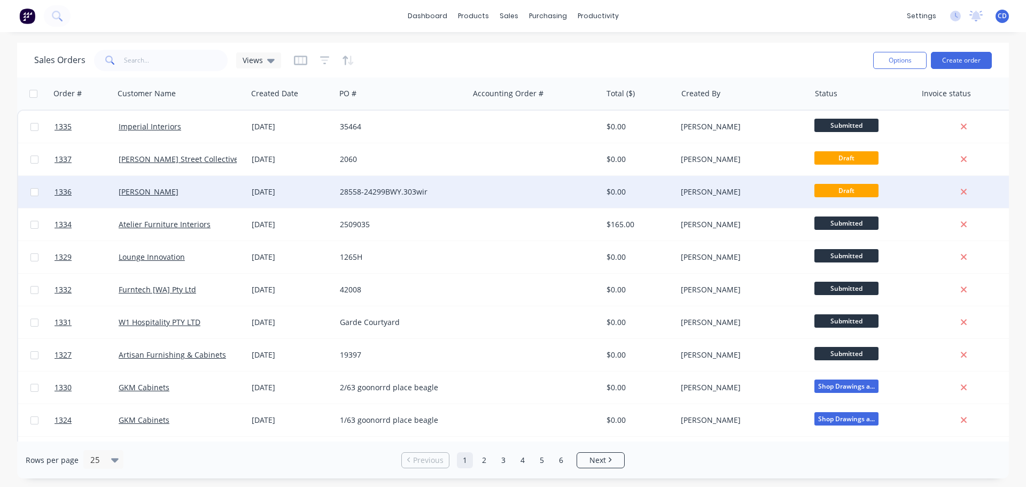
click at [387, 189] on div "28558-24299BWY.303wir" at bounding box center [399, 191] width 119 height 11
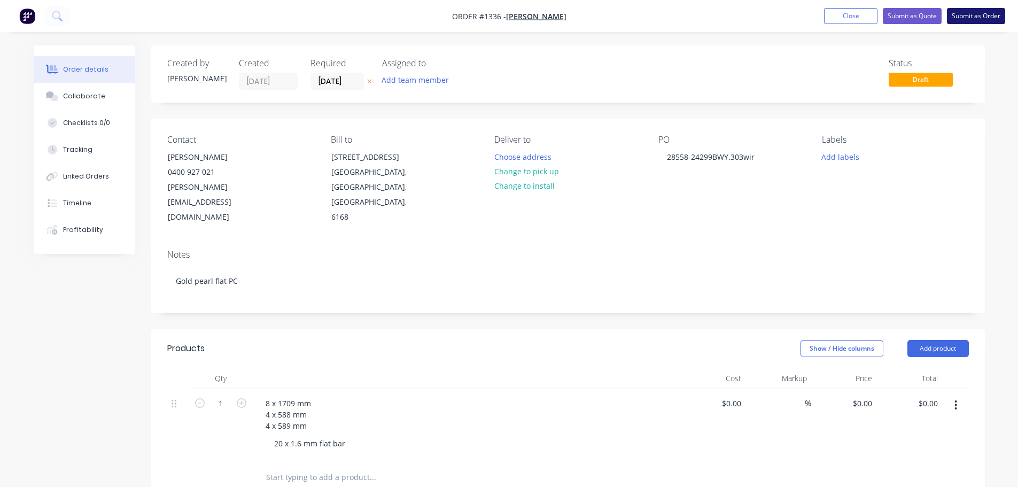
click at [970, 17] on button "Submit as Order" at bounding box center [976, 16] width 58 height 16
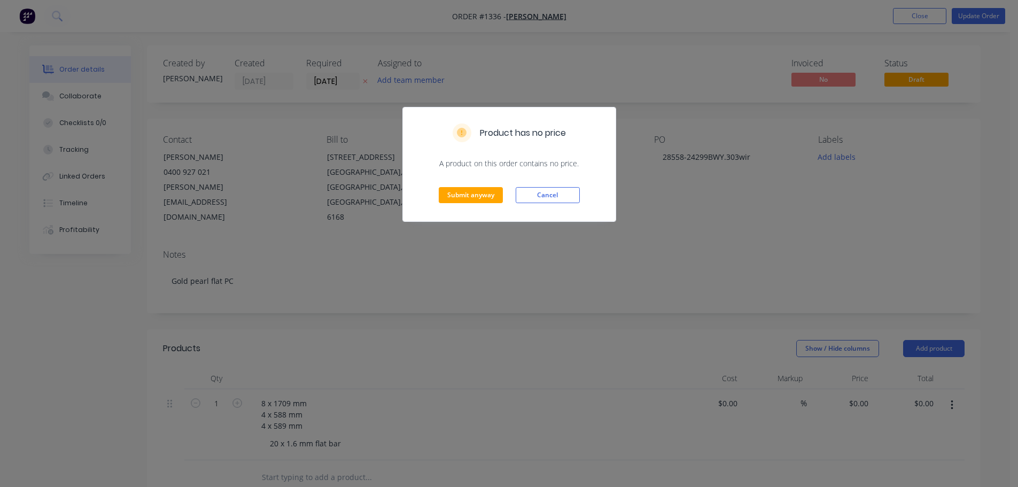
click at [487, 209] on div "Submit anyway Cancel" at bounding box center [509, 195] width 213 height 52
click at [488, 189] on button "Submit anyway" at bounding box center [471, 195] width 64 height 16
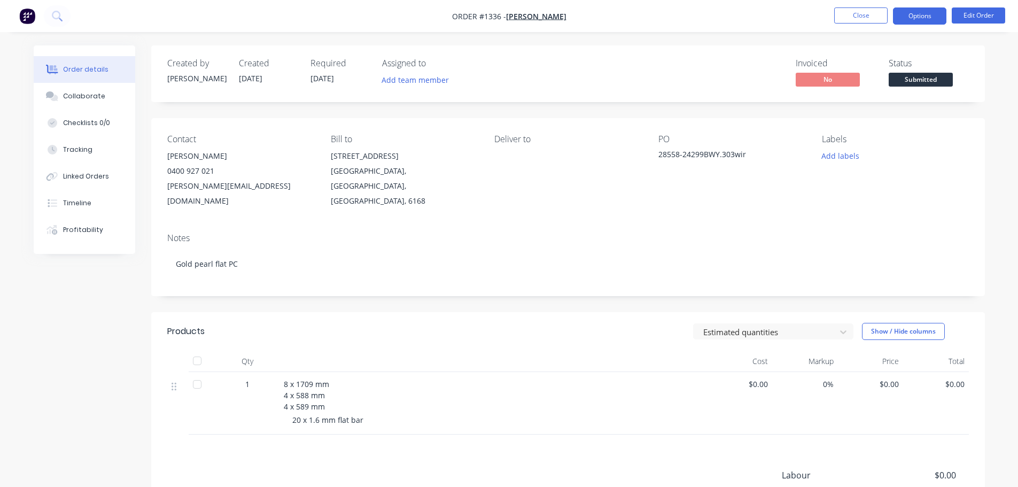
click at [912, 11] on button "Options" at bounding box center [919, 15] width 53 height 17
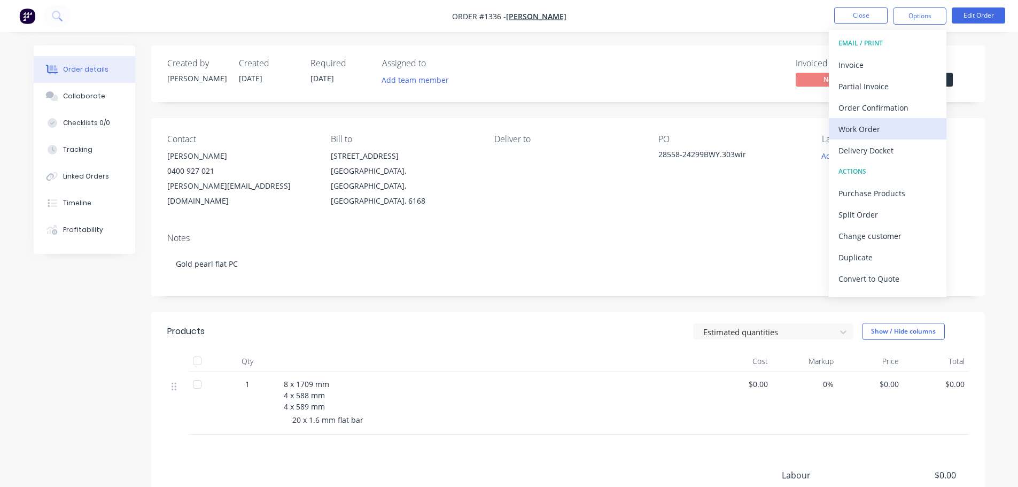
click at [866, 128] on div "Work Order" at bounding box center [887, 128] width 98 height 15
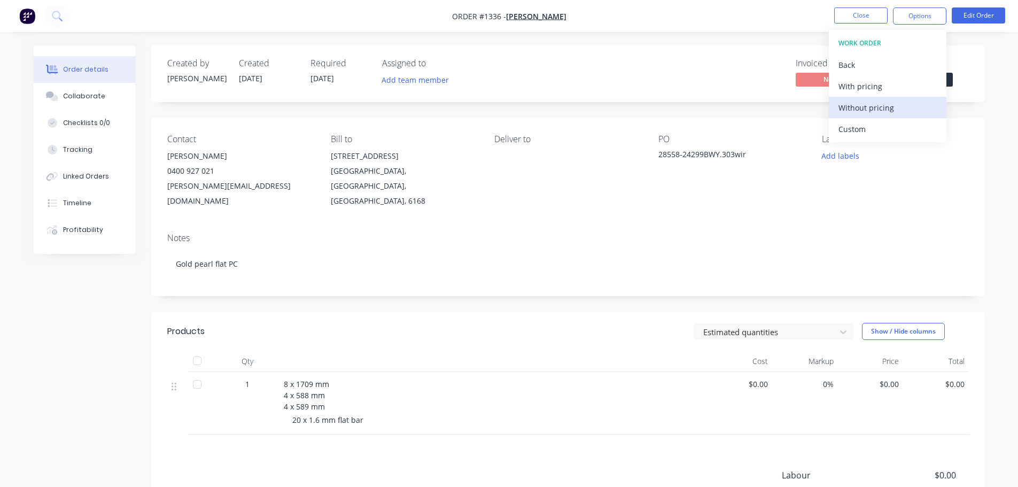
click at [863, 110] on div "Without pricing" at bounding box center [887, 107] width 98 height 15
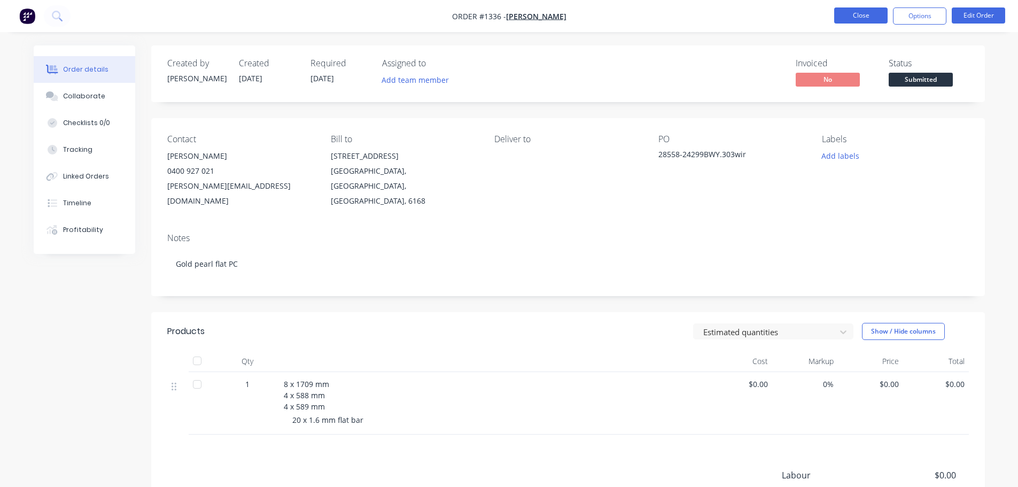
click at [860, 16] on button "Close" at bounding box center [860, 15] width 53 height 16
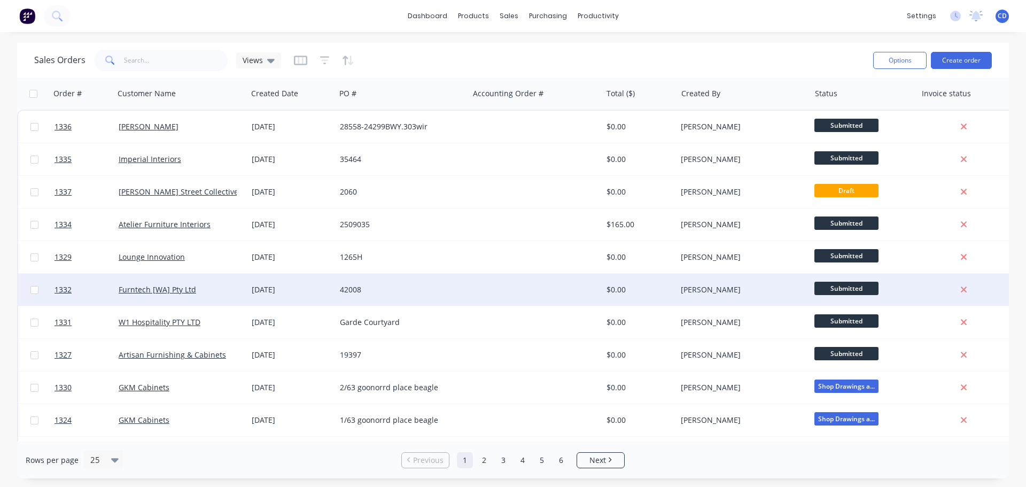
click at [274, 292] on div "[DATE]" at bounding box center [292, 289] width 80 height 11
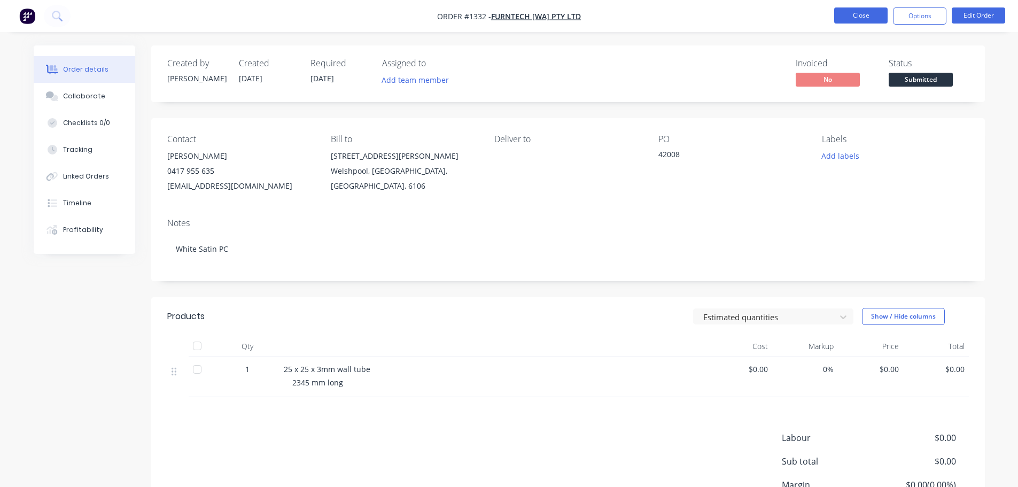
click at [862, 18] on button "Close" at bounding box center [860, 15] width 53 height 16
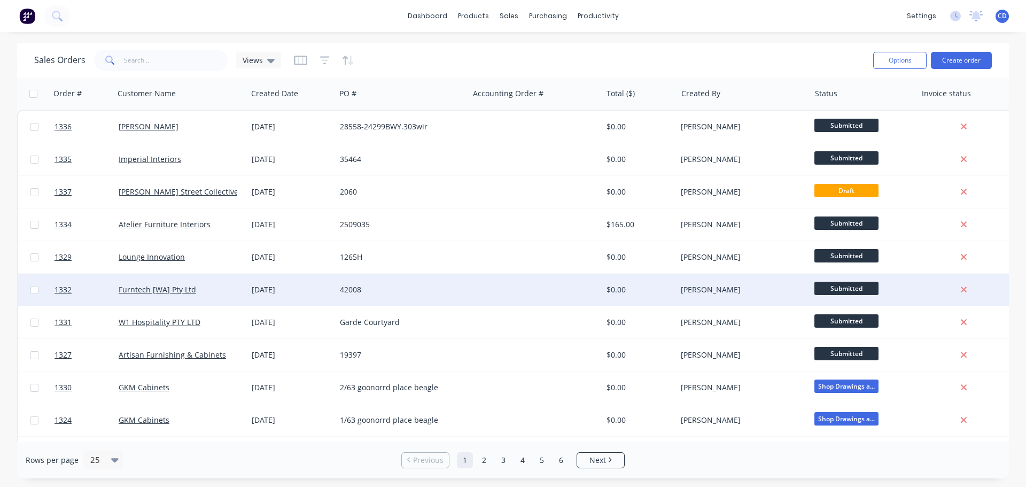
click at [359, 290] on div "42008" at bounding box center [399, 289] width 119 height 11
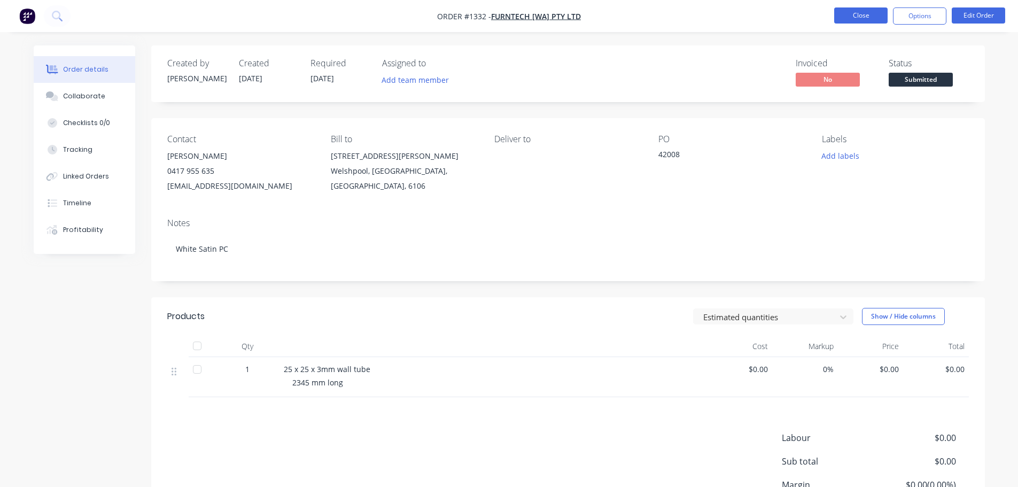
click at [869, 18] on button "Close" at bounding box center [860, 15] width 53 height 16
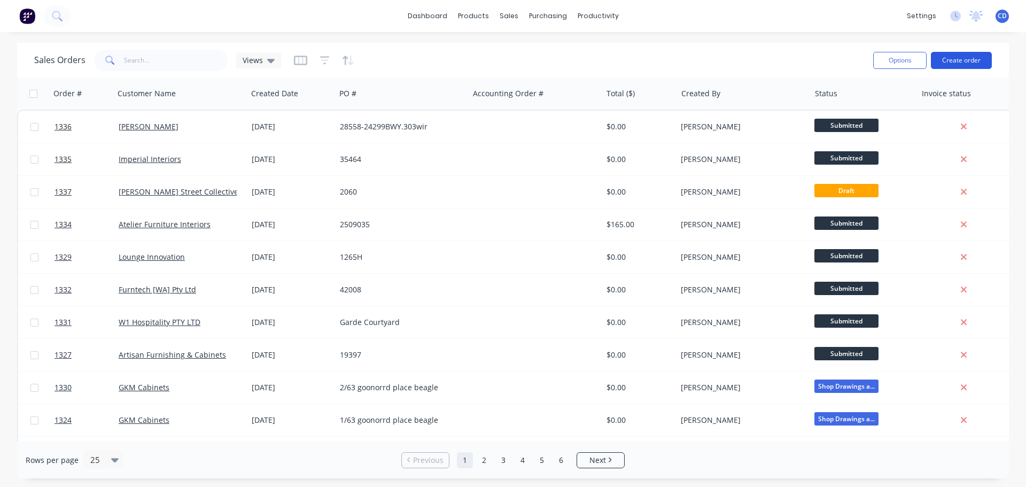
click at [951, 60] on button "Create order" at bounding box center [961, 60] width 61 height 17
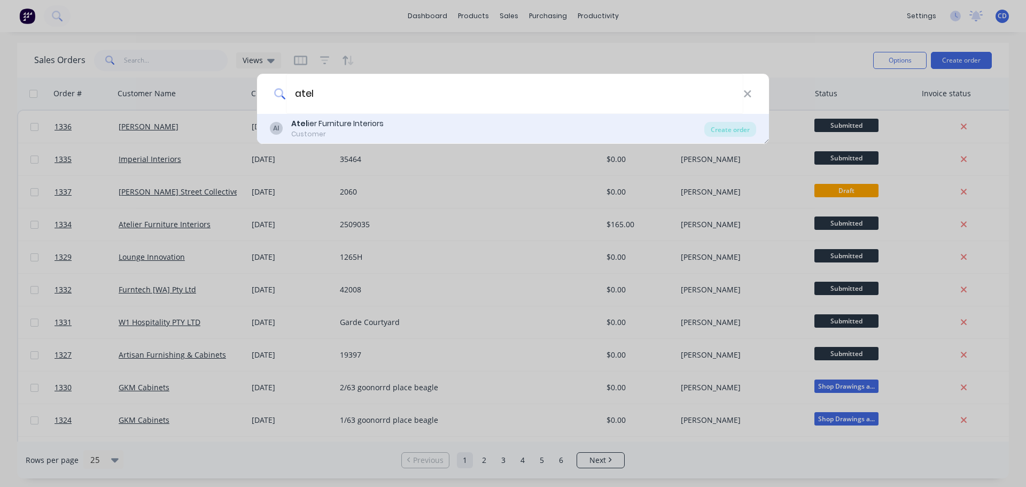
type input "atel"
click at [344, 129] on div "Customer" at bounding box center [337, 134] width 92 height 10
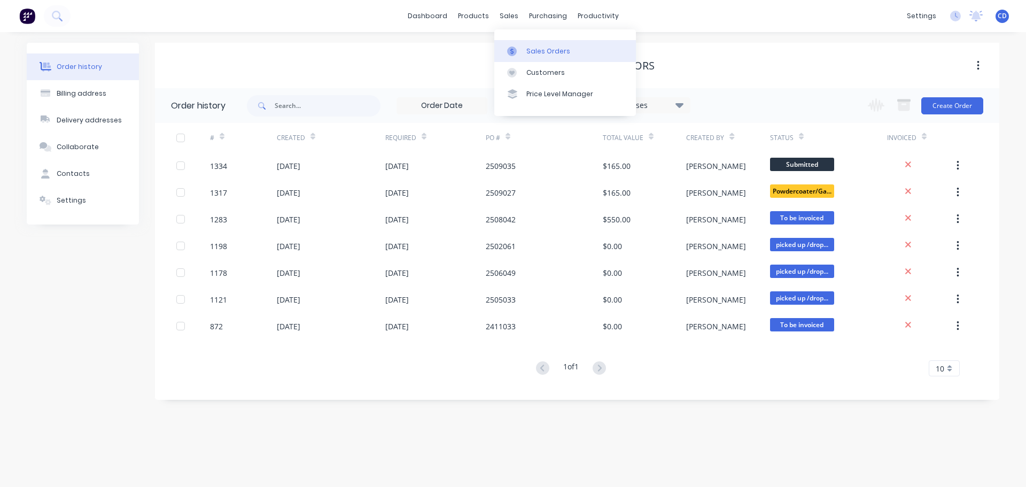
click at [557, 53] on div "Sales Orders" at bounding box center [548, 51] width 44 height 10
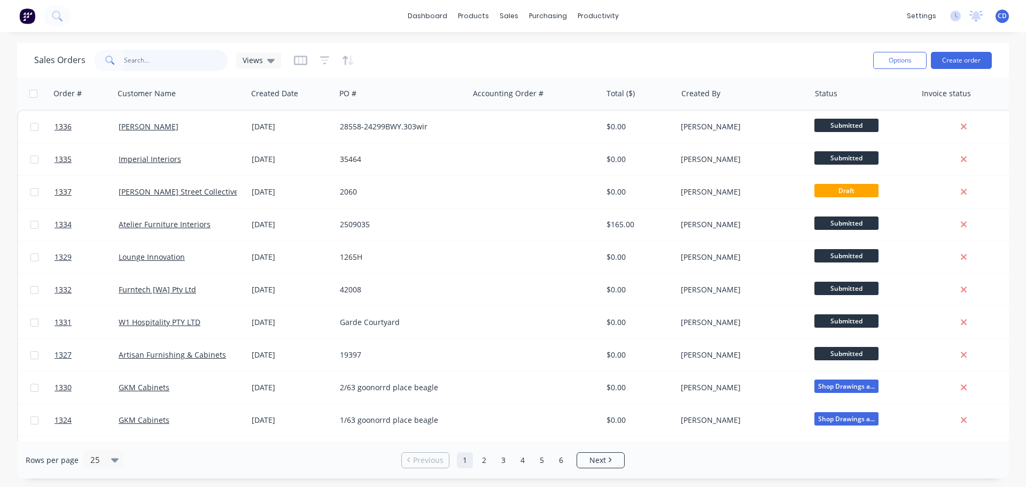
click at [172, 67] on input "text" at bounding box center [176, 60] width 104 height 21
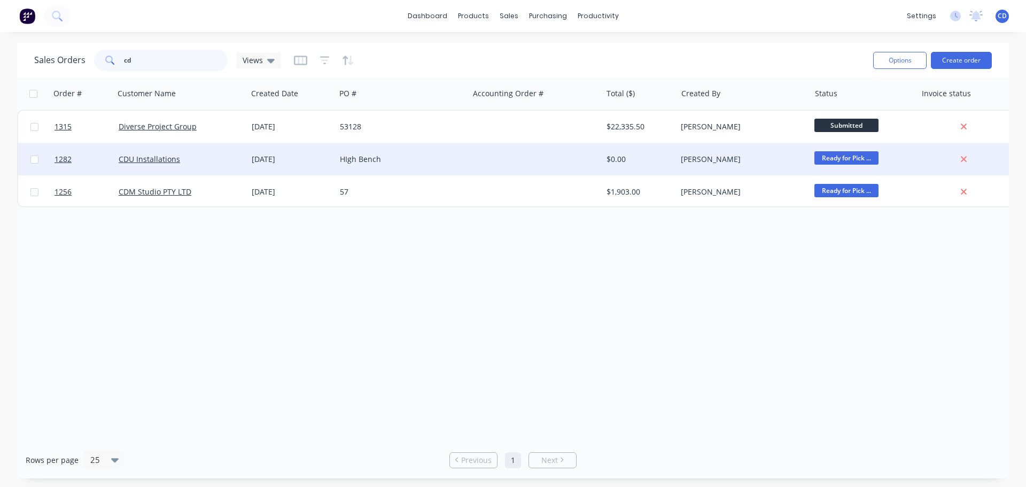
type input "cd"
click at [299, 163] on div "[DATE]" at bounding box center [292, 159] width 80 height 11
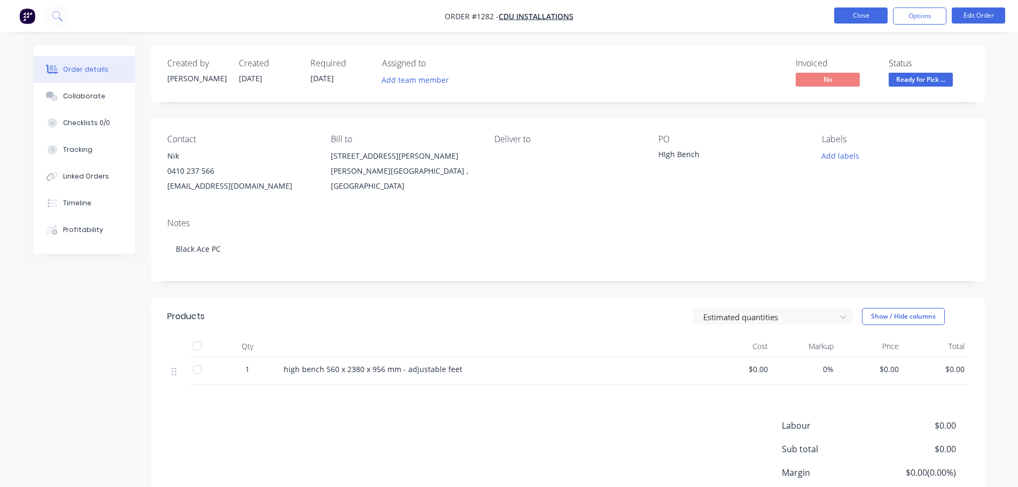
click at [862, 13] on button "Close" at bounding box center [860, 15] width 53 height 16
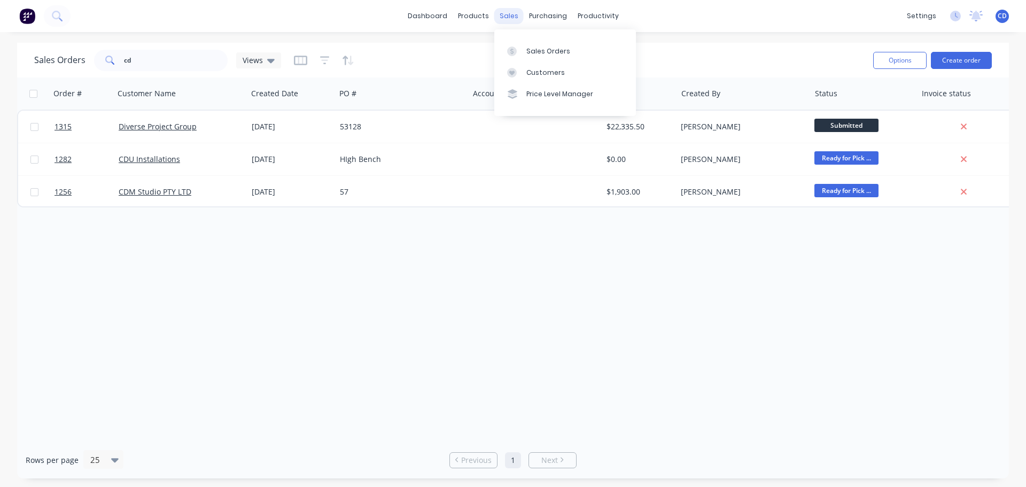
click at [509, 19] on div "sales" at bounding box center [508, 16] width 29 height 16
click at [534, 47] on div "Sales Orders" at bounding box center [548, 51] width 44 height 10
drag, startPoint x: 470, startPoint y: 14, endPoint x: 491, endPoint y: 49, distance: 41.1
click at [470, 14] on div "products" at bounding box center [473, 16] width 42 height 16
click at [494, 52] on div "Product Catalogue" at bounding box center [520, 51] width 66 height 10
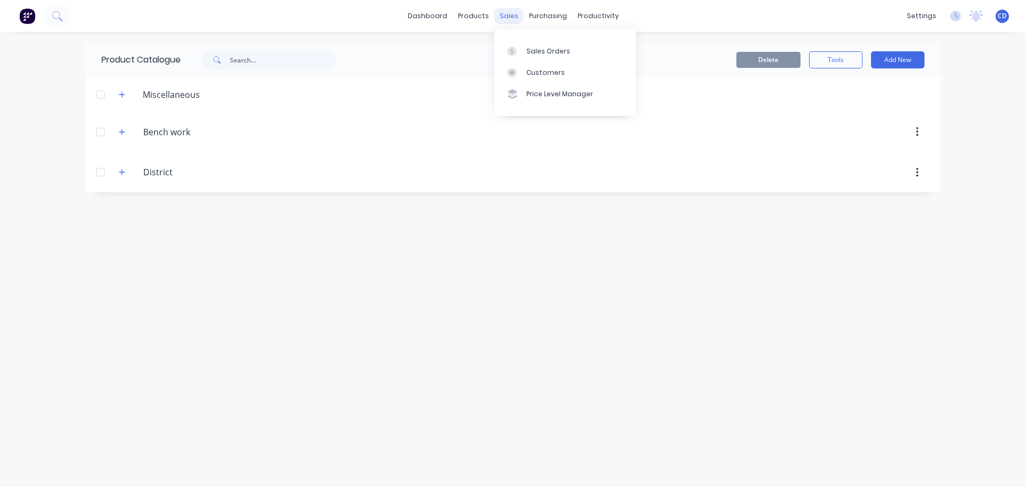
click at [506, 19] on div "sales" at bounding box center [508, 16] width 29 height 16
click at [531, 44] on link "Sales Orders" at bounding box center [565, 50] width 142 height 21
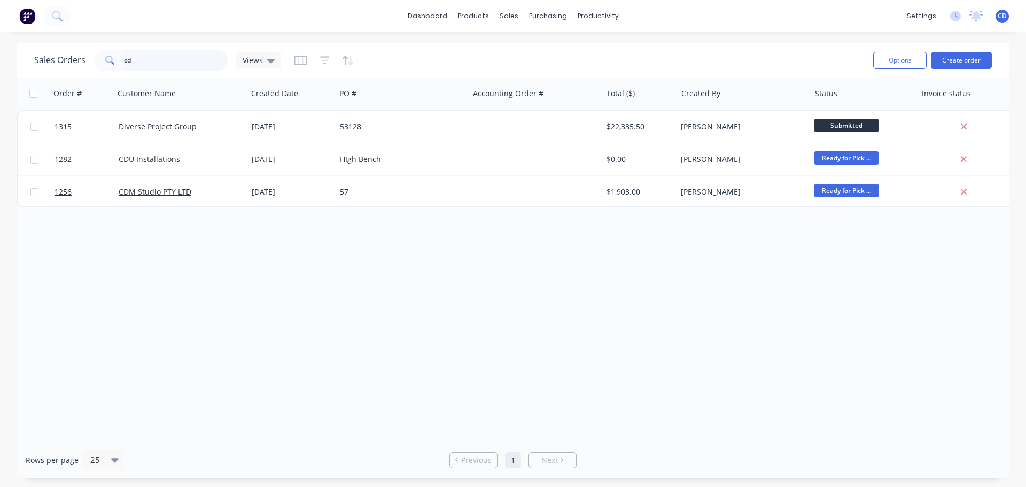
click at [169, 53] on input "cd" at bounding box center [176, 60] width 104 height 21
type input "c"
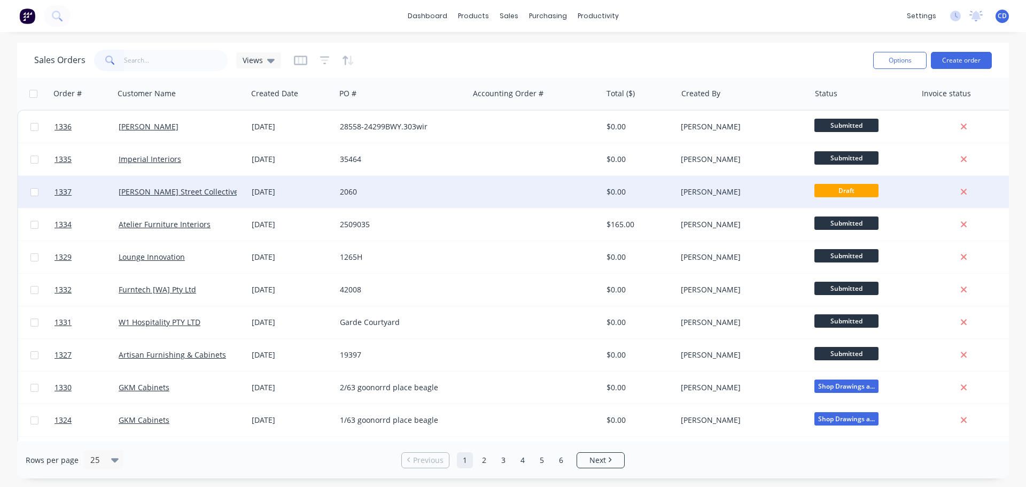
click at [422, 192] on div "2060" at bounding box center [399, 191] width 119 height 11
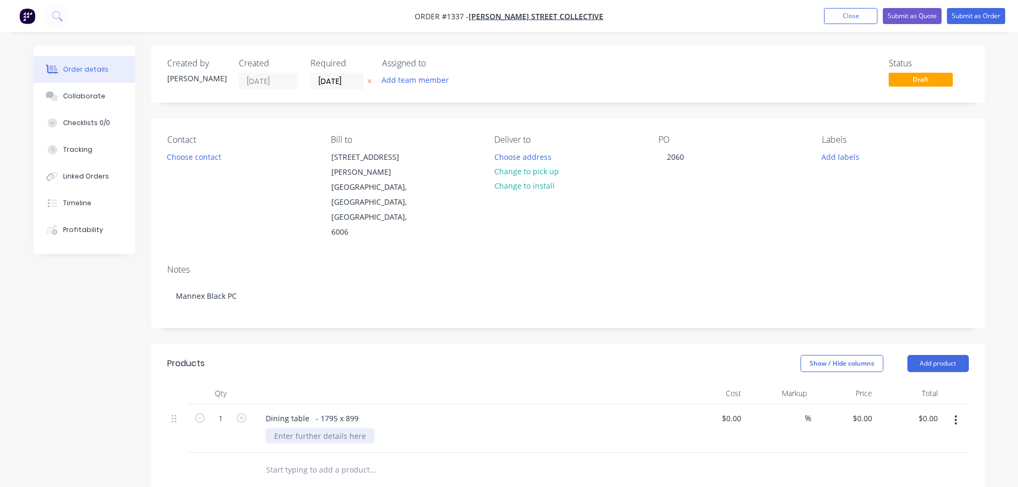
click at [333, 428] on div at bounding box center [320, 435] width 109 height 15
click at [193, 146] on div "Contact Choose contact" at bounding box center [240, 187] width 146 height 105
click at [193, 158] on button "Choose contact" at bounding box center [194, 156] width 66 height 14
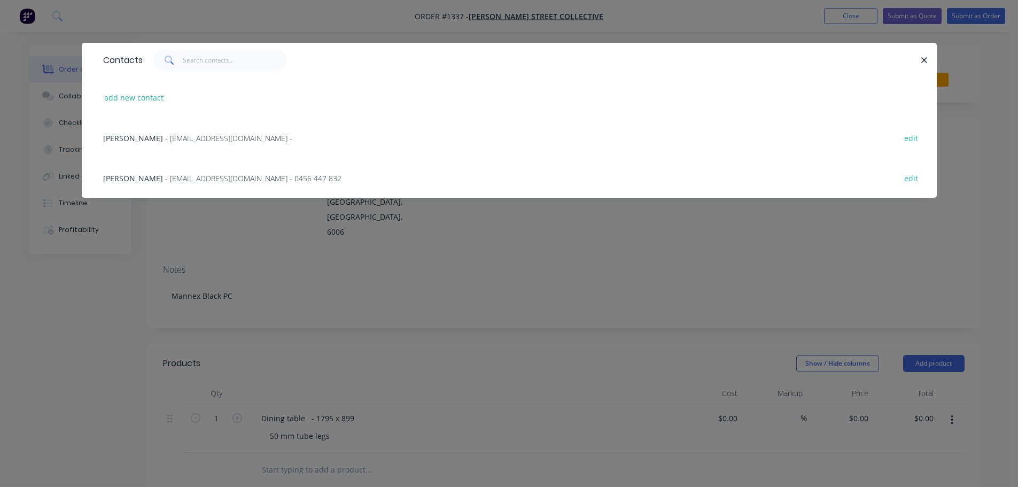
click at [195, 169] on div "Greg - info@angovestreetcollective.com.au - 0456 447 832 edit" at bounding box center [509, 178] width 823 height 40
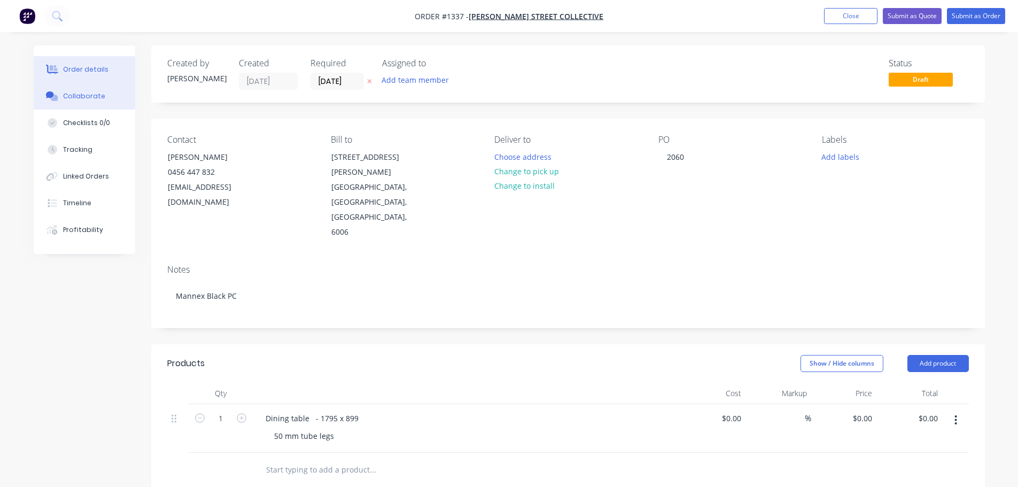
click at [87, 92] on div "Collaborate" at bounding box center [84, 96] width 42 height 10
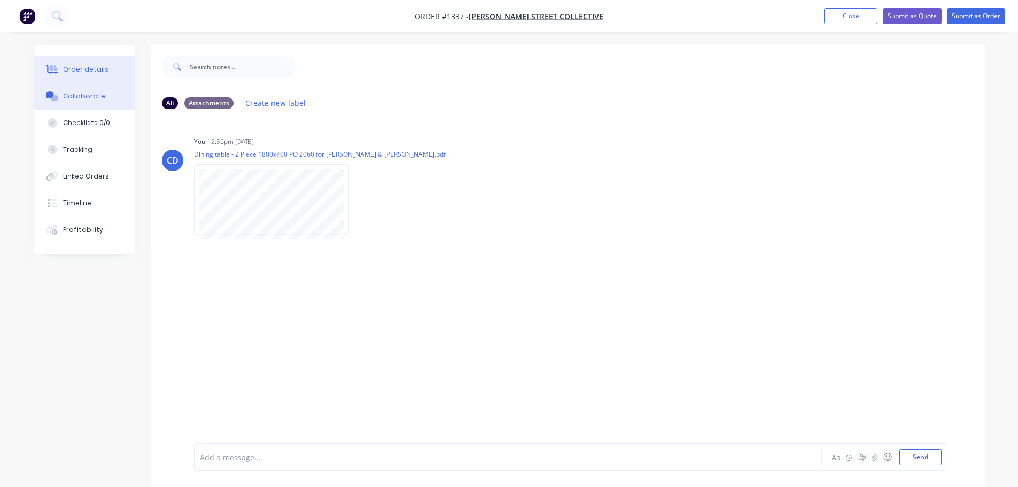
click at [97, 69] on div "Order details" at bounding box center [85, 70] width 45 height 10
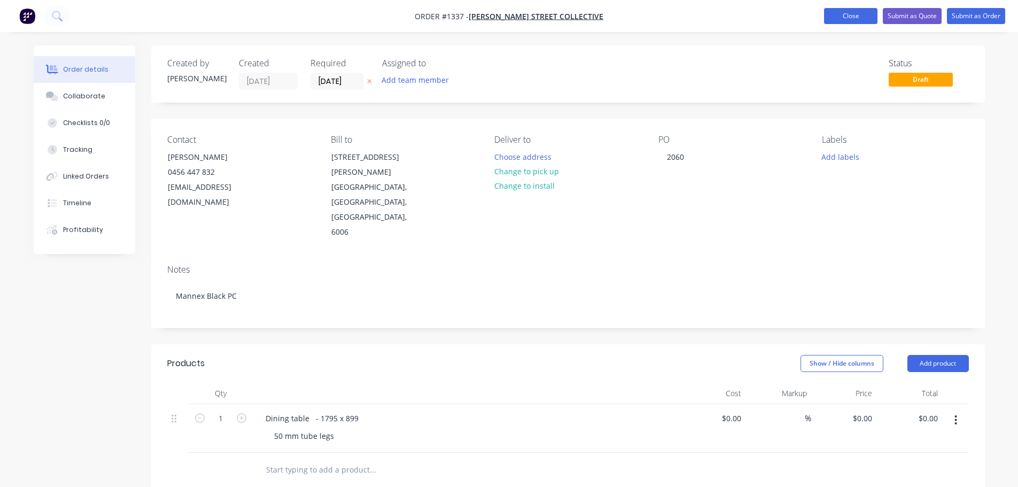
click at [853, 19] on button "Close" at bounding box center [850, 16] width 53 height 16
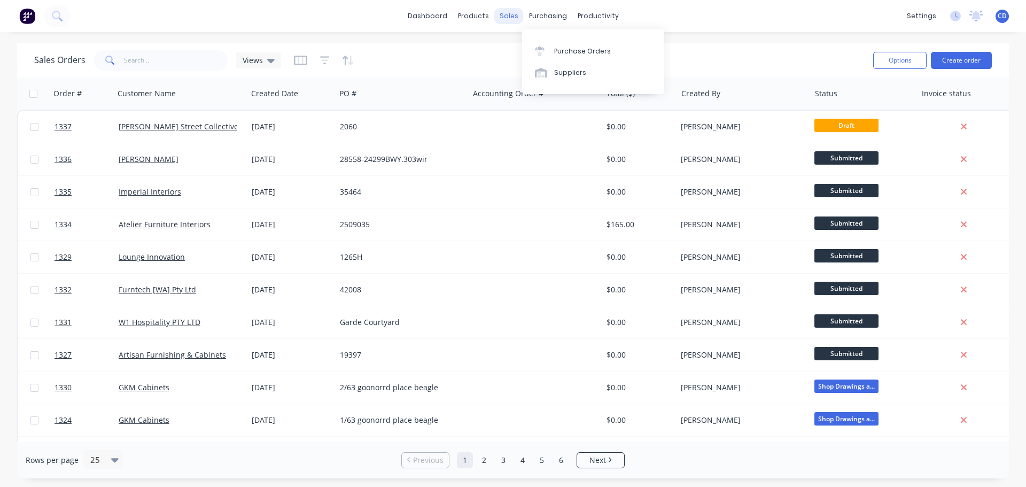
click at [521, 20] on div "sales" at bounding box center [508, 16] width 29 height 16
drag, startPoint x: 542, startPoint y: 47, endPoint x: 440, endPoint y: 56, distance: 102.9
click at [542, 47] on div "Sales Orders" at bounding box center [548, 51] width 44 height 10
click at [544, 49] on div "Sales Orders" at bounding box center [548, 51] width 44 height 10
click at [948, 57] on button "Create order" at bounding box center [961, 60] width 61 height 17
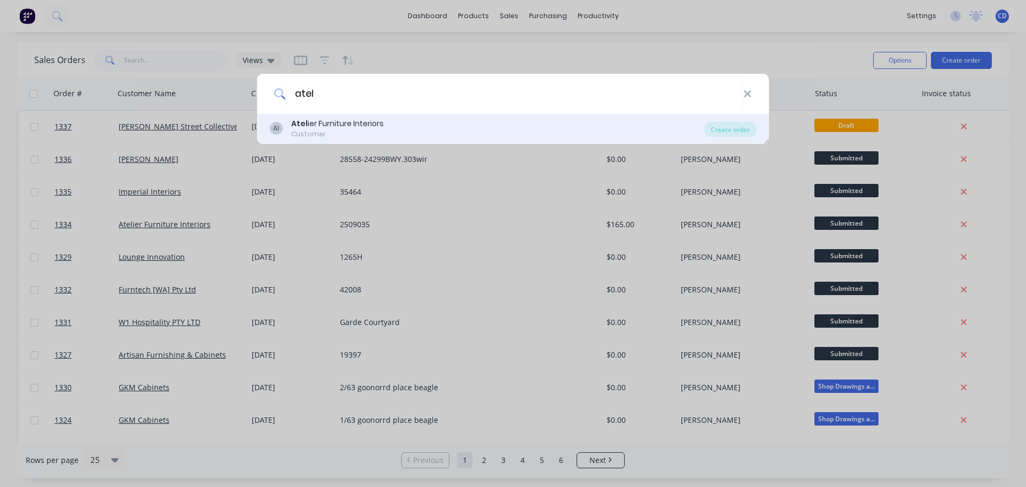
type input "atel"
click at [393, 129] on div "AI Atel ier Furniture Interiors Customer" at bounding box center [487, 128] width 434 height 21
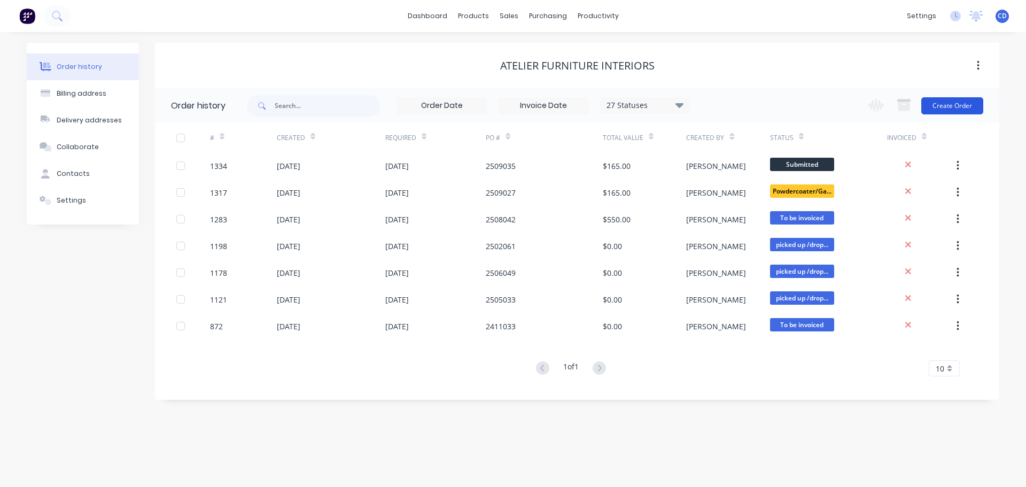
click at [948, 105] on button "Create Order" at bounding box center [952, 105] width 62 height 17
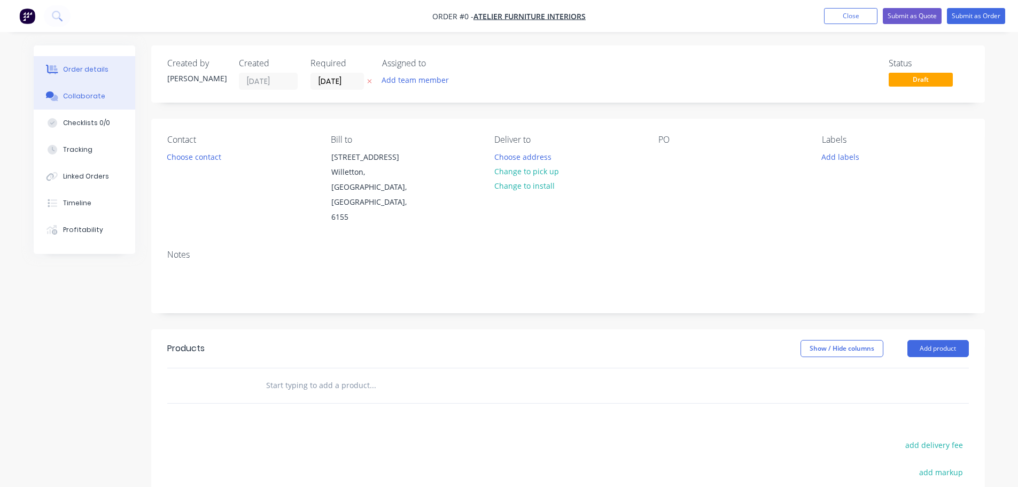
click at [100, 91] on button "Collaborate" at bounding box center [85, 96] width 102 height 27
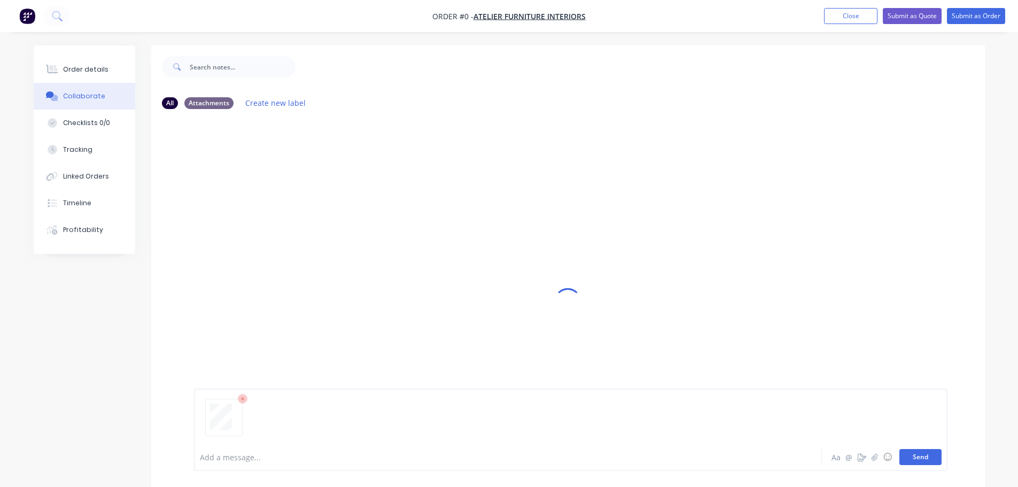
click at [913, 457] on button "Send" at bounding box center [920, 457] width 42 height 16
click at [107, 66] on button "Order details" at bounding box center [85, 69] width 102 height 27
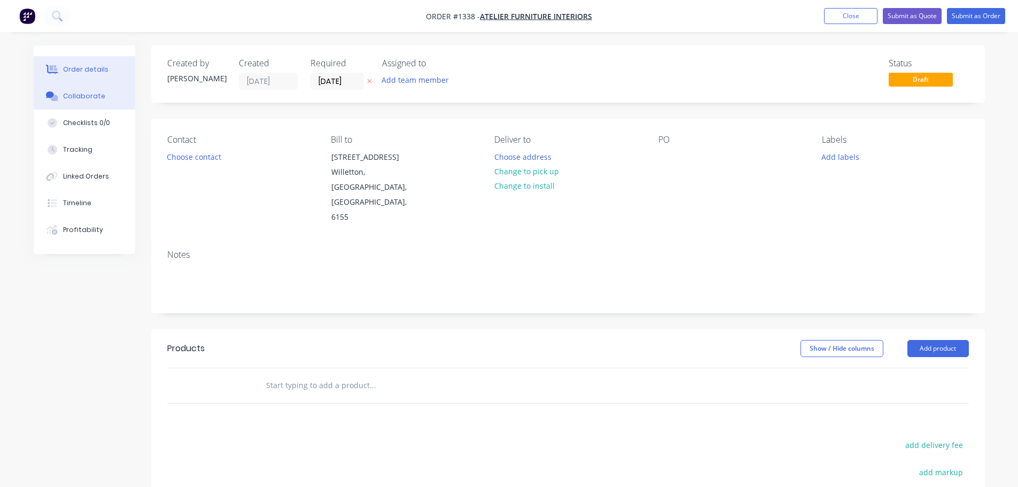
click at [91, 92] on div "Collaborate" at bounding box center [84, 96] width 42 height 10
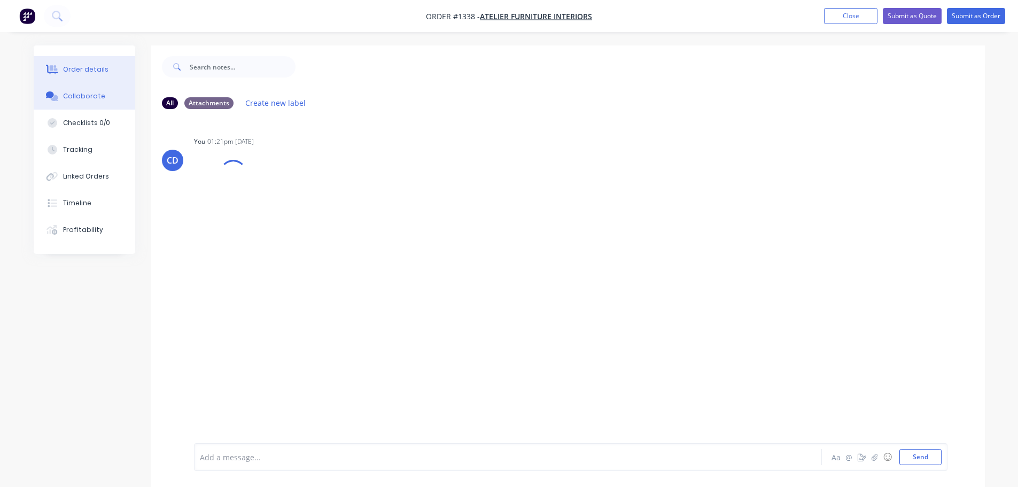
click at [93, 69] on div "Order details" at bounding box center [85, 70] width 45 height 10
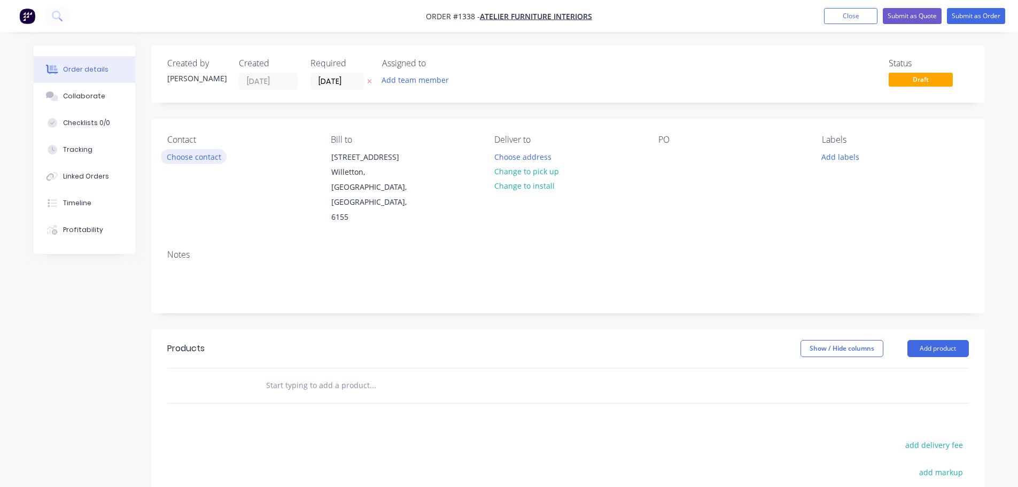
click at [207, 158] on button "Choose contact" at bounding box center [194, 156] width 66 height 14
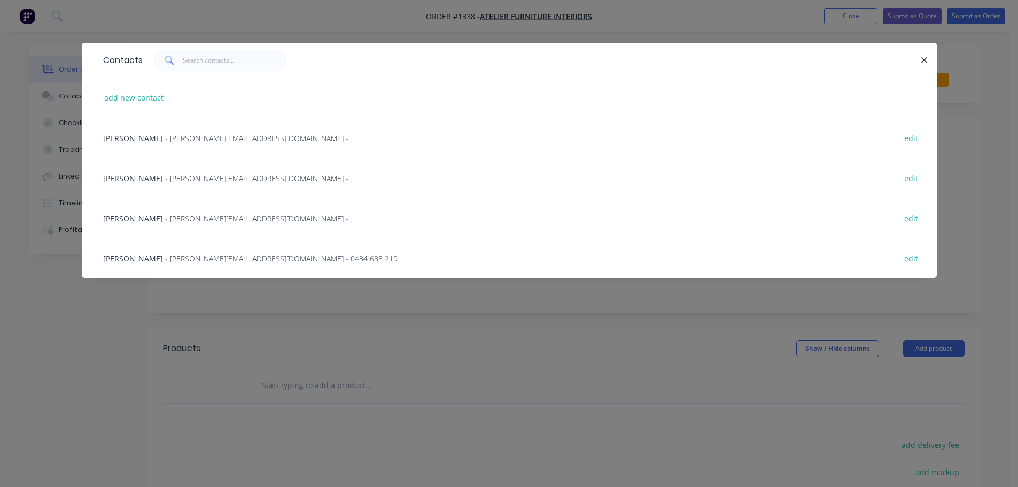
click at [188, 251] on div "[PERSON_NAME] - [PERSON_NAME][EMAIL_ADDRESS][DOMAIN_NAME] - 0434 688 219 edit" at bounding box center [509, 258] width 823 height 40
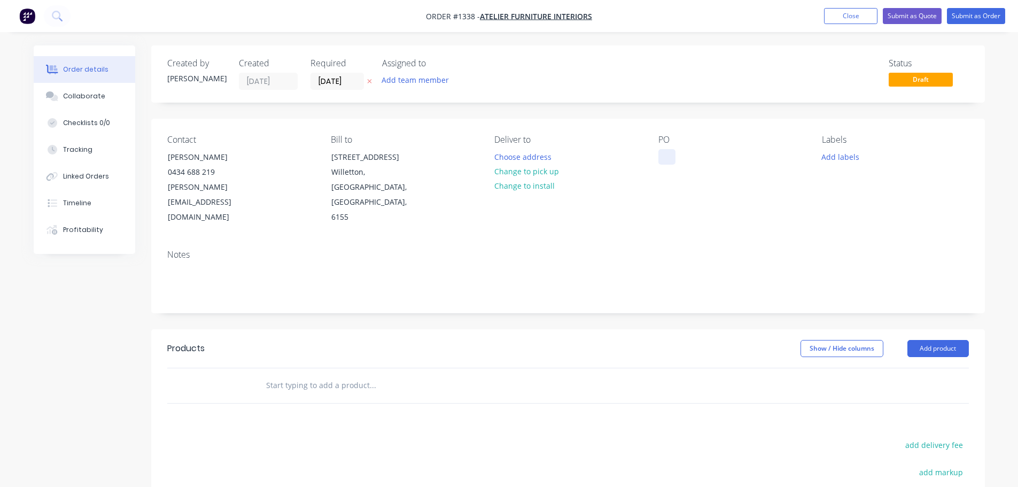
click at [669, 153] on div at bounding box center [666, 156] width 17 height 15
drag, startPoint x: 932, startPoint y: 310, endPoint x: 932, endPoint y: 321, distance: 11.2
click at [933, 340] on button "Add product" at bounding box center [937, 348] width 61 height 17
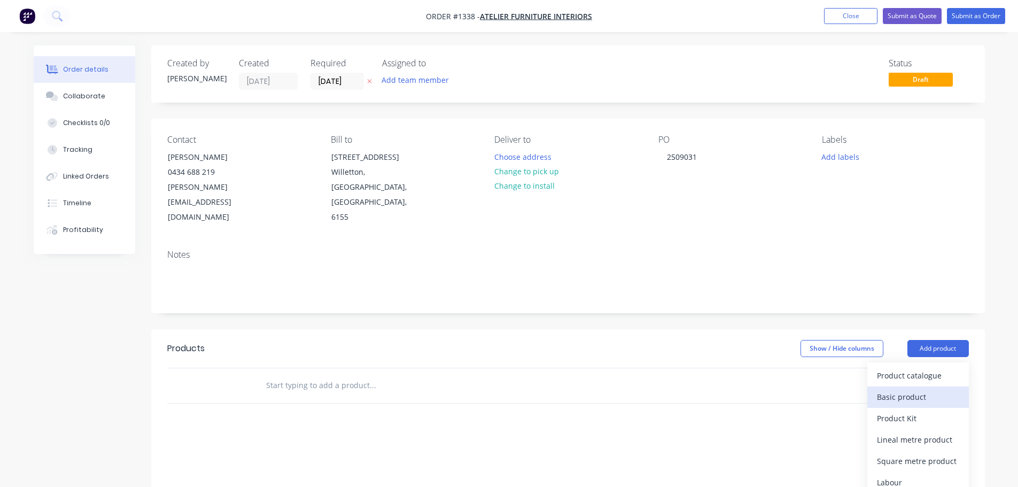
click at [905, 389] on div "Basic product" at bounding box center [918, 396] width 82 height 15
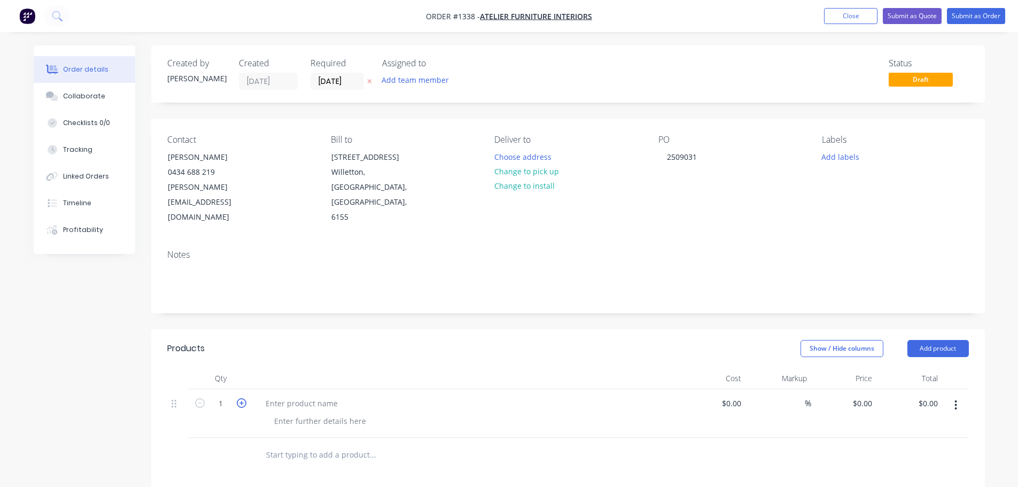
click at [239, 398] on icon "button" at bounding box center [242, 403] width 10 height 10
type input "2"
click at [95, 95] on div "Collaborate" at bounding box center [84, 96] width 42 height 10
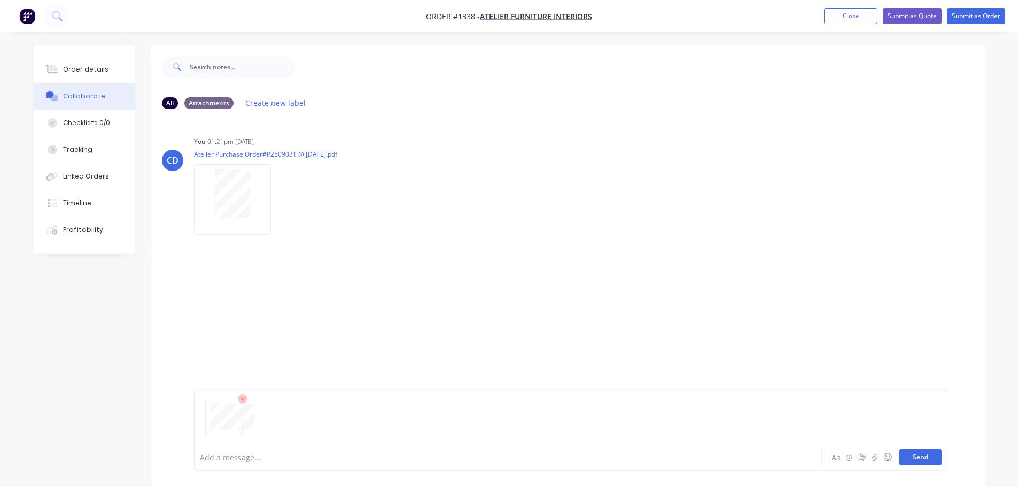
click at [915, 458] on button "Send" at bounding box center [920, 457] width 42 height 16
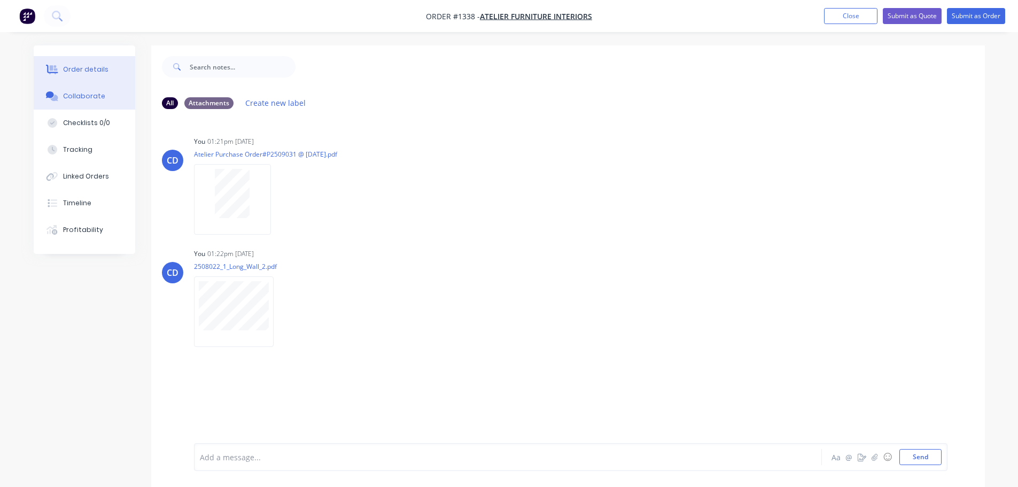
click at [96, 74] on button "Order details" at bounding box center [85, 69] width 102 height 27
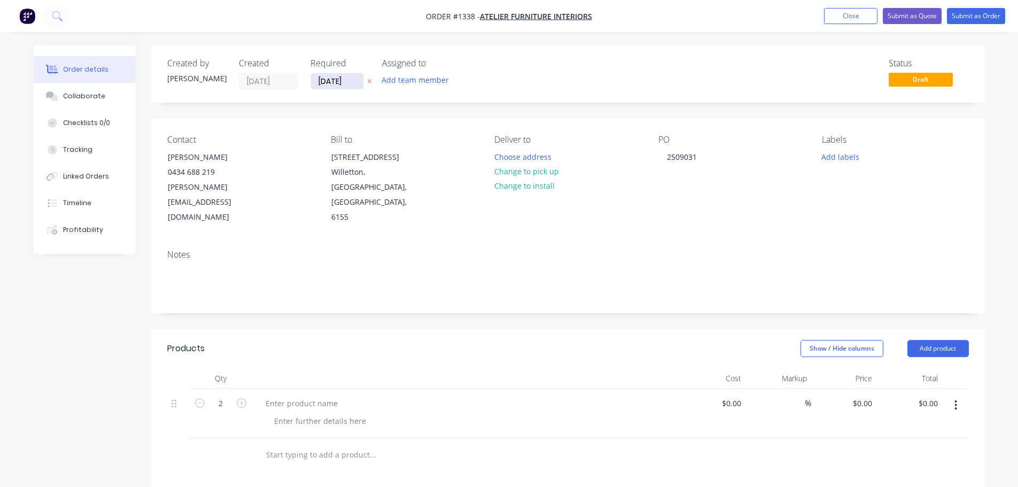
click at [345, 83] on input "[DATE]" at bounding box center [337, 81] width 52 height 16
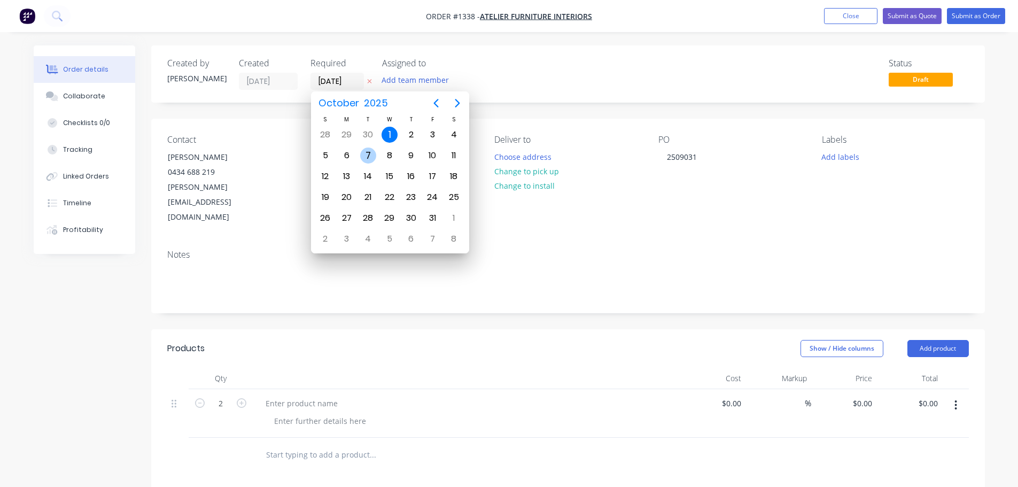
click at [365, 152] on div "7" at bounding box center [368, 155] width 16 height 16
type input "07/10/25"
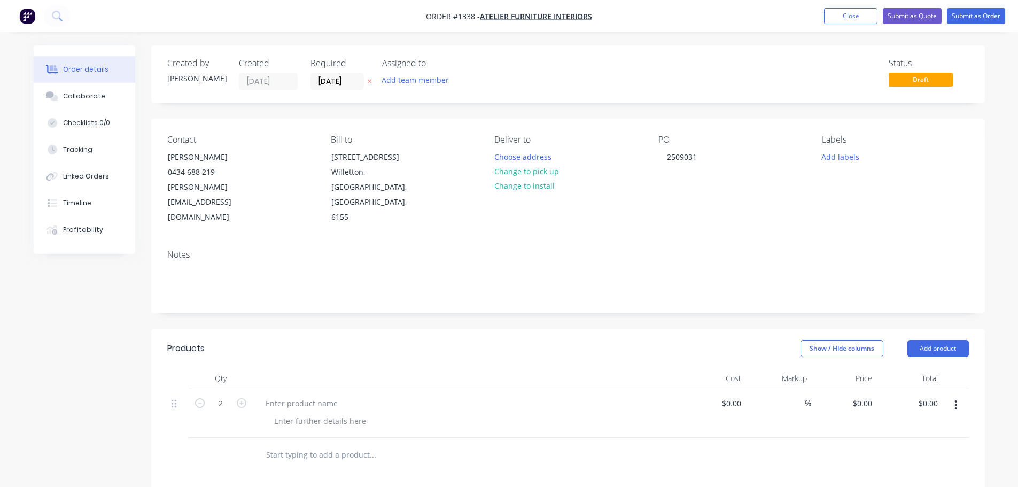
click at [816, 169] on div "Contact Peter Reid 0434 688 219 Peter.R@atelier.com.au Bill to 11 Whyalla Stree…" at bounding box center [567, 180] width 833 height 122
click at [826, 160] on button "Add labels" at bounding box center [840, 156] width 49 height 14
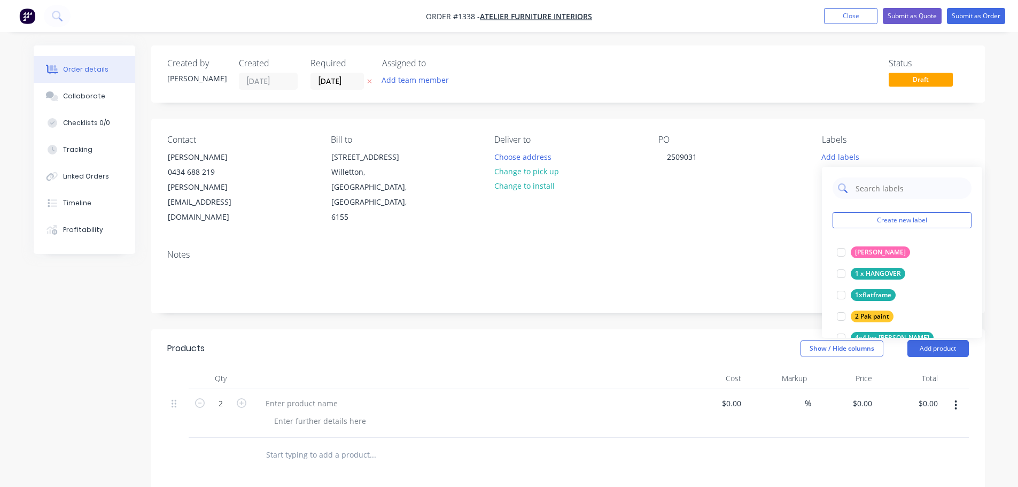
drag, startPoint x: 862, startPoint y: 192, endPoint x: 857, endPoint y: 184, distance: 9.3
click at [862, 192] on input "text" at bounding box center [910, 187] width 112 height 21
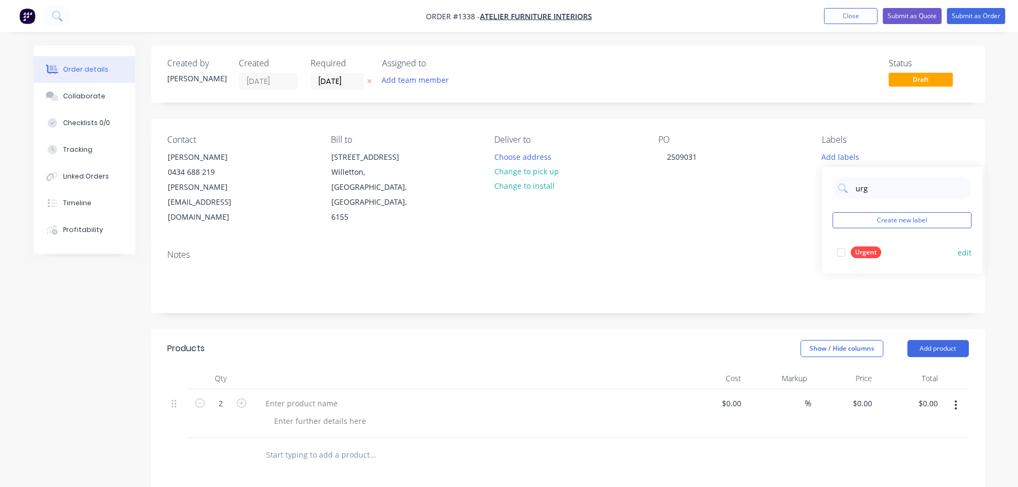
type input "urg"
click at [870, 251] on div "Urgent" at bounding box center [865, 252] width 30 height 12
click at [738, 204] on div "Contact Peter Reid 0434 688 219 Peter.R@atelier.com.au Bill to 11 Whyalla Stree…" at bounding box center [567, 180] width 833 height 122
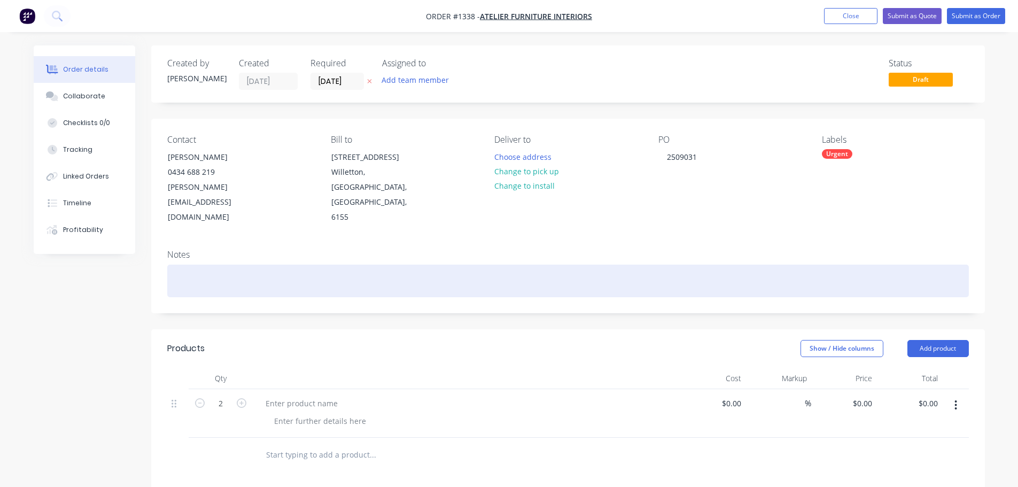
click at [273, 264] on div at bounding box center [567, 280] width 801 height 33
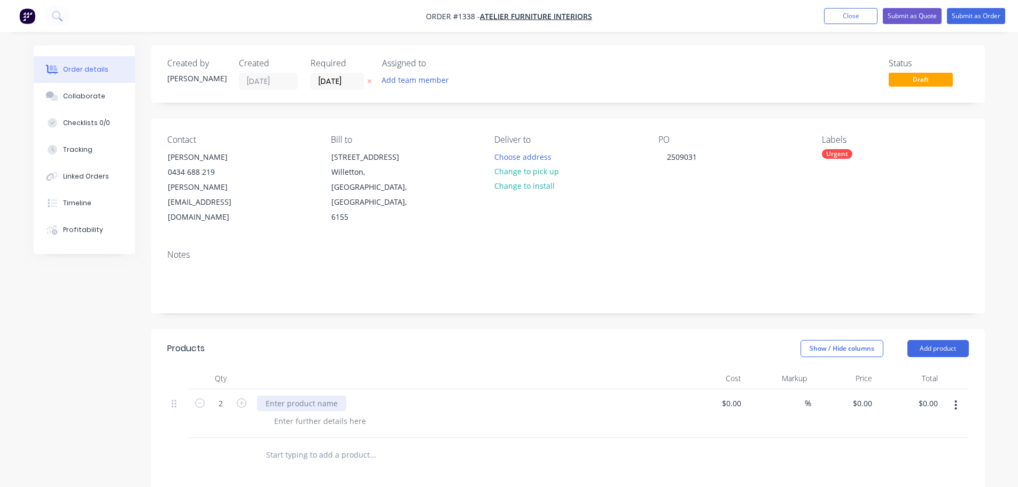
click at [296, 395] on div at bounding box center [301, 402] width 89 height 15
click at [301, 395] on div at bounding box center [301, 402] width 89 height 15
click at [301, 413] on div at bounding box center [320, 420] width 109 height 15
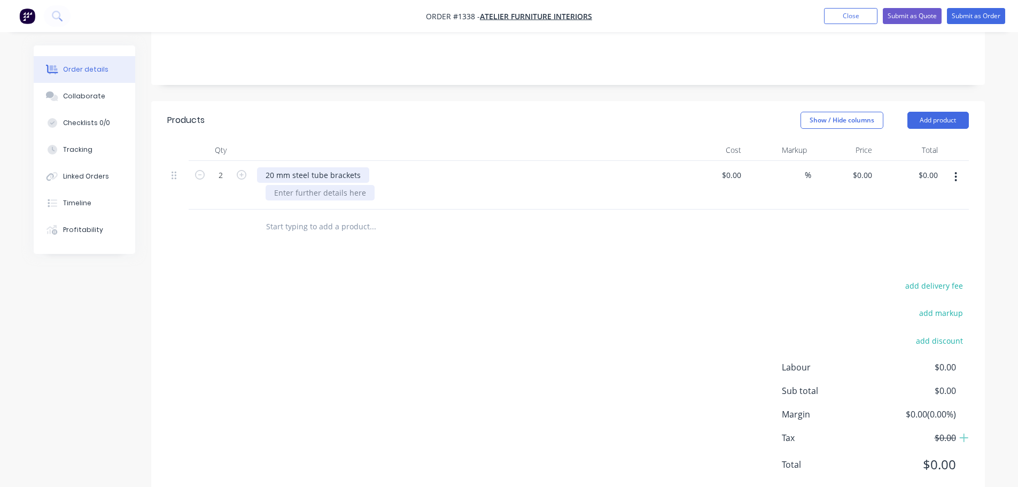
drag, startPoint x: 321, startPoint y: 146, endPoint x: 321, endPoint y: 158, distance: 11.2
click at [321, 167] on div "20 mm steel tube brackets" at bounding box center [313, 174] width 112 height 15
click at [320, 185] on div at bounding box center [320, 192] width 109 height 15
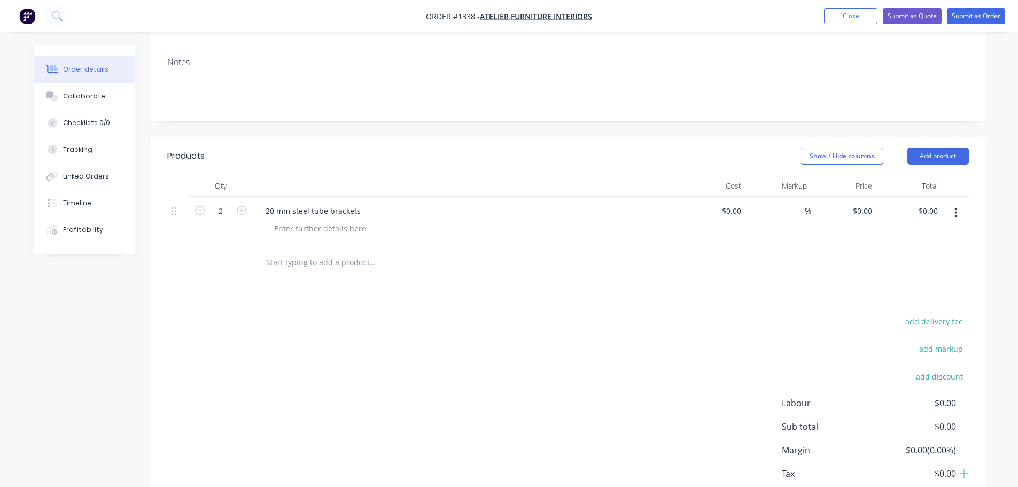
scroll to position [175, 0]
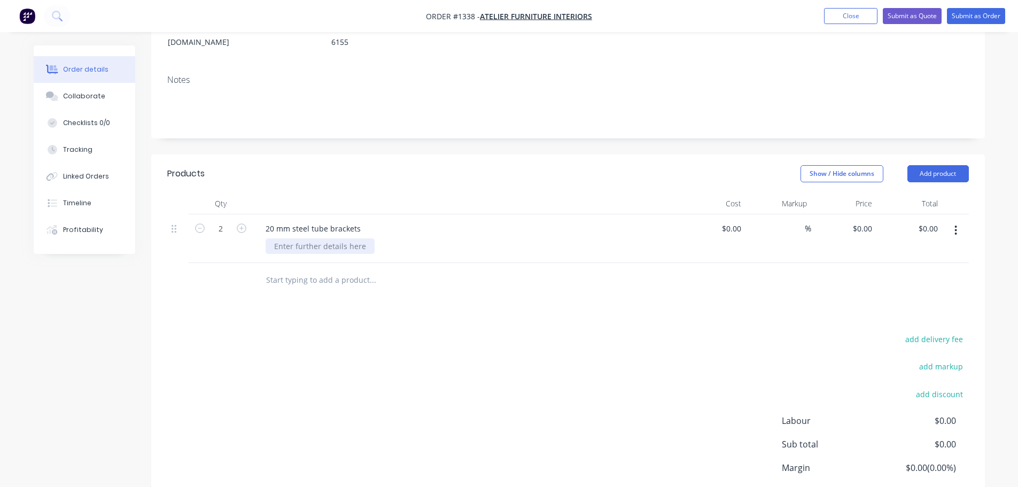
drag, startPoint x: 316, startPoint y: 164, endPoint x: 341, endPoint y: 211, distance: 53.6
click at [317, 193] on div at bounding box center [466, 203] width 427 height 21
click at [338, 238] on div at bounding box center [320, 245] width 109 height 15
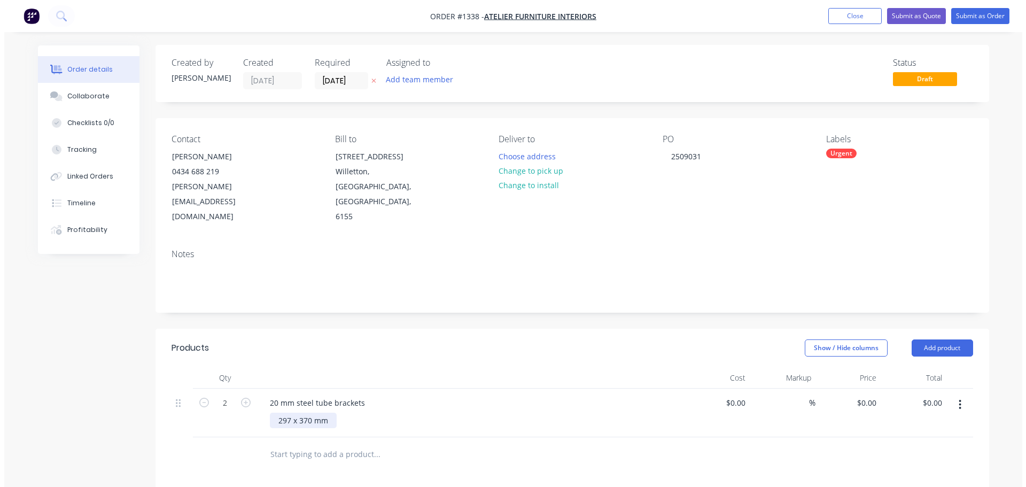
scroll to position [0, 0]
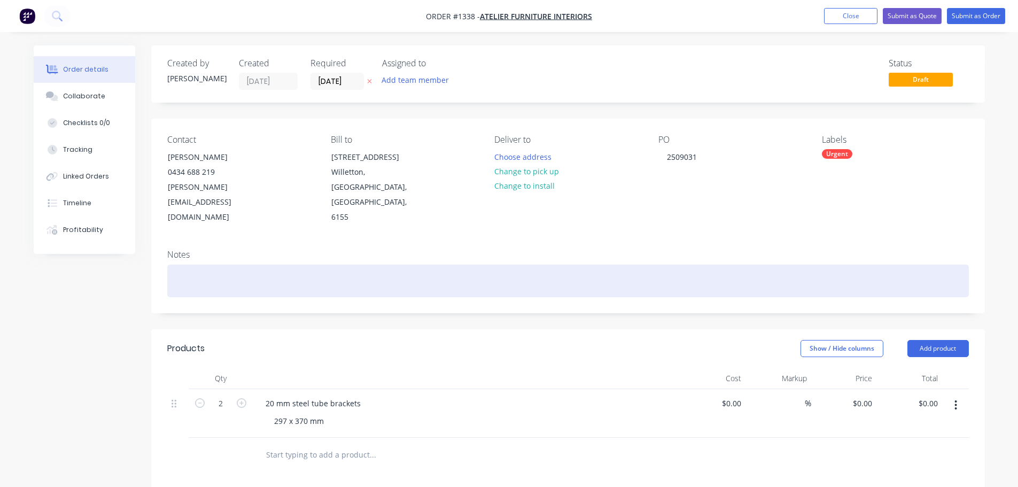
drag, startPoint x: 411, startPoint y: 251, endPoint x: 400, endPoint y: 246, distance: 11.7
click at [412, 264] on div at bounding box center [567, 280] width 801 height 33
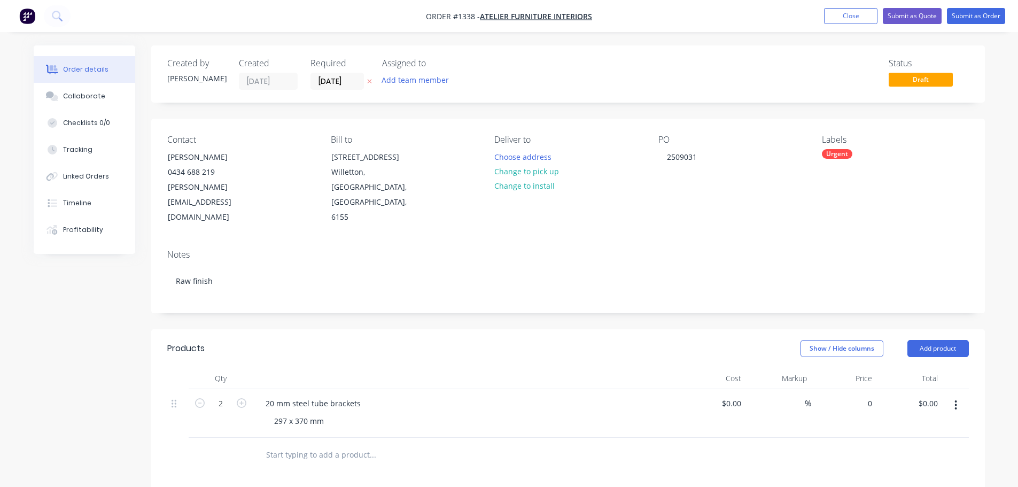
drag, startPoint x: 860, startPoint y: 367, endPoint x: 845, endPoint y: 364, distance: 15.7
click at [860, 389] on div "0 $0.00" at bounding box center [844, 413] width 66 height 49
type input "$110.00"
type input "$220.00"
click at [794, 329] on header "Products Show / Hide columns Add product" at bounding box center [567, 348] width 833 height 38
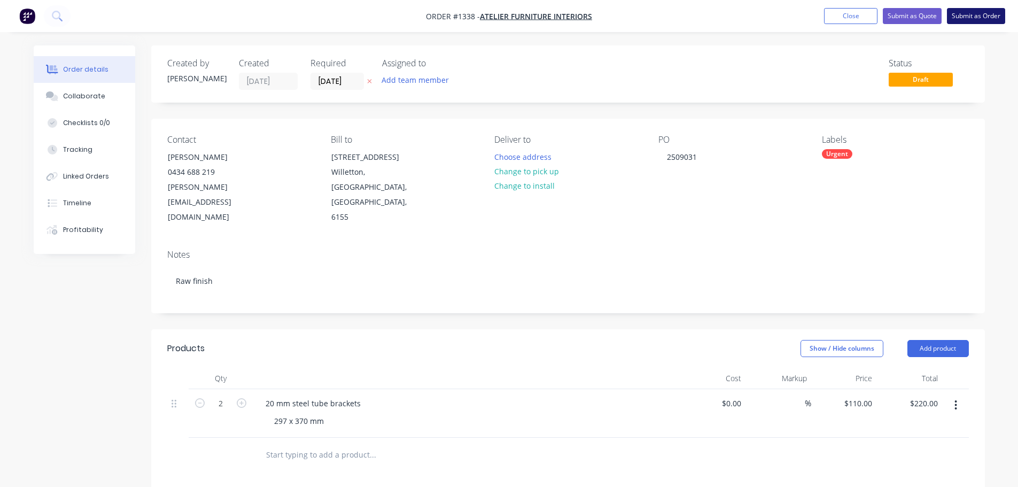
click at [982, 12] on button "Submit as Order" at bounding box center [976, 16] width 58 height 16
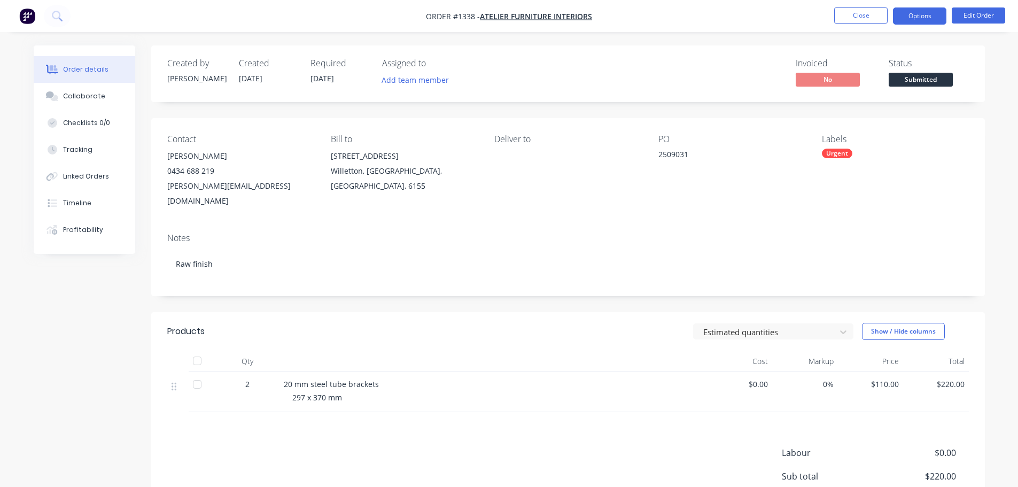
click at [914, 21] on button "Options" at bounding box center [919, 15] width 53 height 17
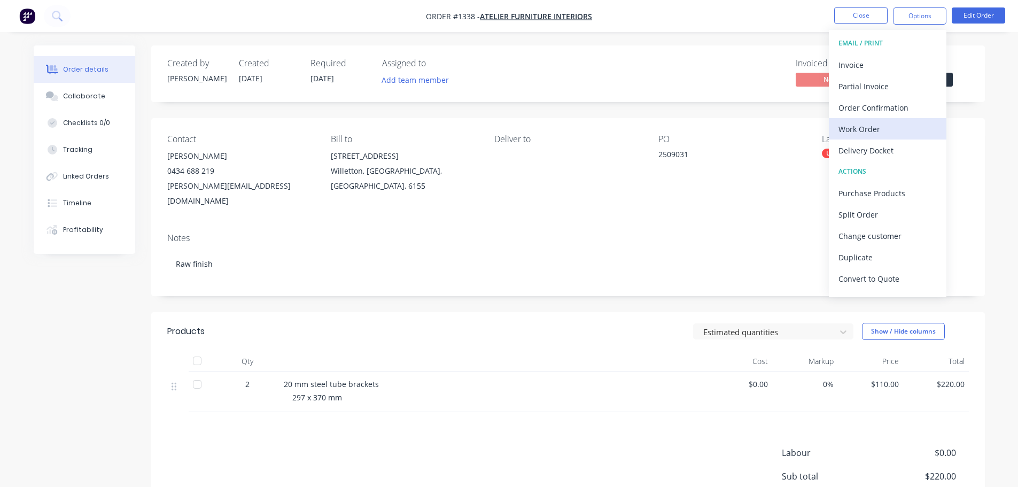
click at [860, 126] on div "Work Order" at bounding box center [887, 128] width 98 height 15
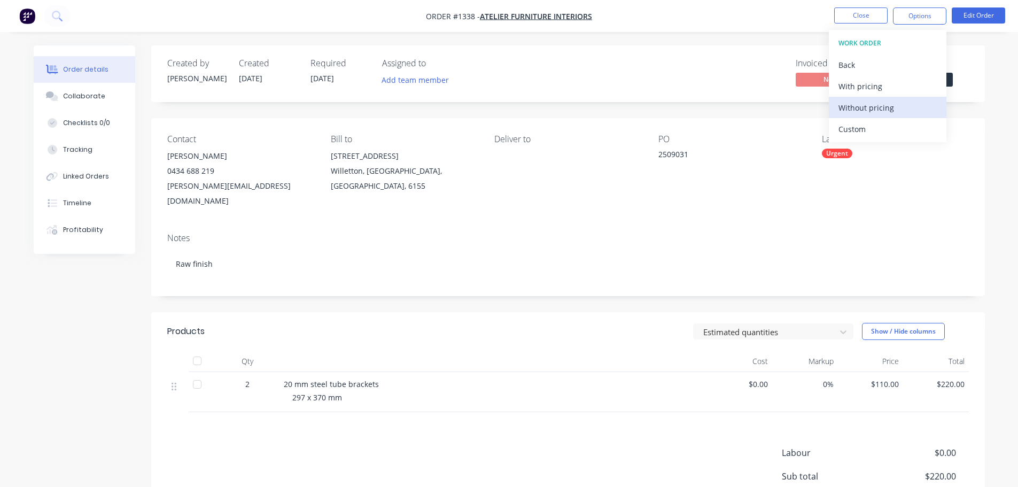
click at [864, 112] on div "Without pricing" at bounding box center [887, 107] width 98 height 15
drag, startPoint x: 739, startPoint y: 212, endPoint x: 751, endPoint y: 197, distance: 19.4
click at [742, 224] on div "Notes Raw finish" at bounding box center [567, 260] width 833 height 72
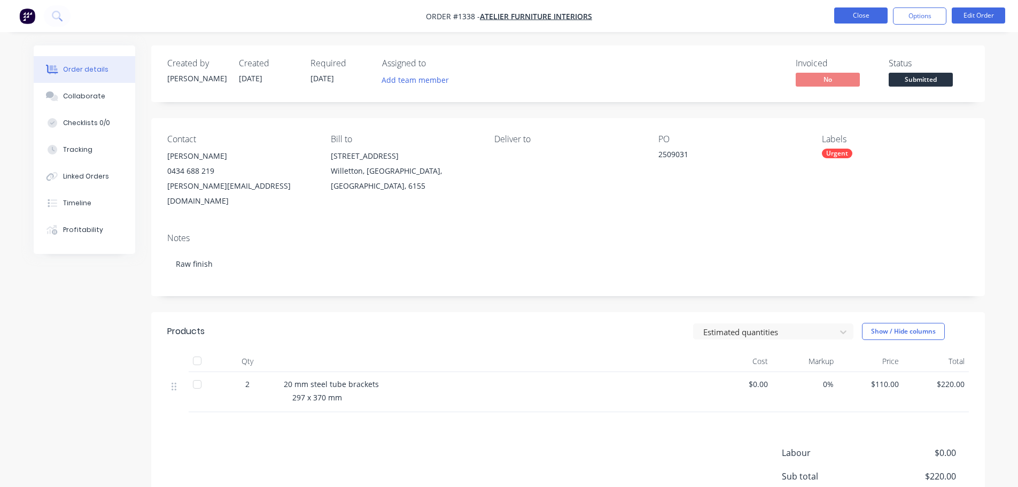
click at [861, 17] on button "Close" at bounding box center [860, 15] width 53 height 16
